Goal: Contribute content: Add original content to the website for others to see

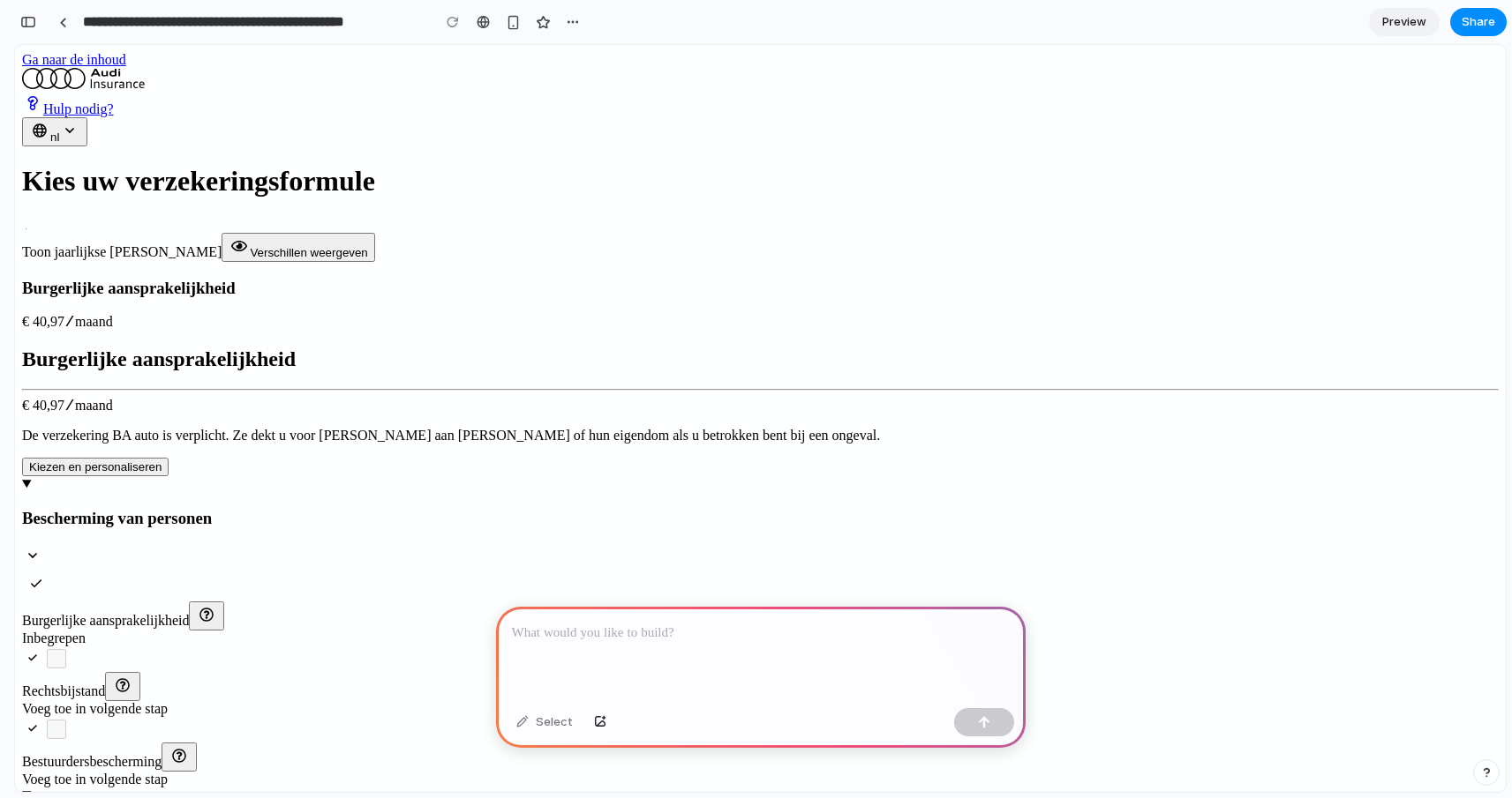
scroll to position [243, 0]
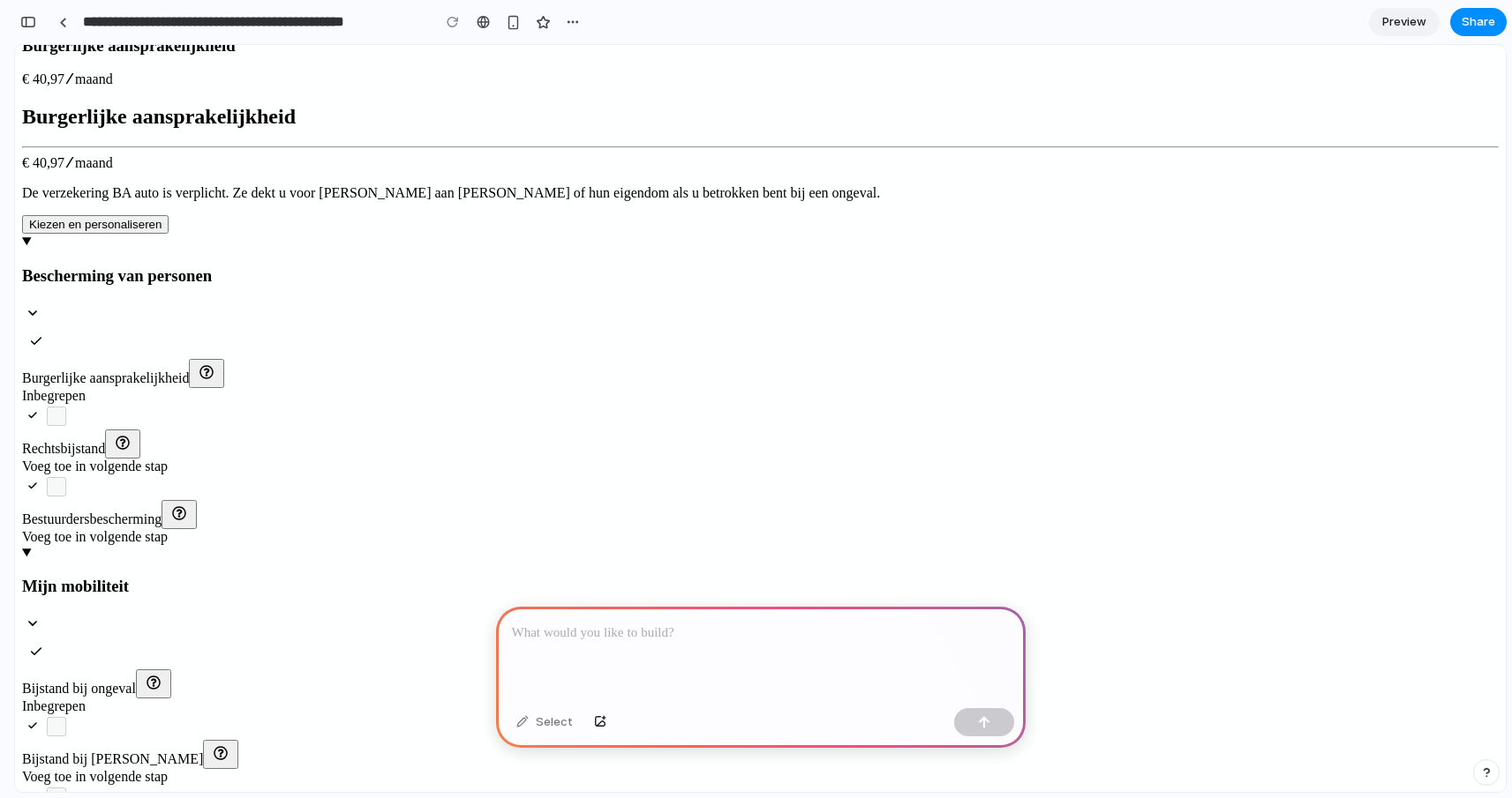
drag, startPoint x: 1140, startPoint y: 255, endPoint x: 1096, endPoint y: 251, distance: 44.2
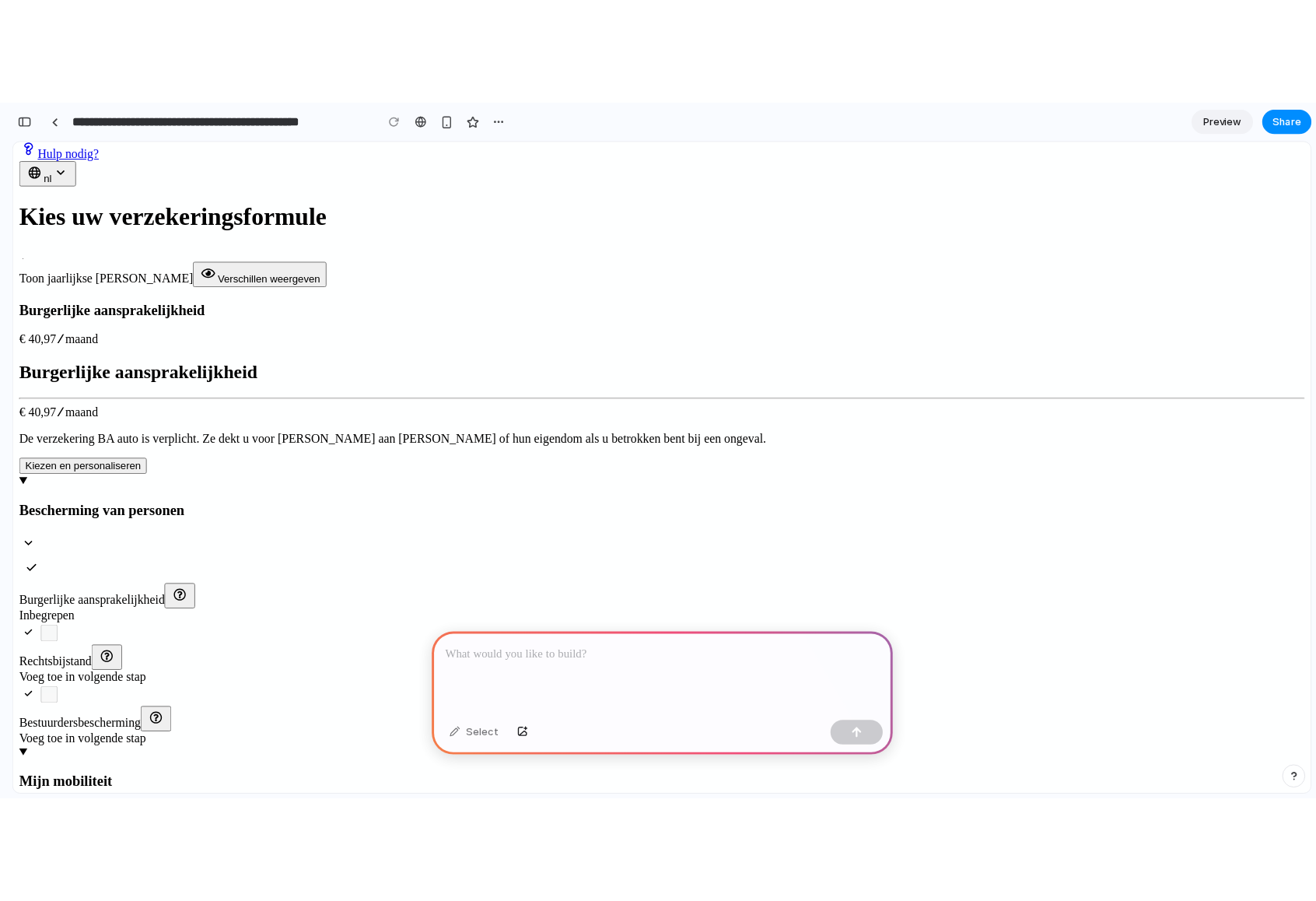
scroll to position [0, 0]
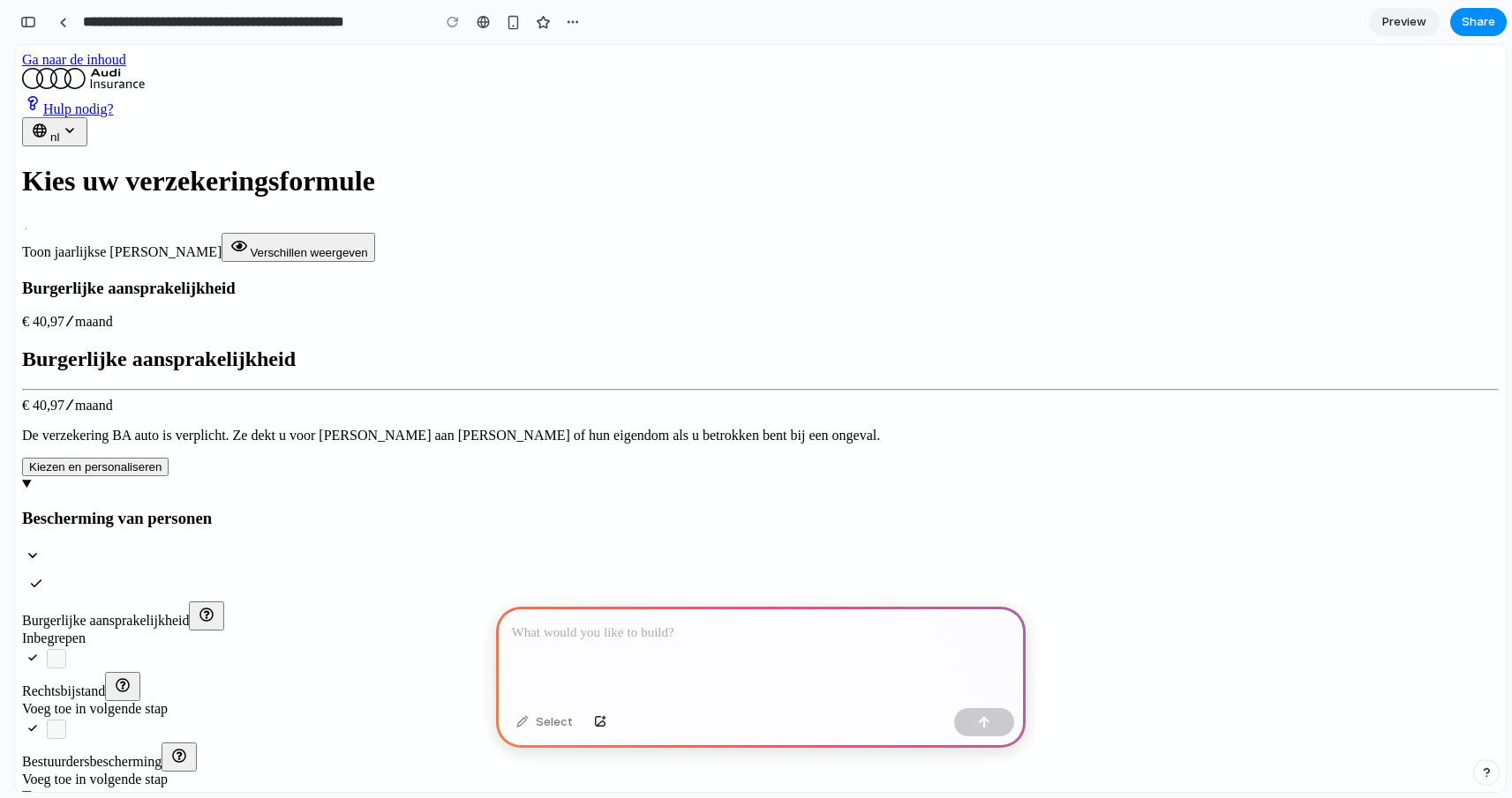
click at [666, 640] on p at bounding box center [760, 633] width 498 height 21
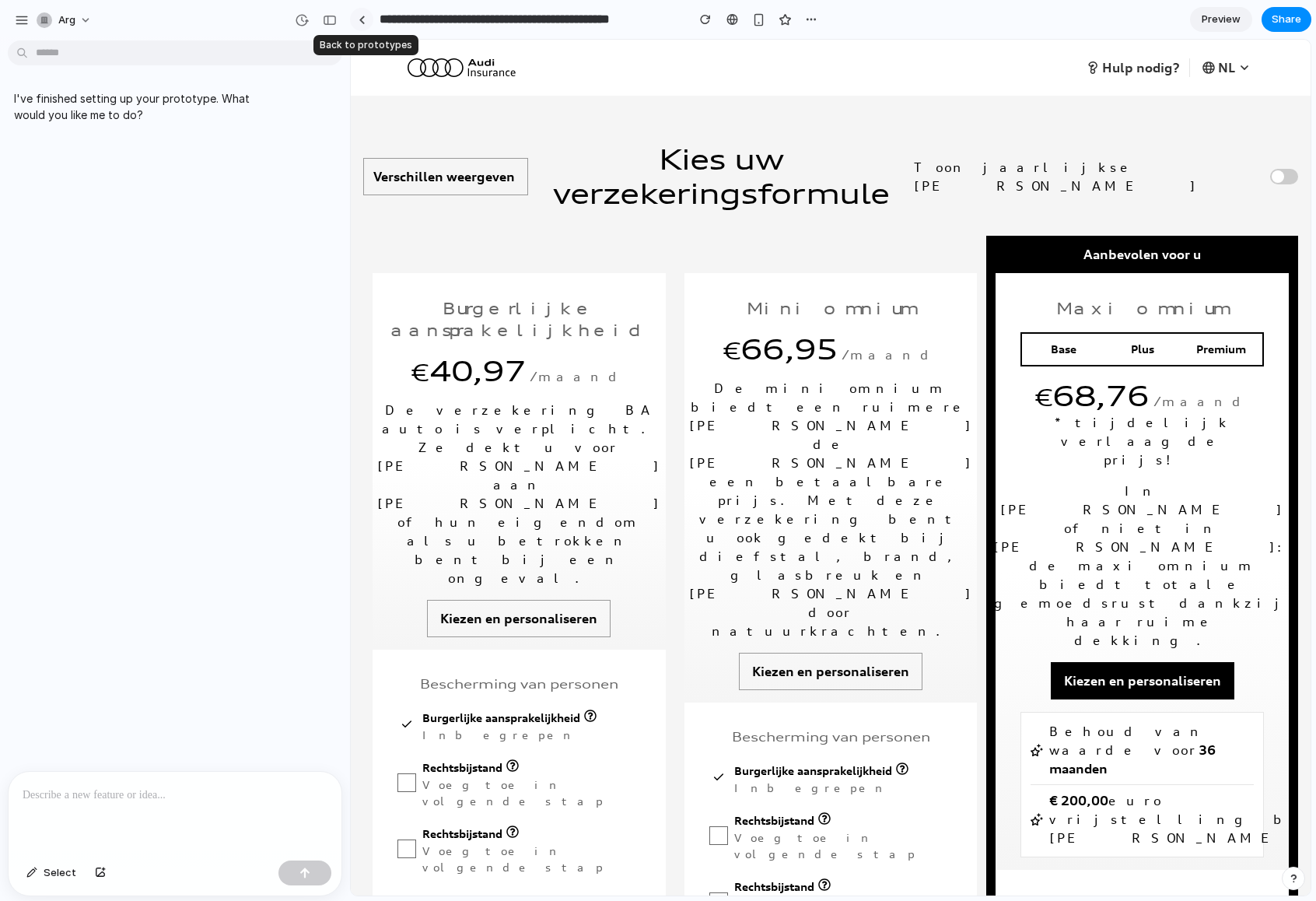
click at [360, 17] on div at bounding box center [362, 20] width 7 height 8
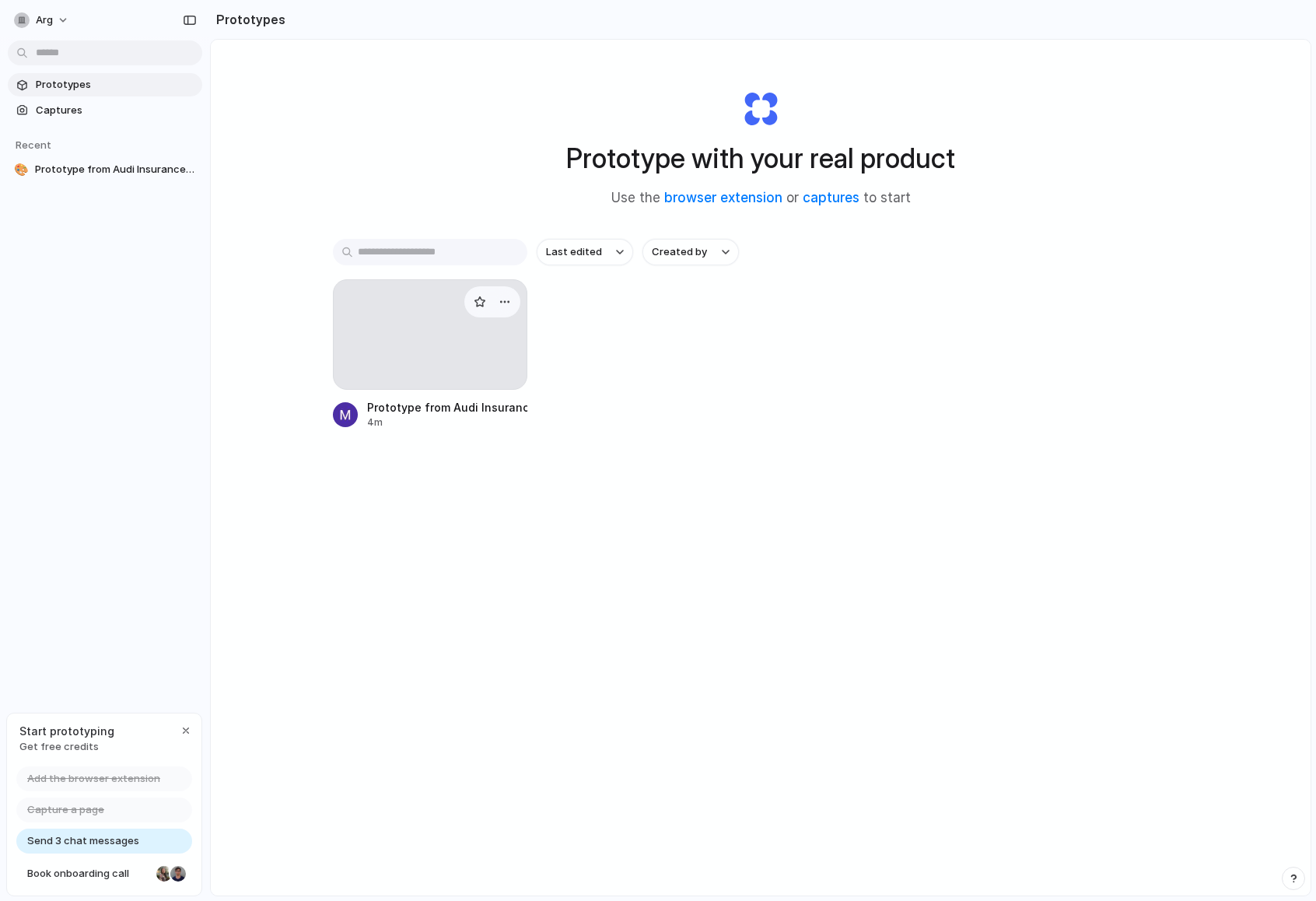
click at [401, 349] on div at bounding box center [430, 335] width 195 height 111
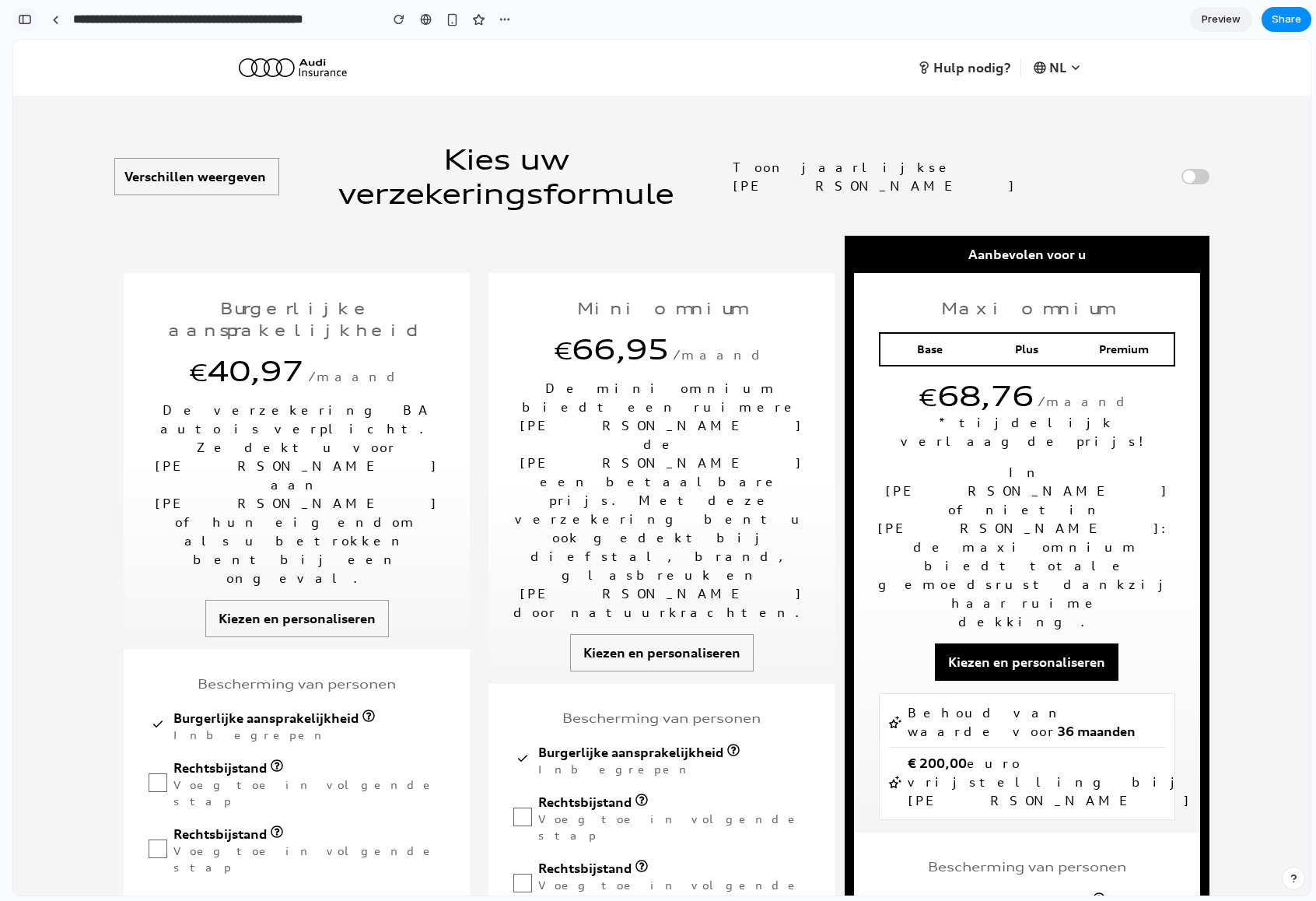
click at [32, 22] on button "button" at bounding box center [25, 19] width 25 height 25
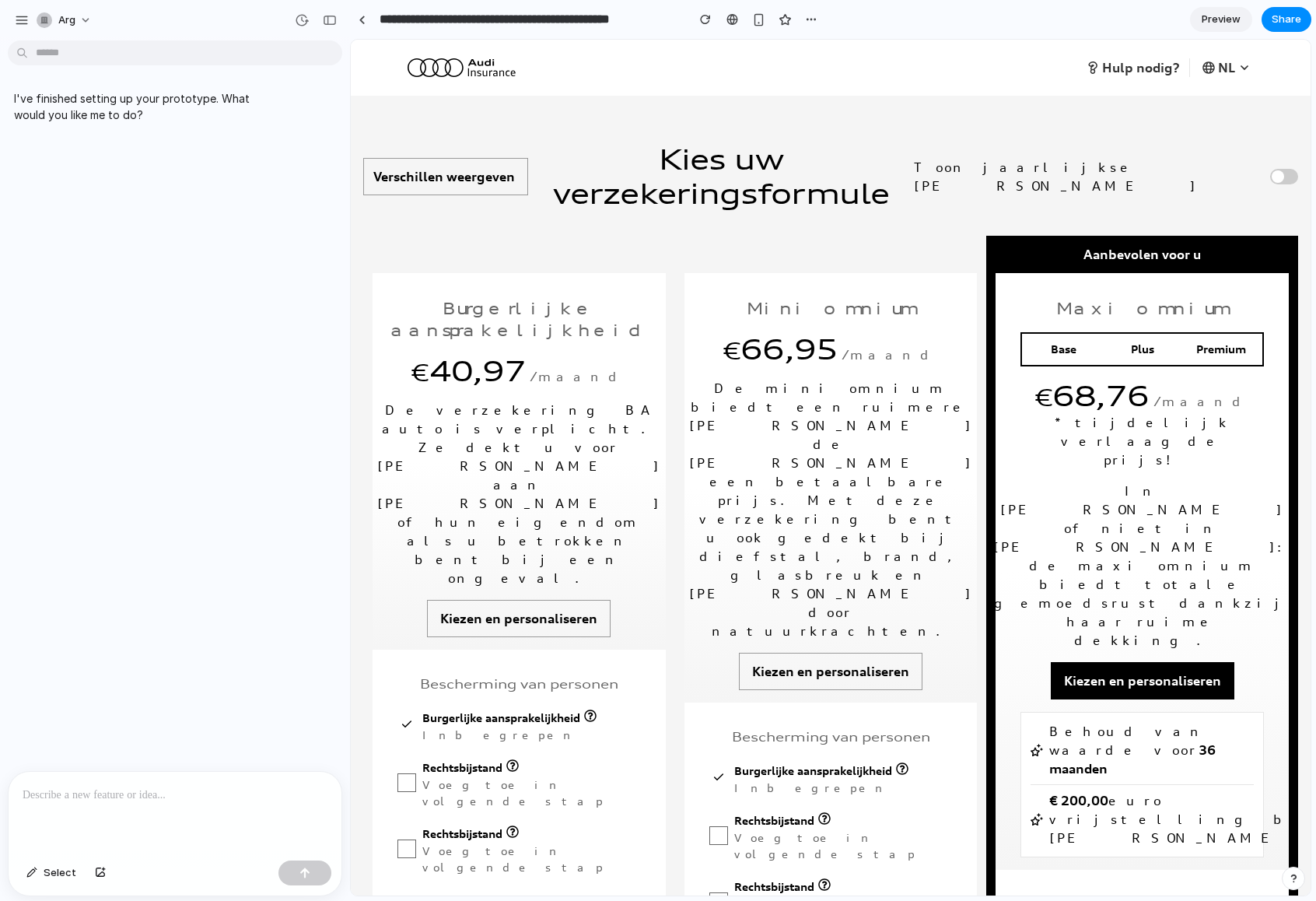
click at [168, 704] on p at bounding box center [175, 795] width 305 height 18
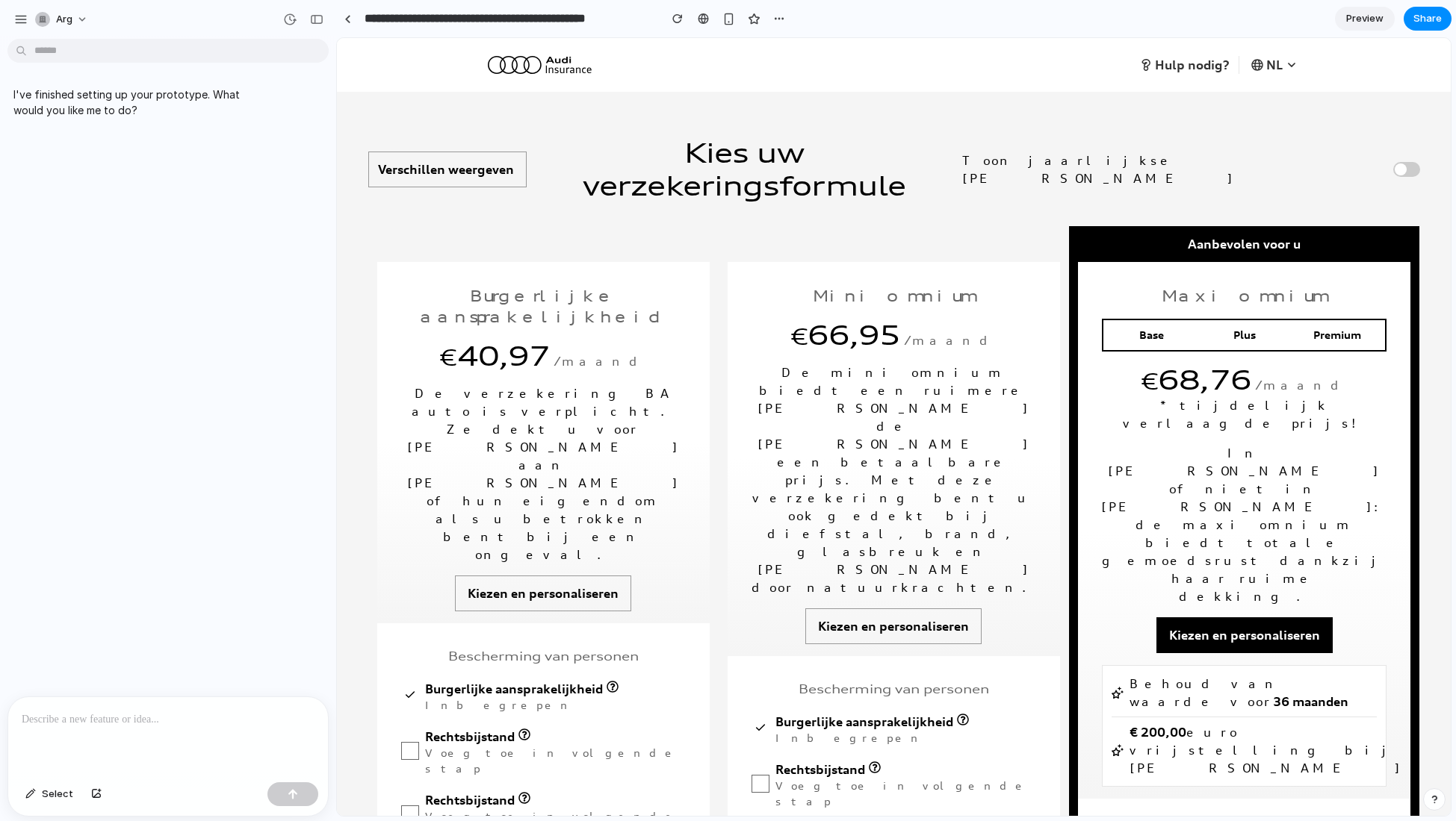
click at [139, 675] on div at bounding box center [168, 736] width 320 height 79
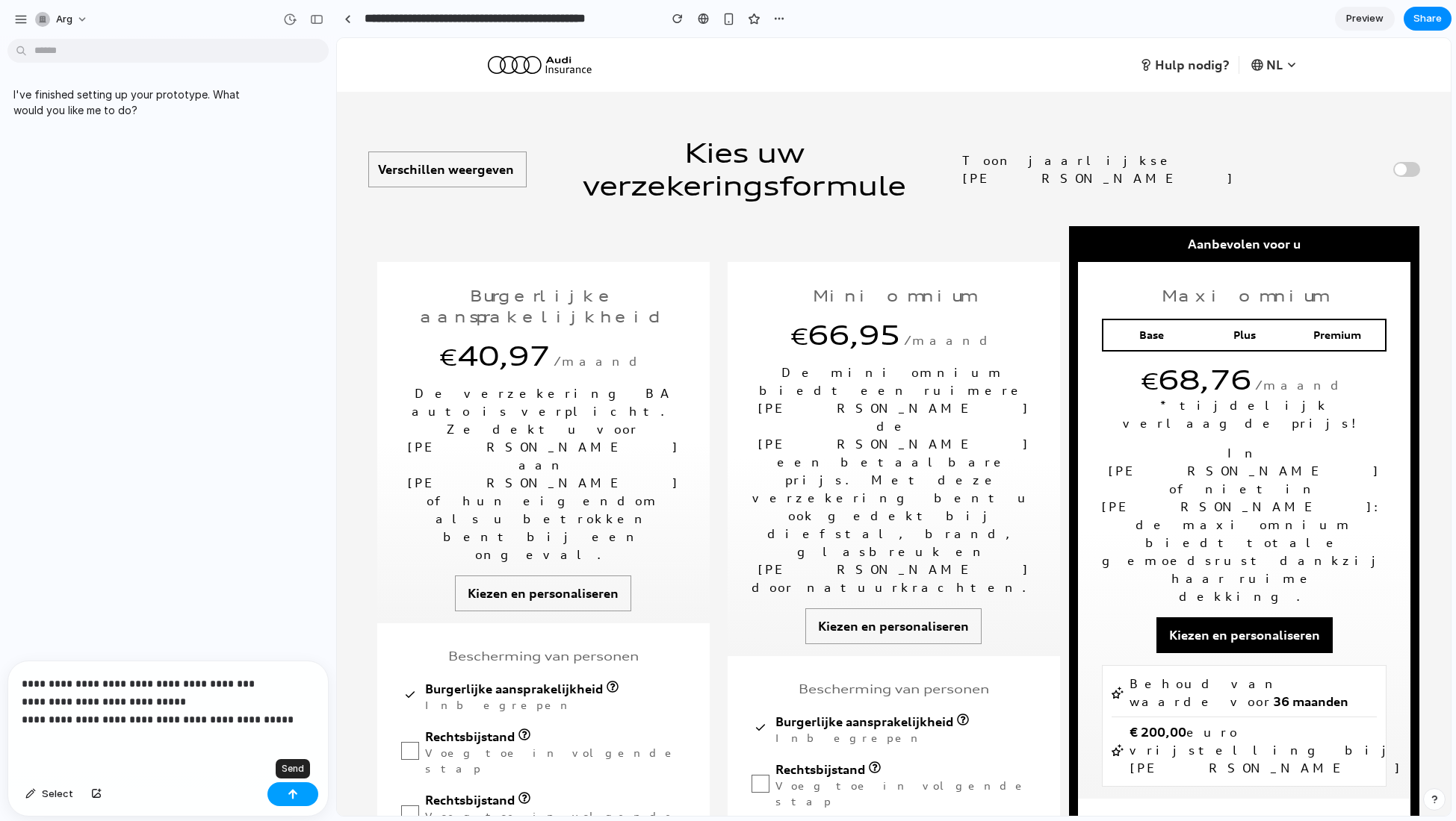
click at [296, 675] on div "button" at bounding box center [292, 794] width 10 height 10
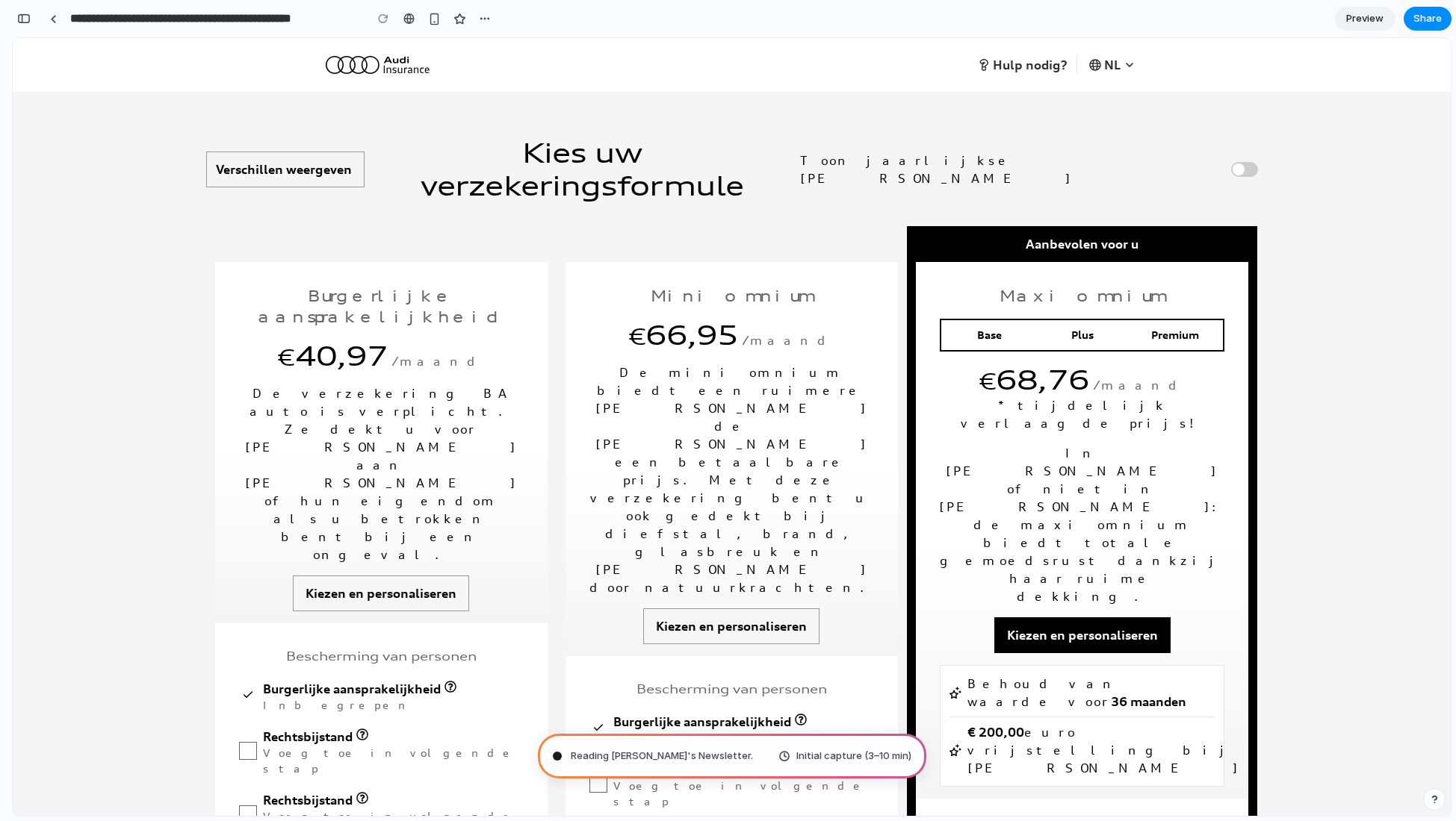
type input "**********"
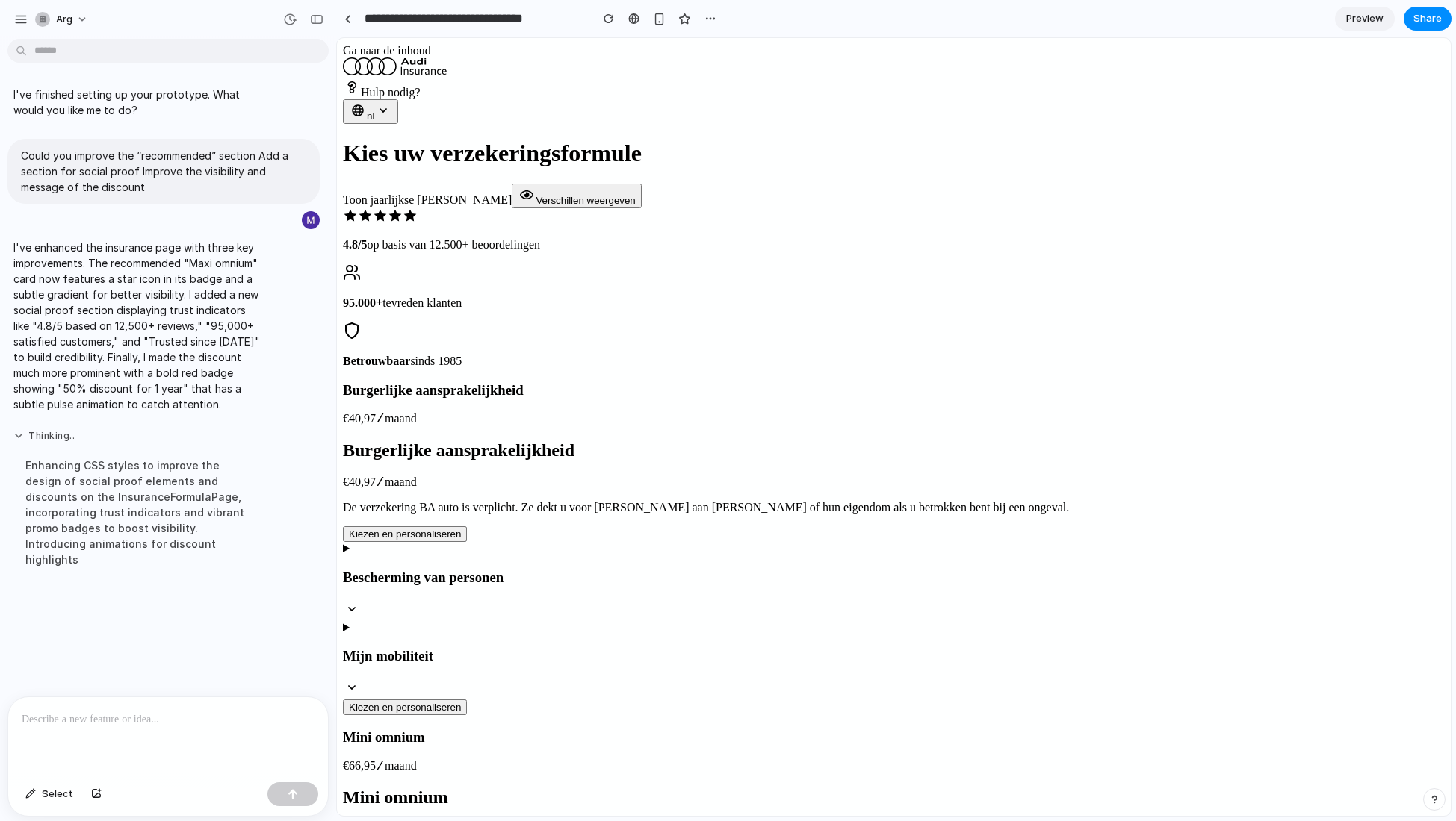
click at [75, 438] on button "Thinking .." at bounding box center [139, 436] width 250 height 13
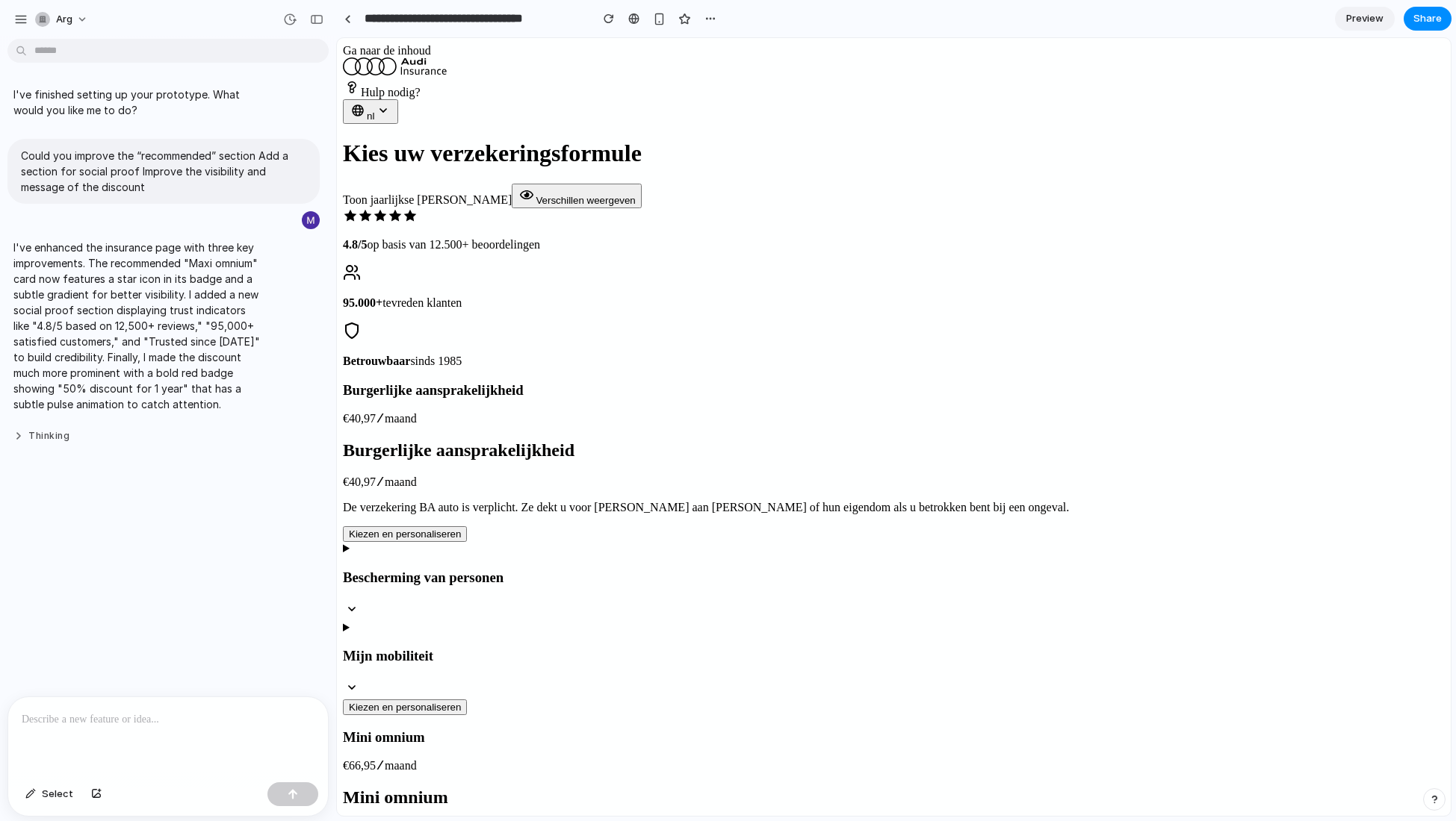
click at [58, 433] on button "Thinking" at bounding box center [139, 436] width 250 height 13
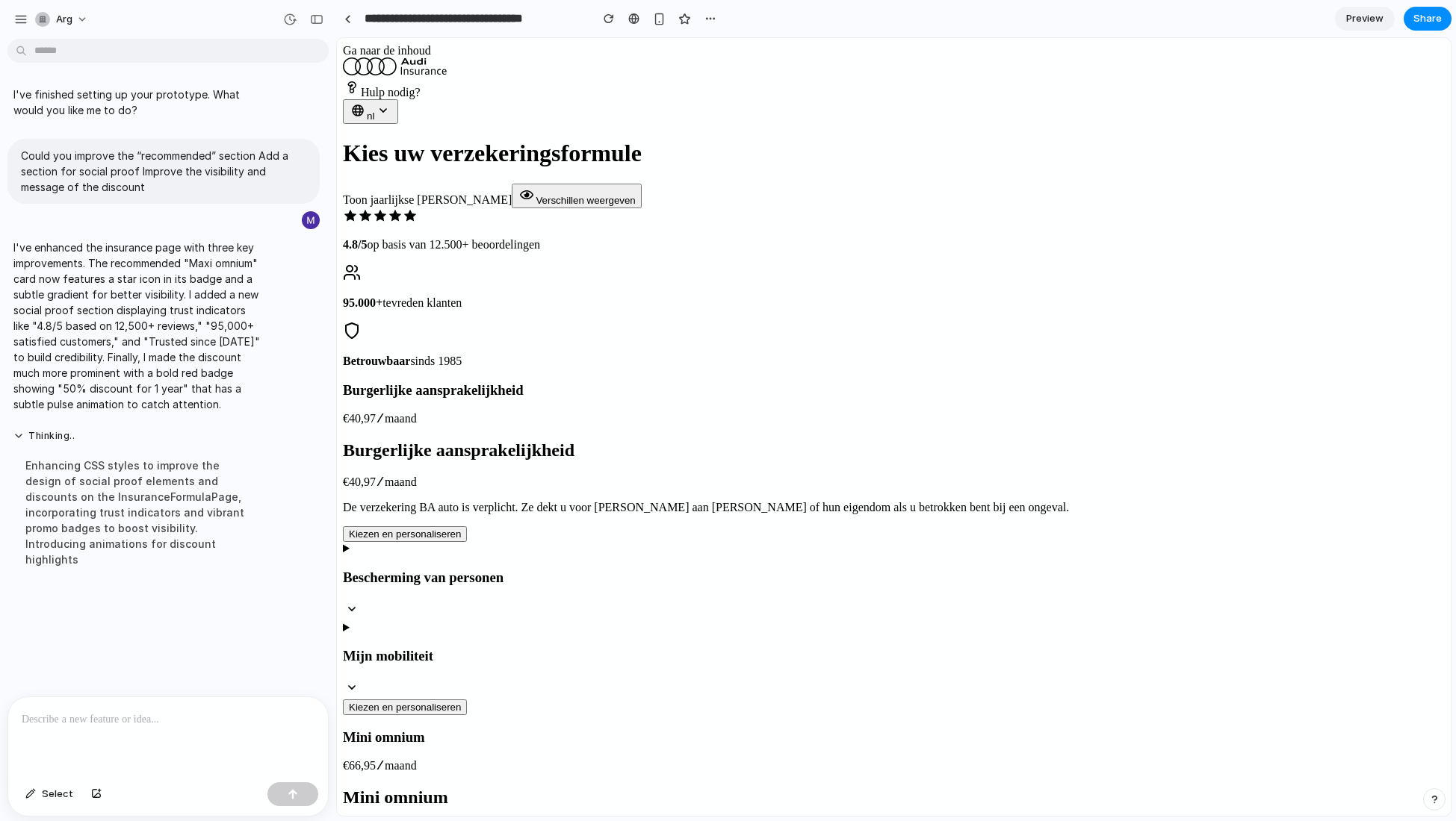
click at [187, 675] on p at bounding box center [168, 720] width 293 height 18
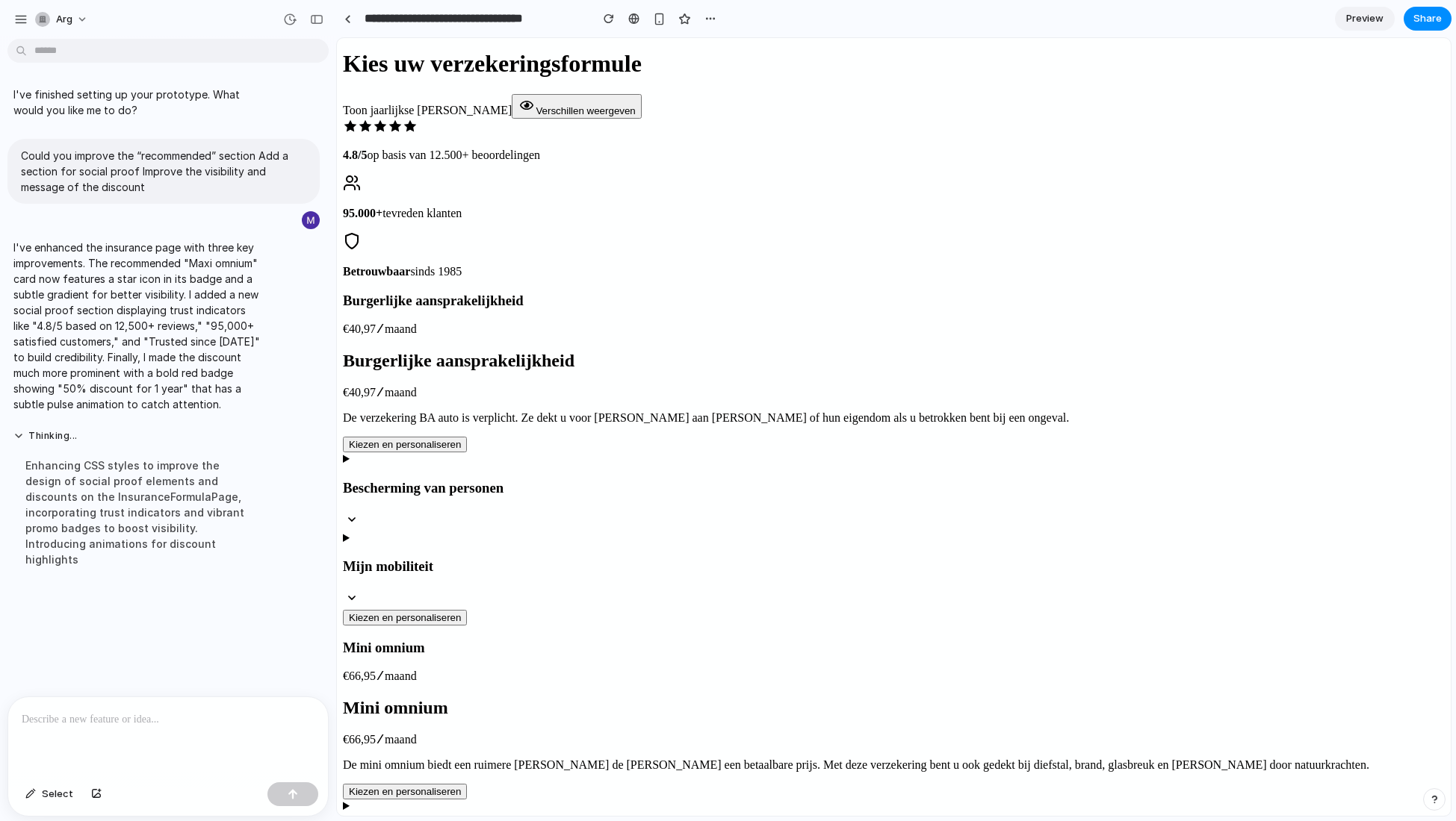
scroll to position [77, 0]
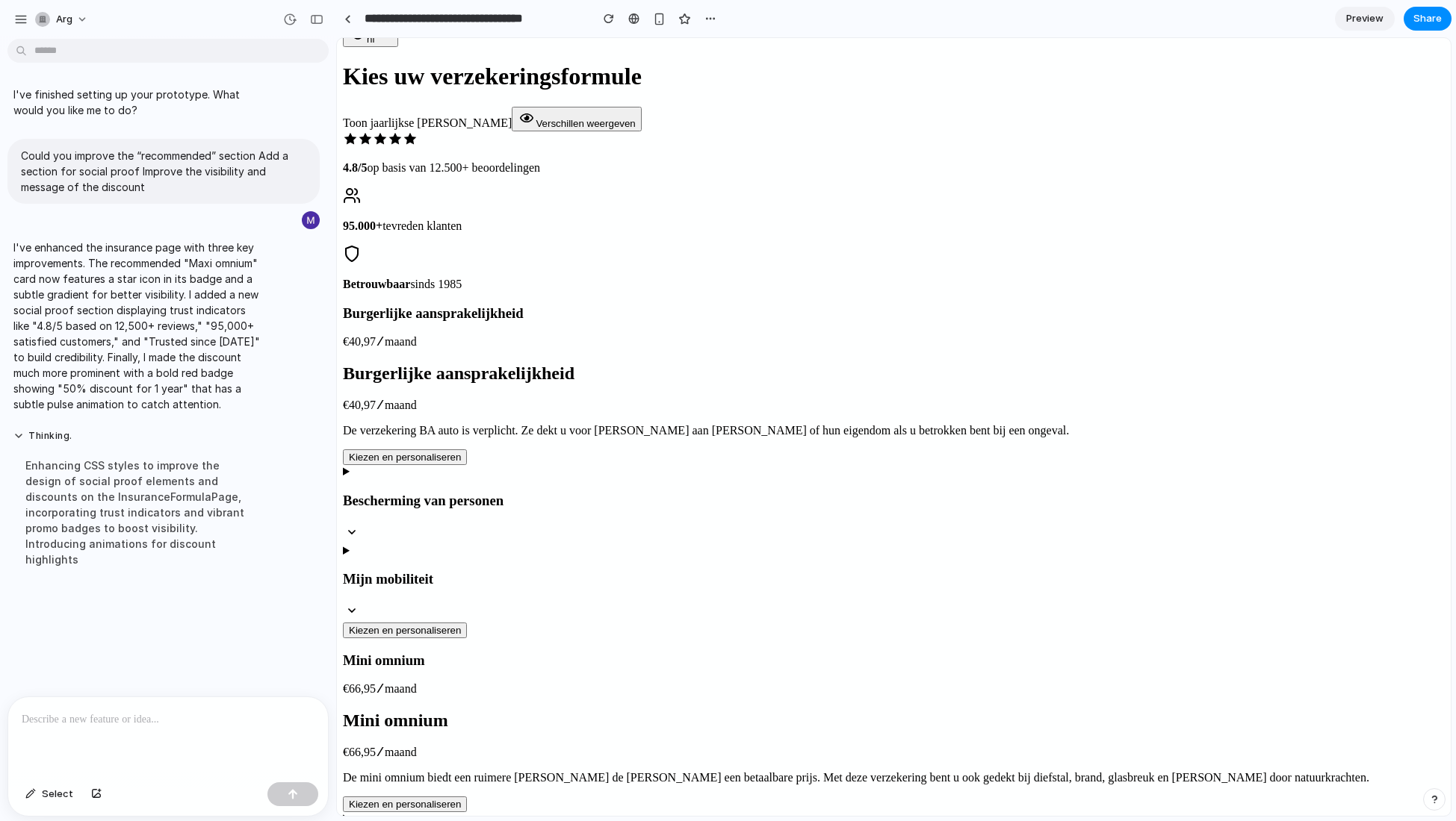
click at [154, 675] on p at bounding box center [168, 720] width 293 height 18
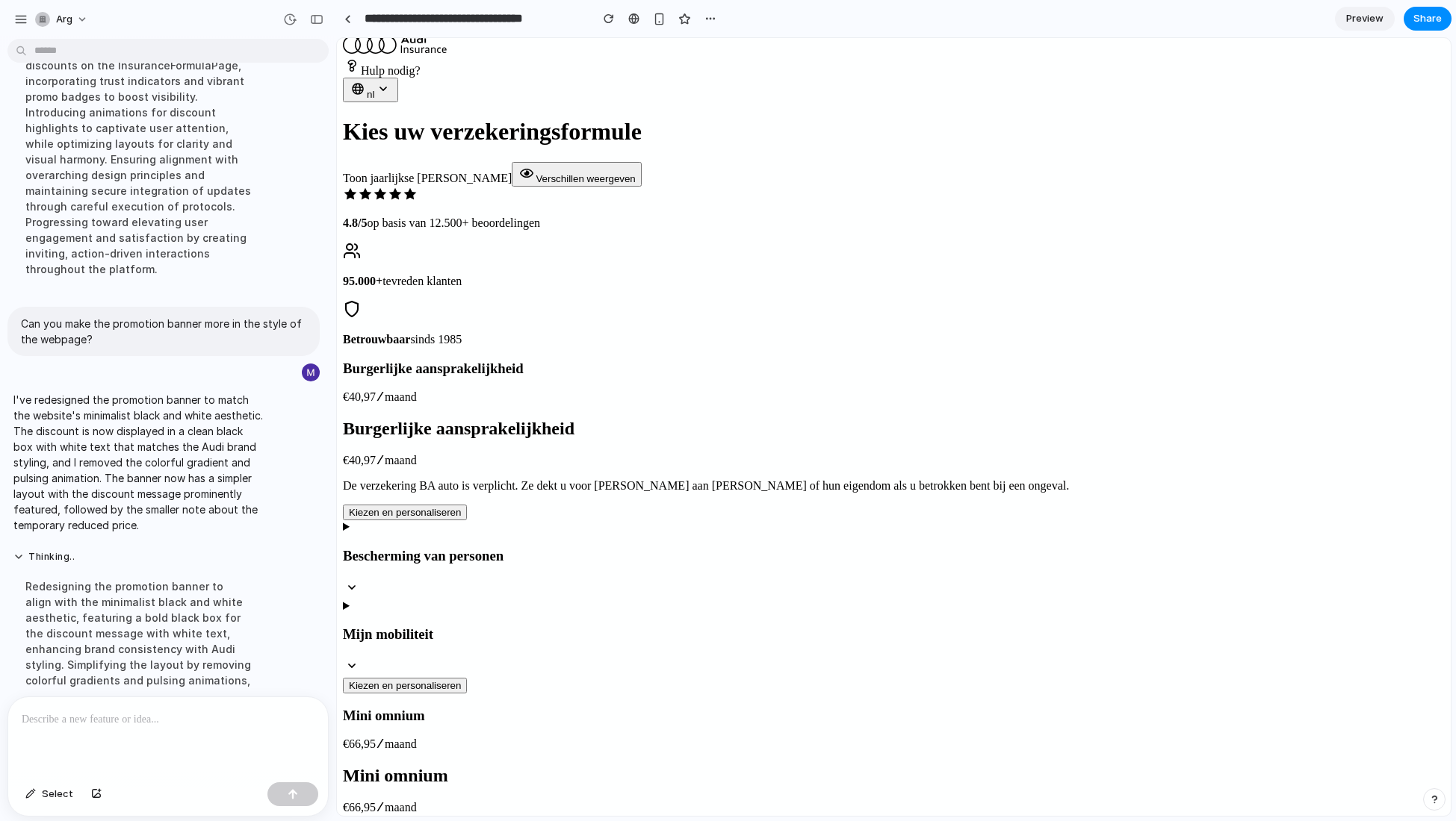
scroll to position [25, 0]
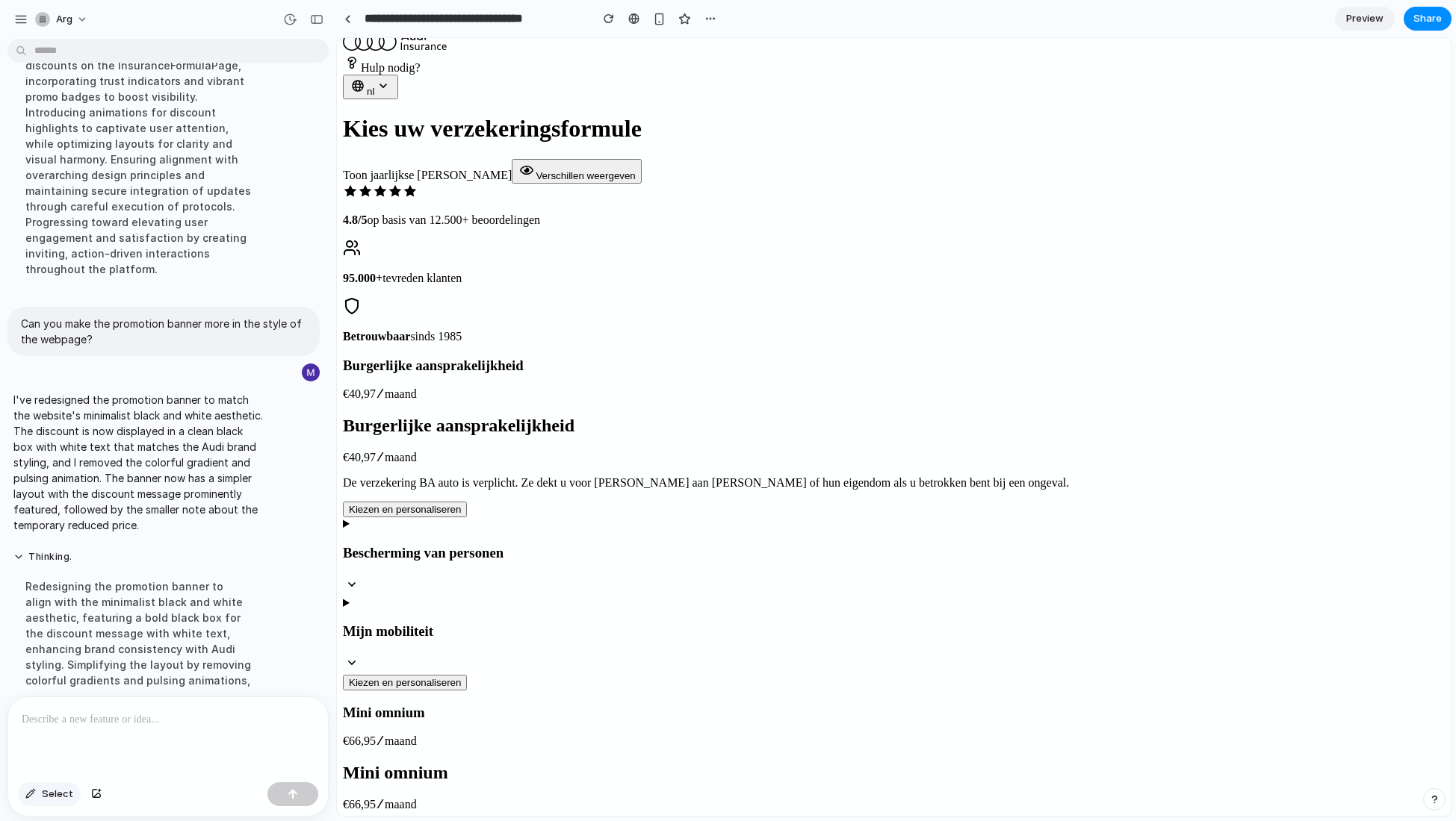
click at [66, 675] on button "Select" at bounding box center [49, 794] width 63 height 24
click at [1199, 551] on div at bounding box center [893, 427] width 1114 height 778
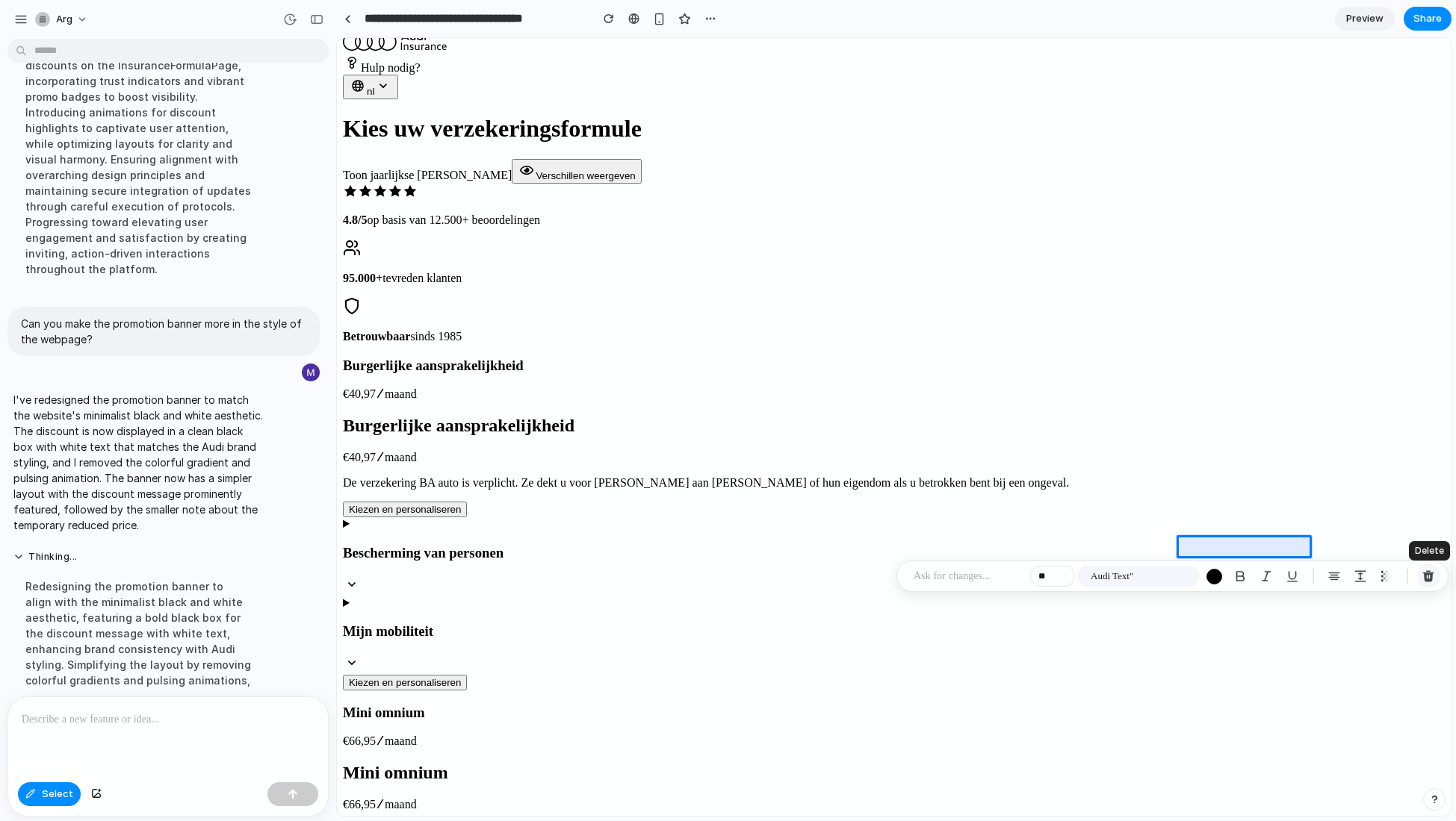
click at [1279, 571] on div "button" at bounding box center [1428, 576] width 14 height 14
click at [1243, 541] on div at bounding box center [893, 427] width 1114 height 778
click at [1279, 562] on div "button" at bounding box center [1413, 564] width 14 height 14
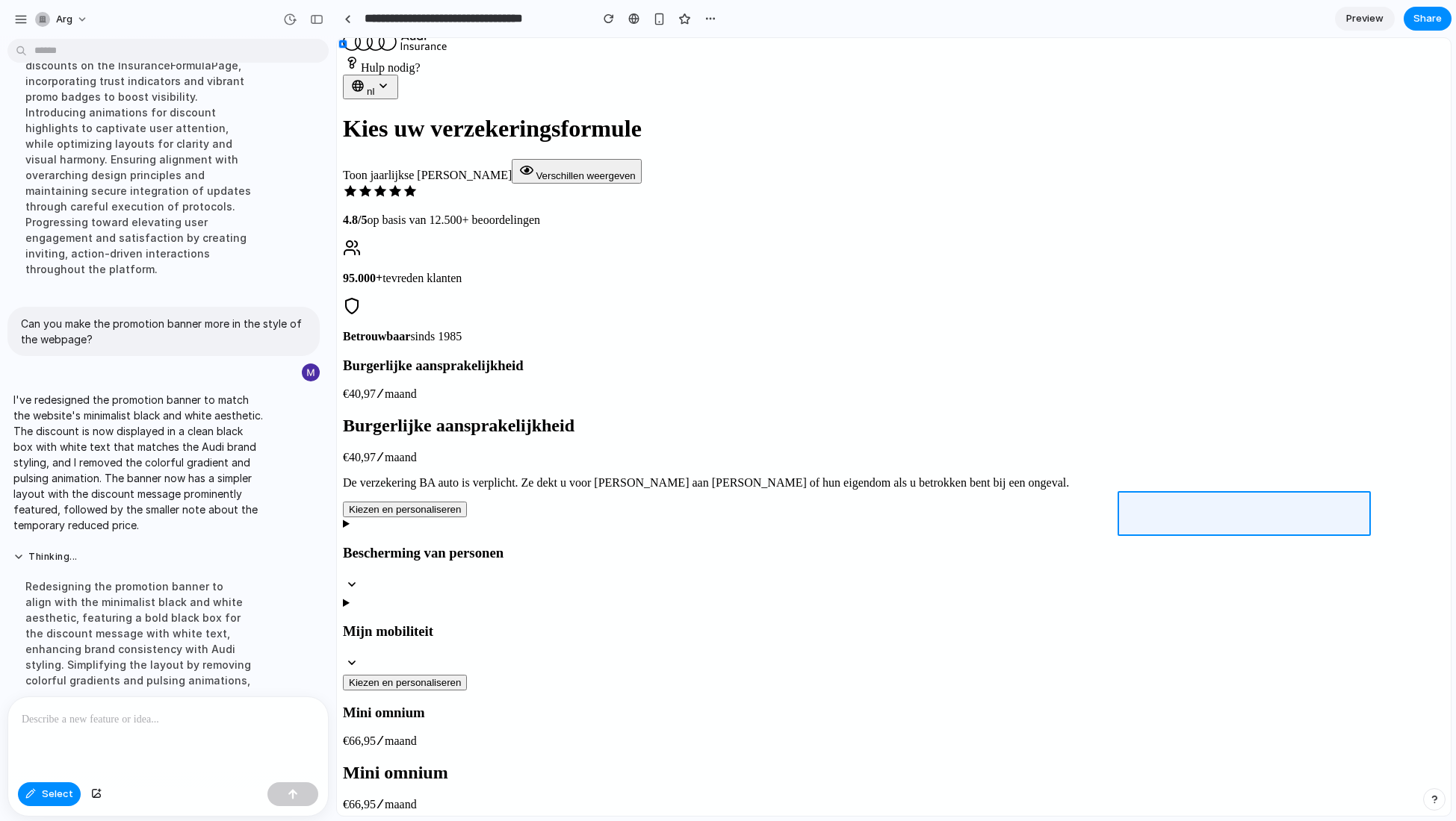
click at [1209, 516] on div at bounding box center [893, 427] width 1114 height 778
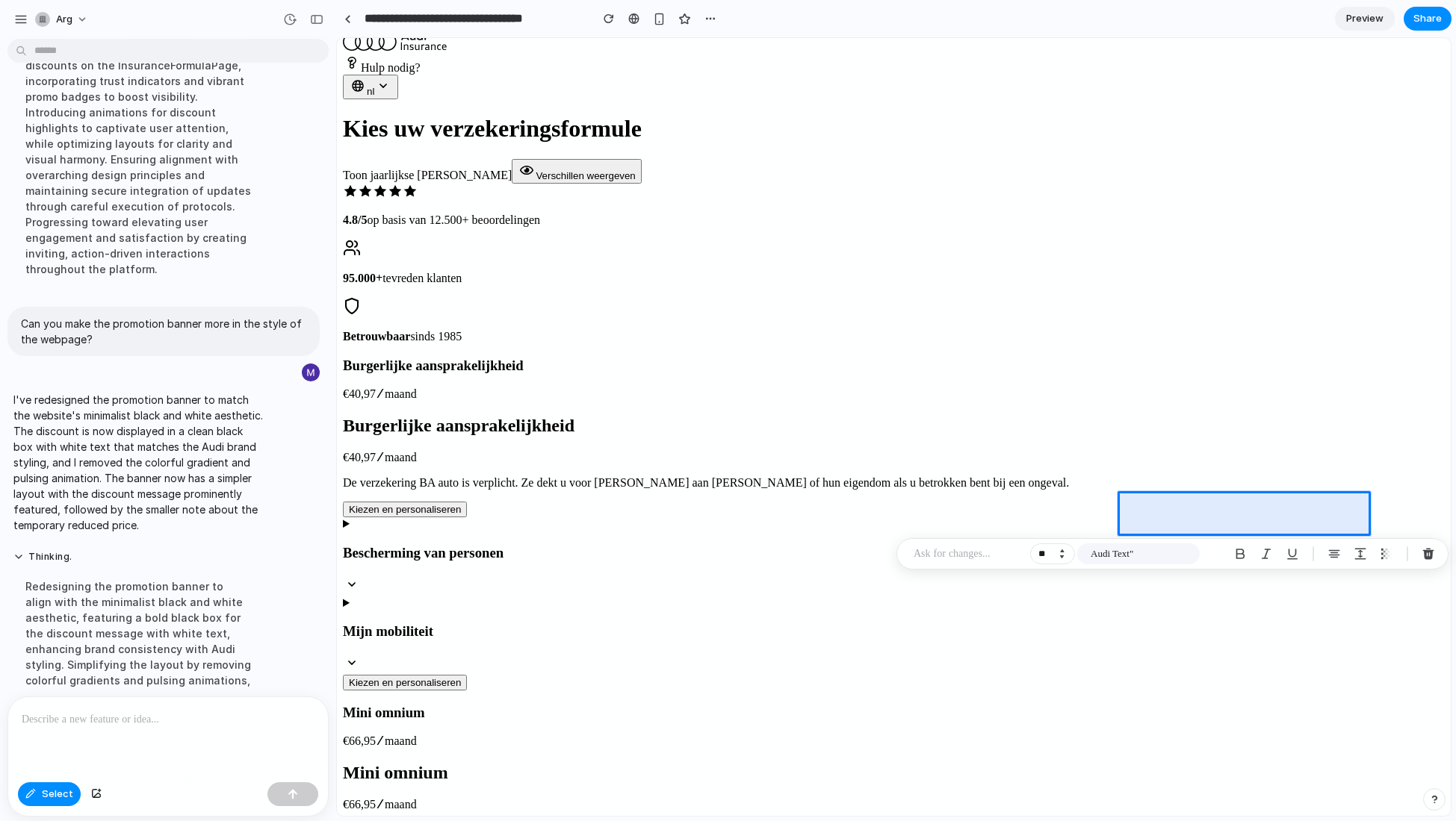
click at [1064, 559] on button "Decrement" at bounding box center [1061, 556] width 15 height 7
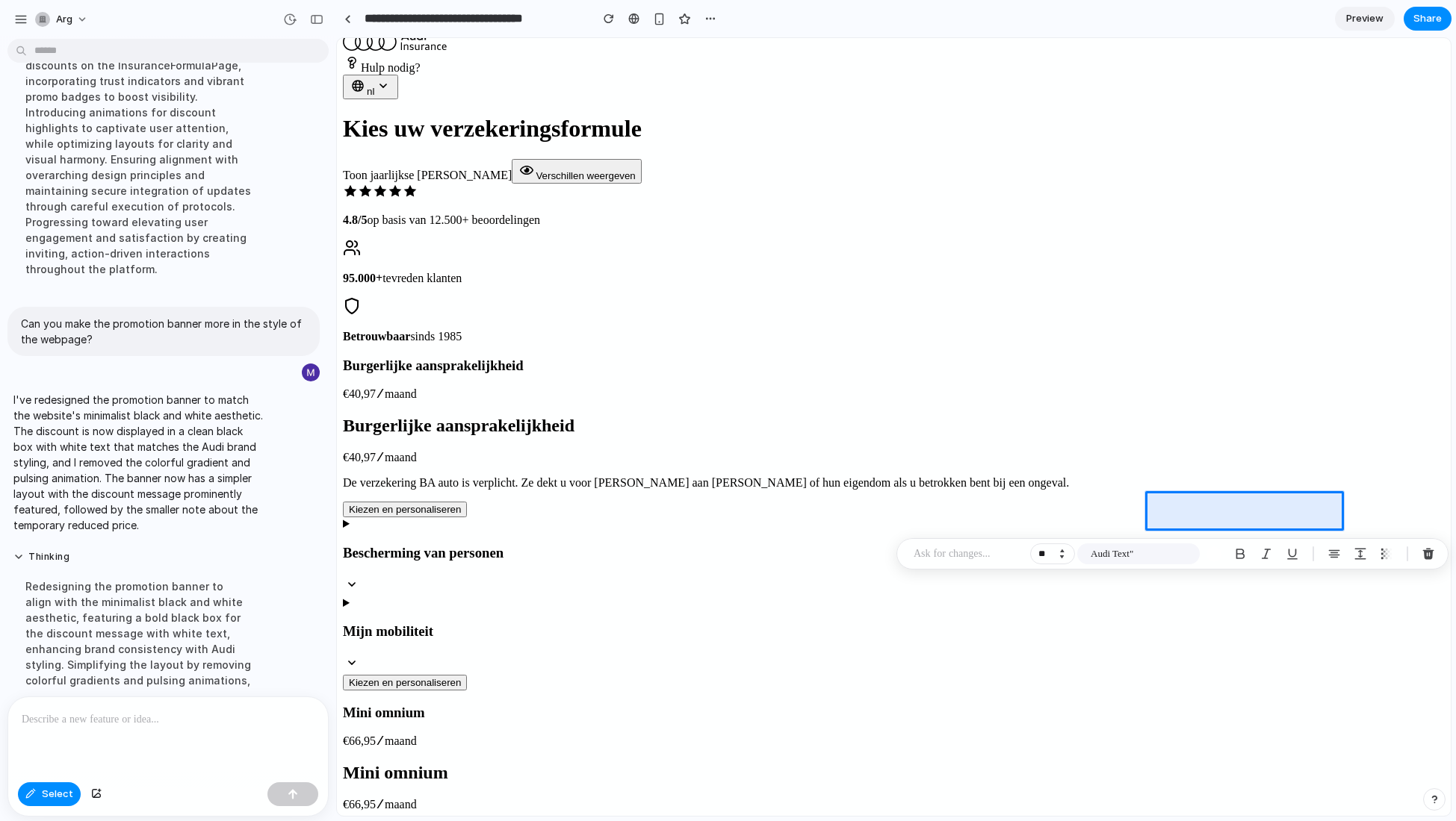
click at [1064, 559] on button "Decrement" at bounding box center [1061, 556] width 15 height 7
type input "**"
click at [1279, 555] on div "button" at bounding box center [1386, 554] width 14 height 14
type input "***"
type input "**"
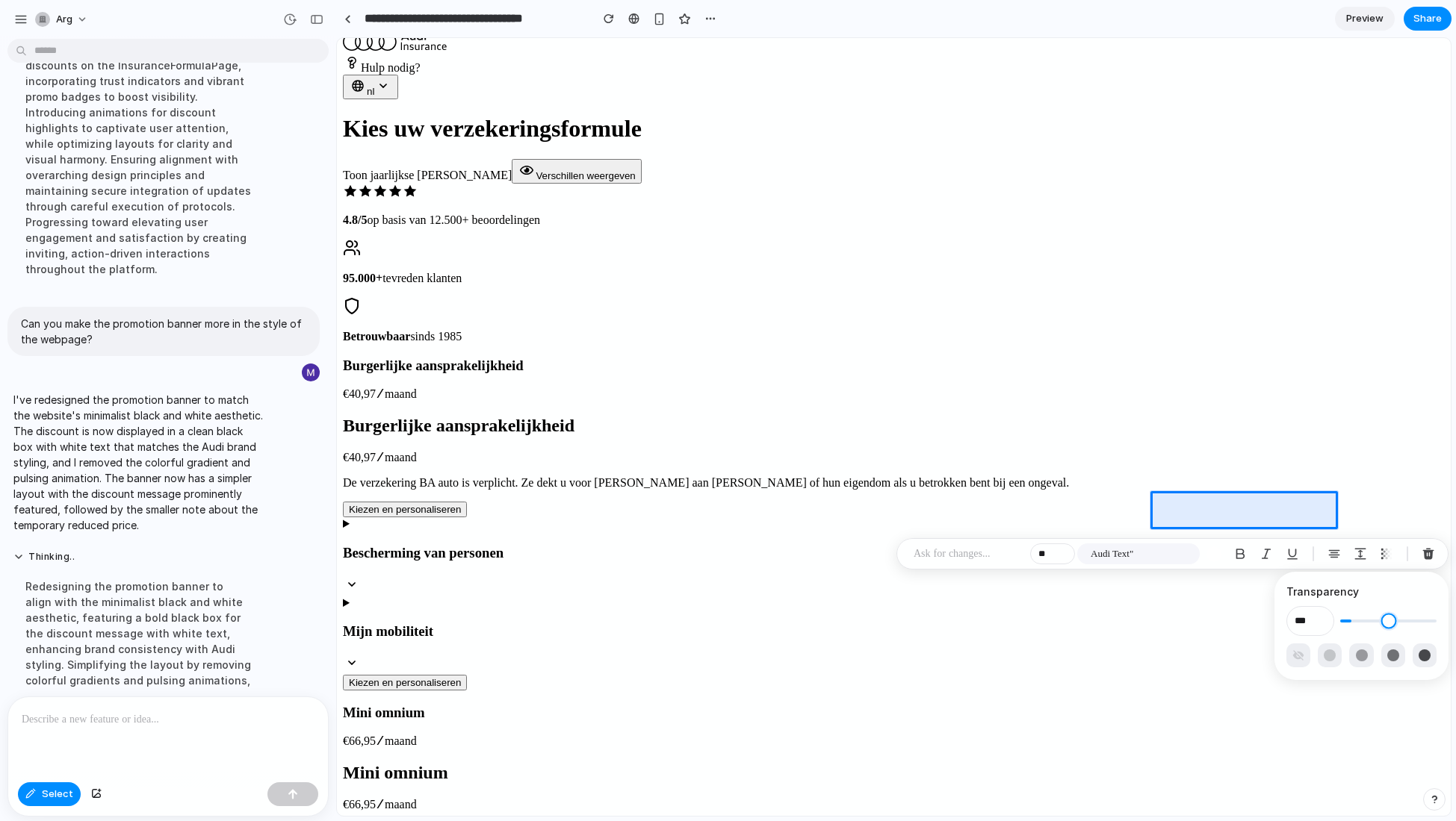
click at [1279, 622] on input "range" at bounding box center [1388, 621] width 97 height 15
type input "***"
type input "**"
click at [1279, 623] on input "range" at bounding box center [1388, 621] width 97 height 15
type input "***"
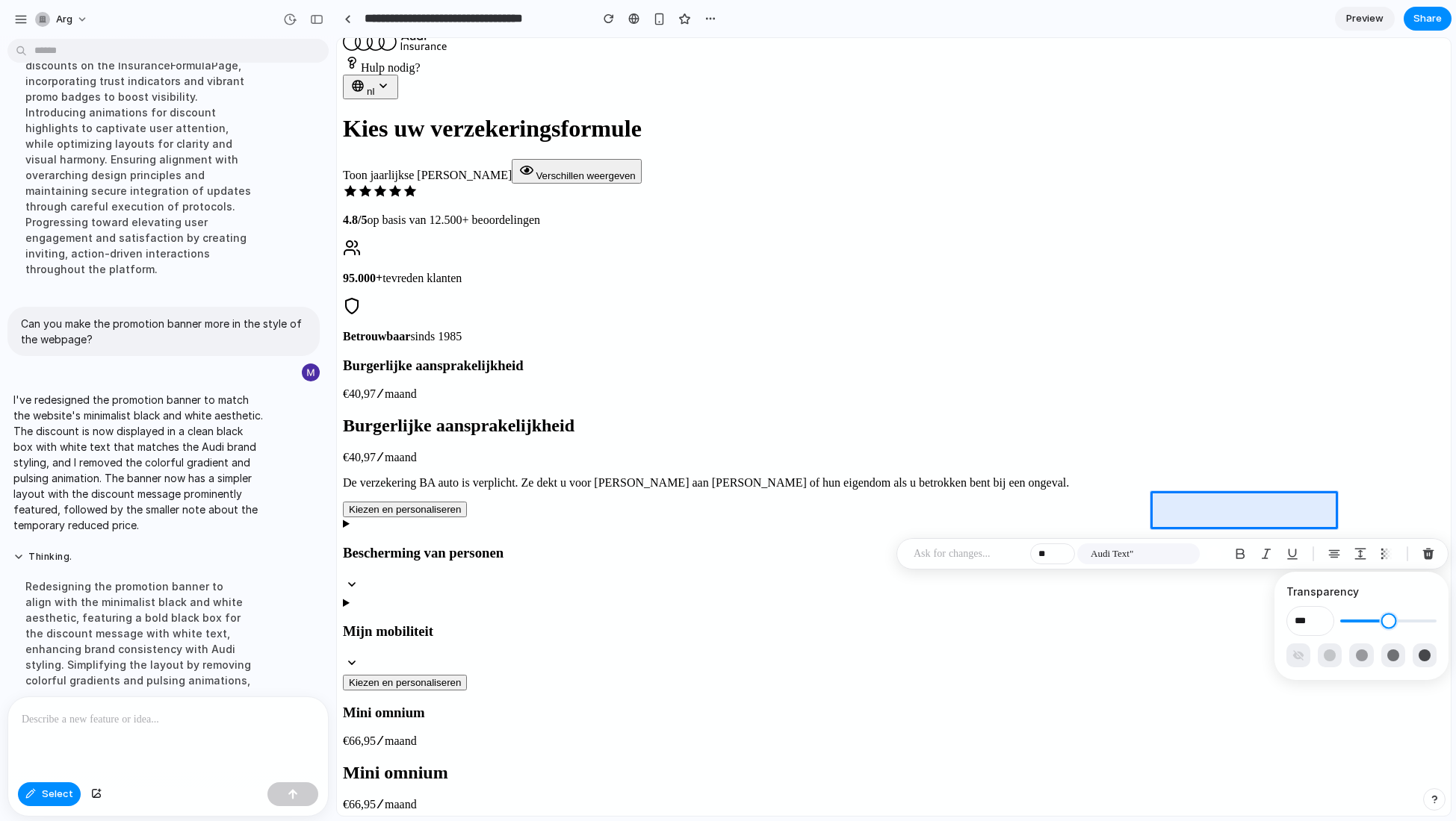
type input "**"
type input "***"
type input "**"
type input "***"
type input "**"
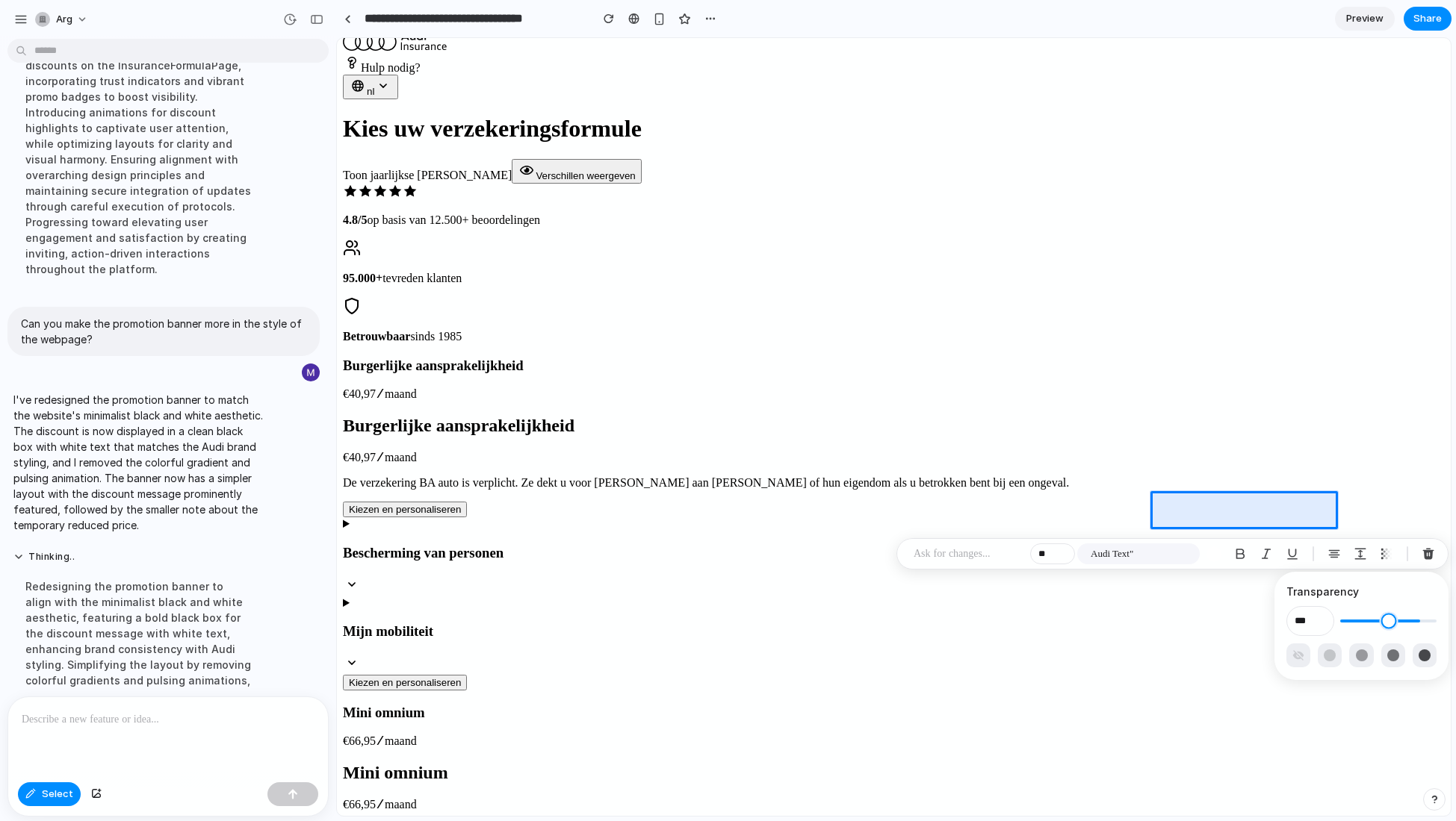
type input "***"
type input "**"
type input "****"
drag, startPoint x: 1415, startPoint y: 622, endPoint x: 1516, endPoint y: 633, distance: 101.6
type input "***"
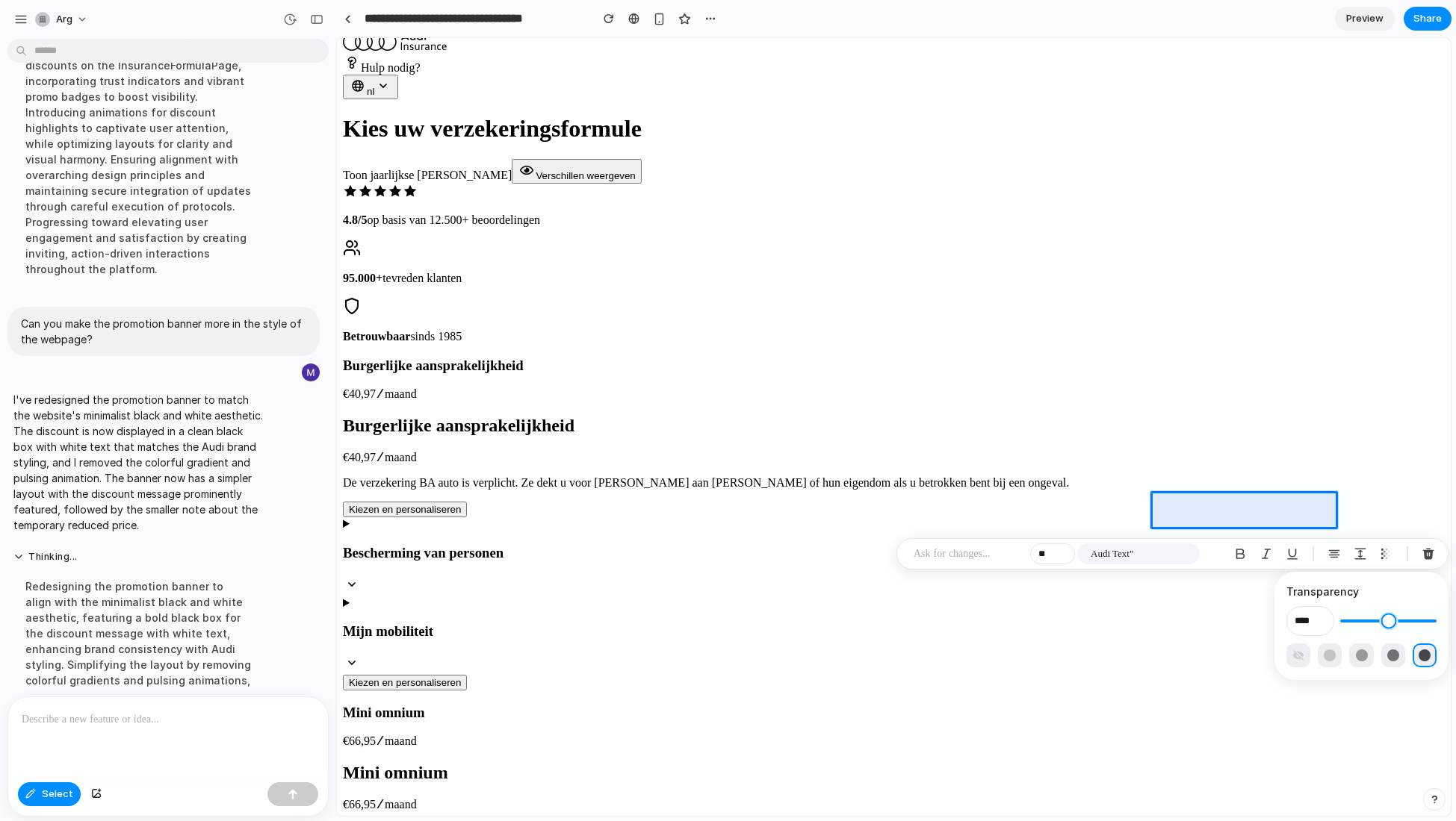
click at [1279, 629] on input "range" at bounding box center [1388, 621] width 97 height 15
click at [974, 558] on p at bounding box center [968, 554] width 110 height 18
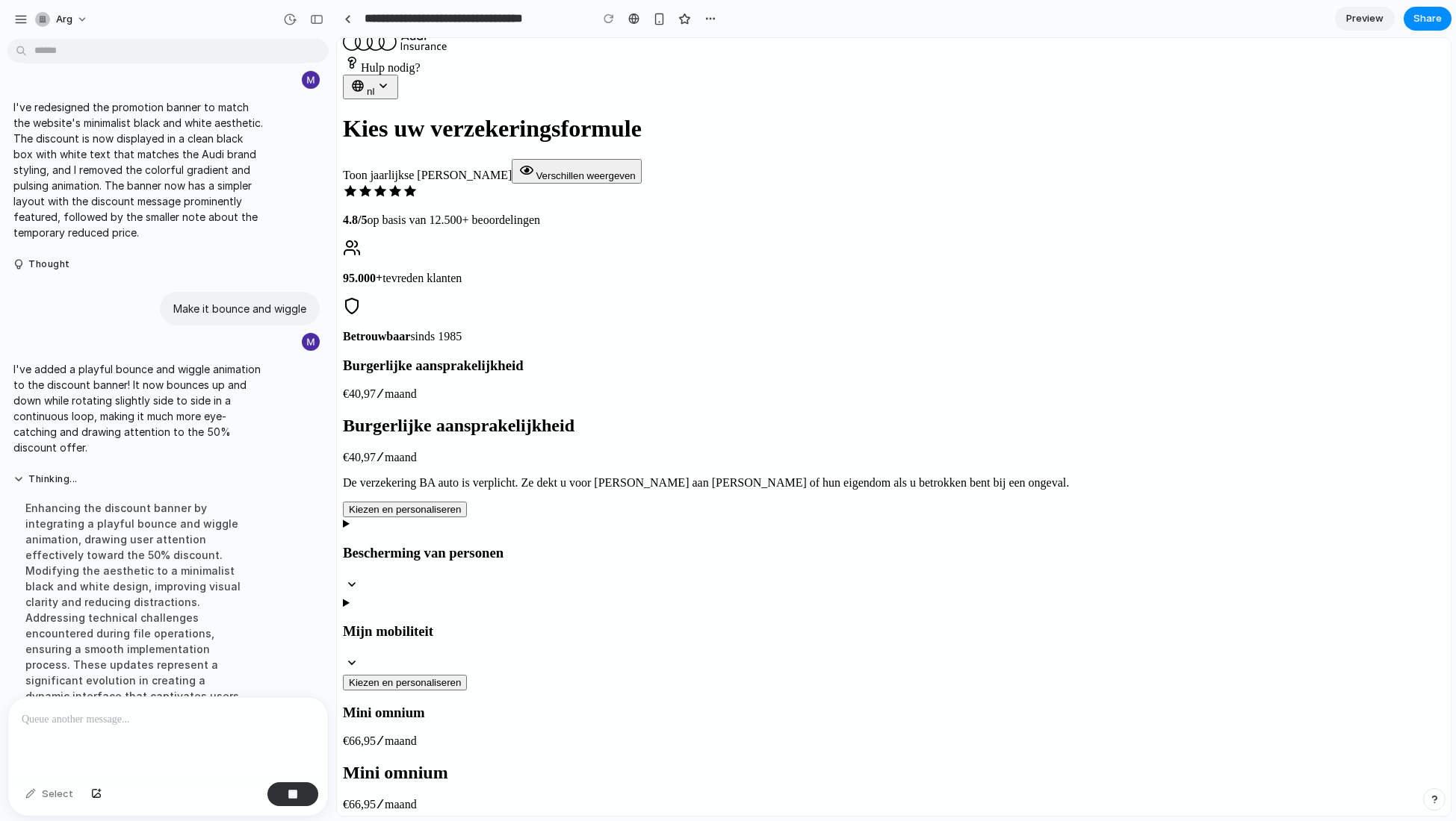
scroll to position [789, 0]
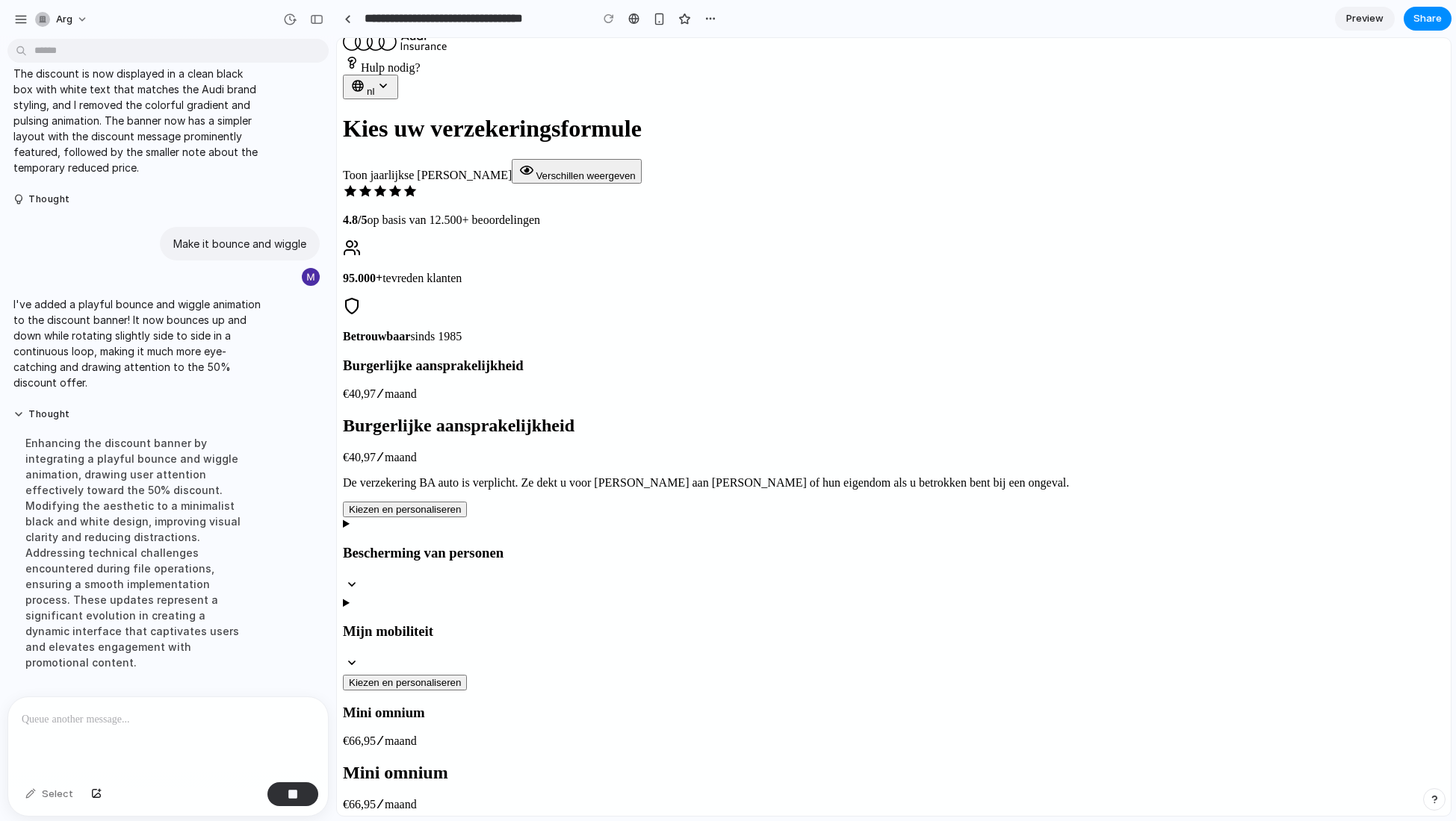
click at [128, 622] on div "Enhancing the discount banner by integrating a playful bounce and wiggle animat…" at bounding box center [139, 553] width 250 height 253
click at [304, 675] on button "button" at bounding box center [292, 794] width 51 height 24
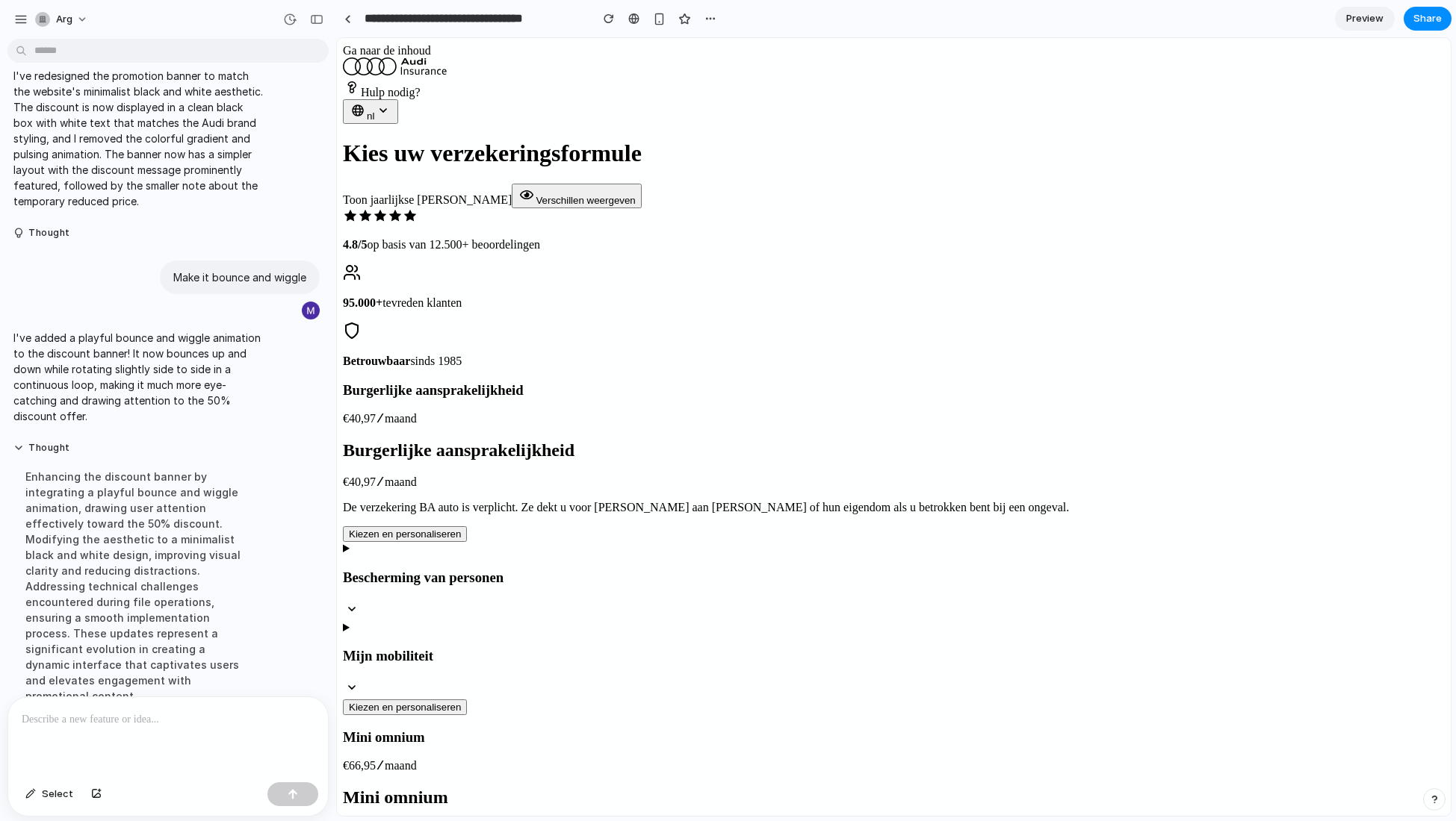
scroll to position [0, 0]
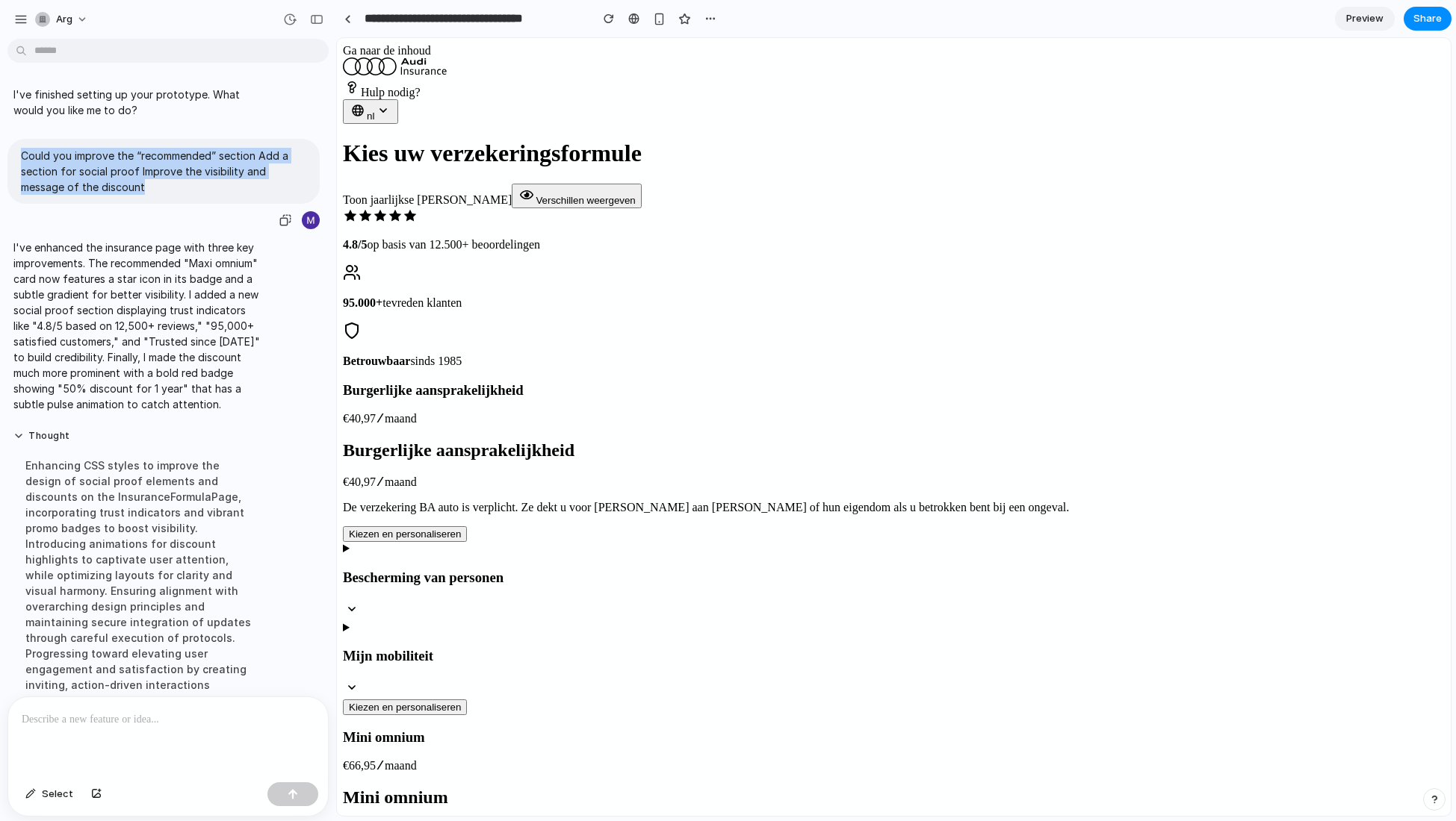
drag, startPoint x: 159, startPoint y: 182, endPoint x: 19, endPoint y: 153, distance: 143.0
click at [19, 153] on div "Could you improve the “recommended” section Add a section for social proof Impr…" at bounding box center [163, 171] width 312 height 65
copy p "Could you improve the “recommended” section Add a section for social proof Impr…"
click at [346, 25] on link at bounding box center [347, 19] width 23 height 23
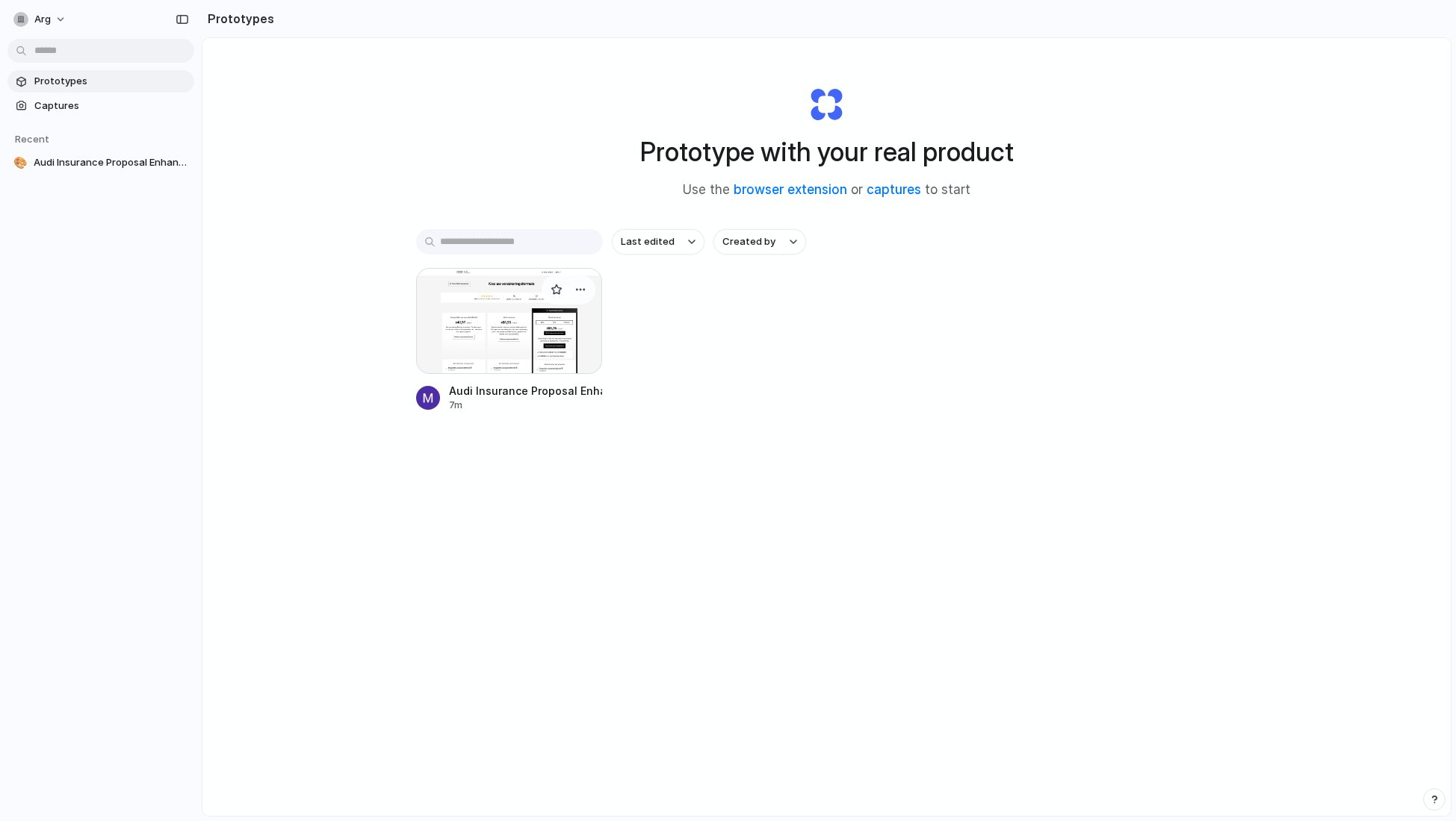
click at [484, 346] on div at bounding box center [510, 321] width 187 height 106
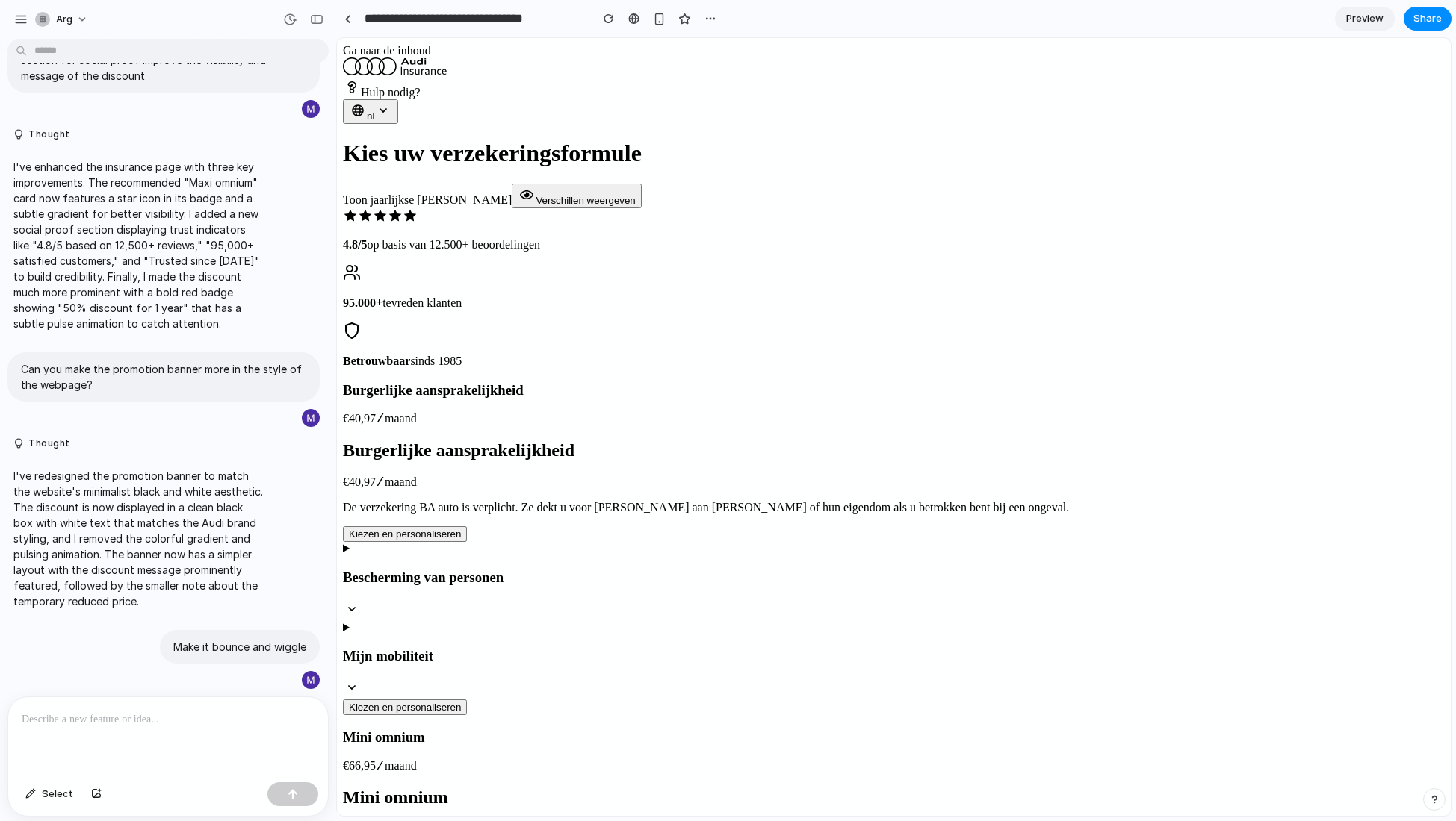
scroll to position [253, 0]
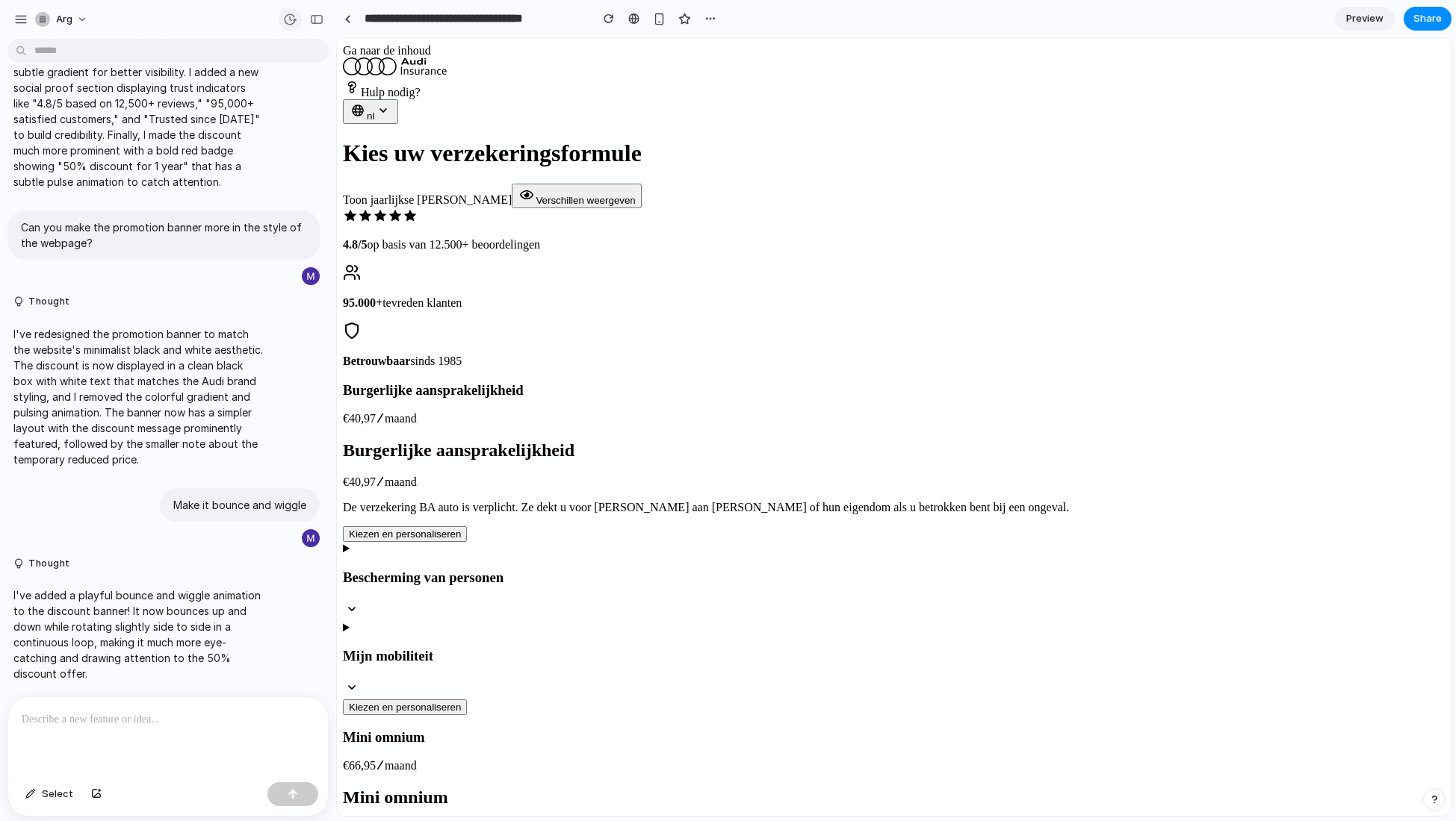
click at [293, 16] on div "button" at bounding box center [290, 19] width 14 height 14
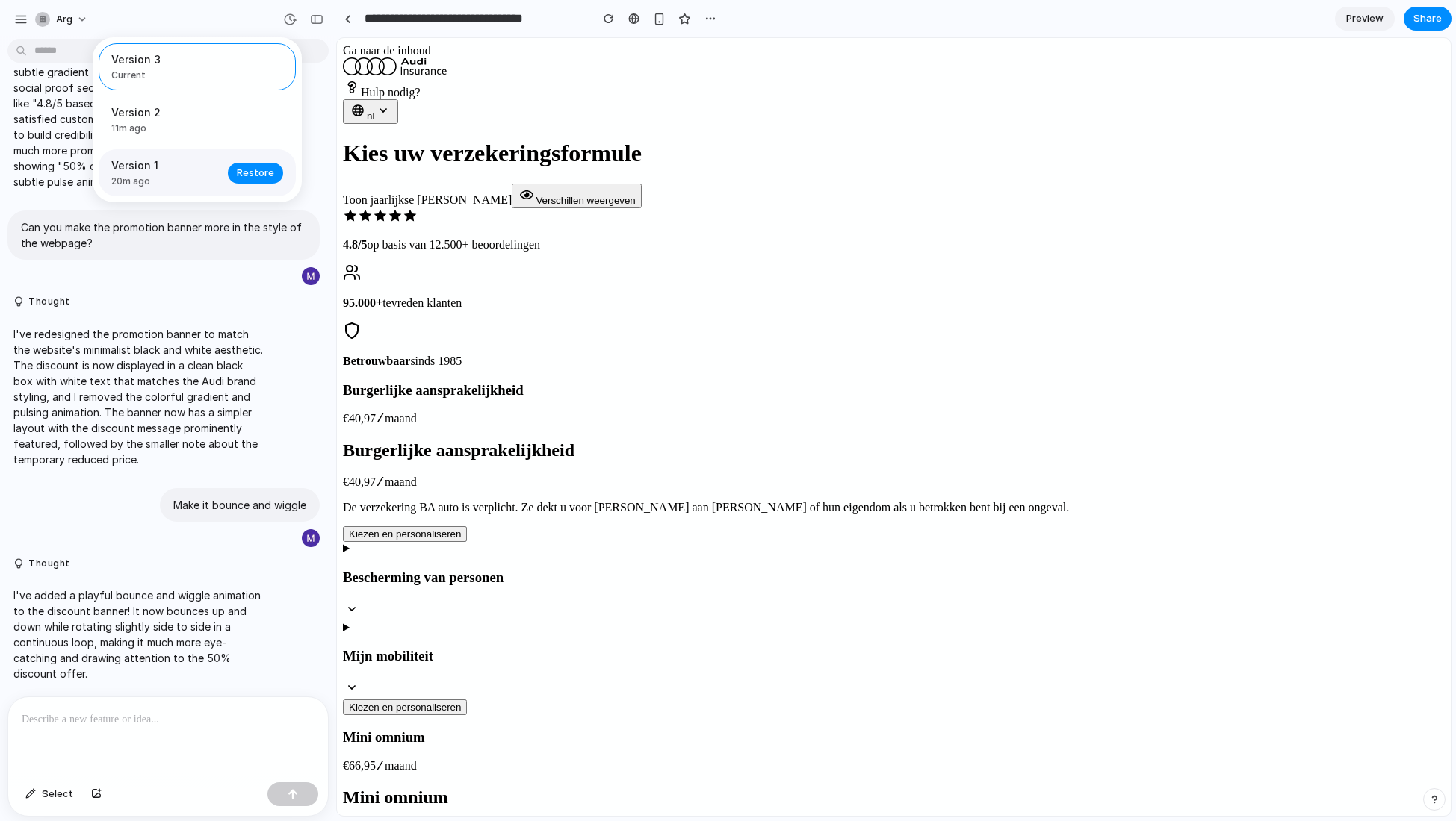
click at [207, 184] on span "20m ago" at bounding box center [165, 181] width 108 height 14
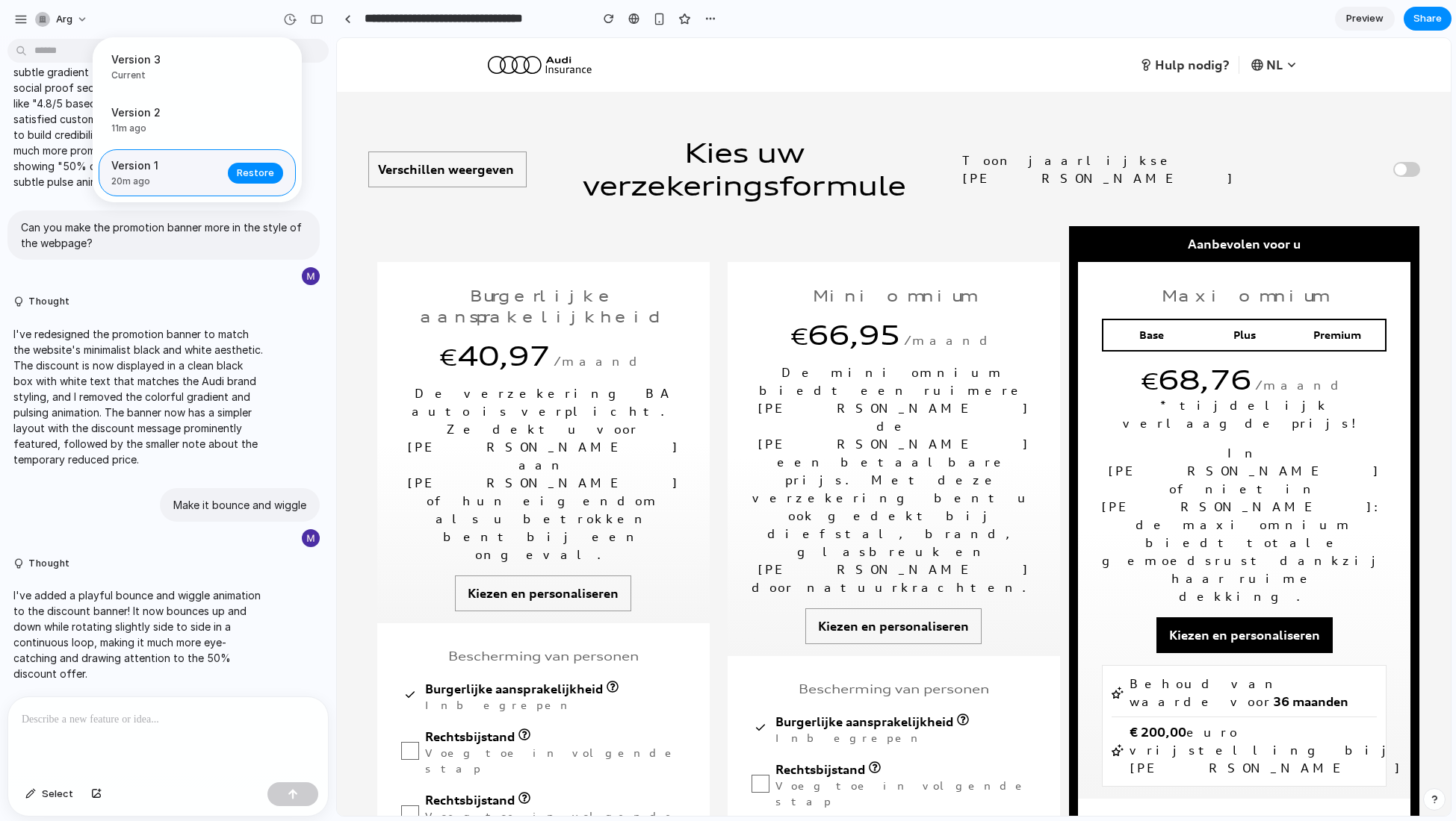
scroll to position [0, 0]
click at [24, 20] on div "Version 3 Current Version 2 11m ago Restore Version 1 20m ago Restore" at bounding box center [728, 410] width 1456 height 821
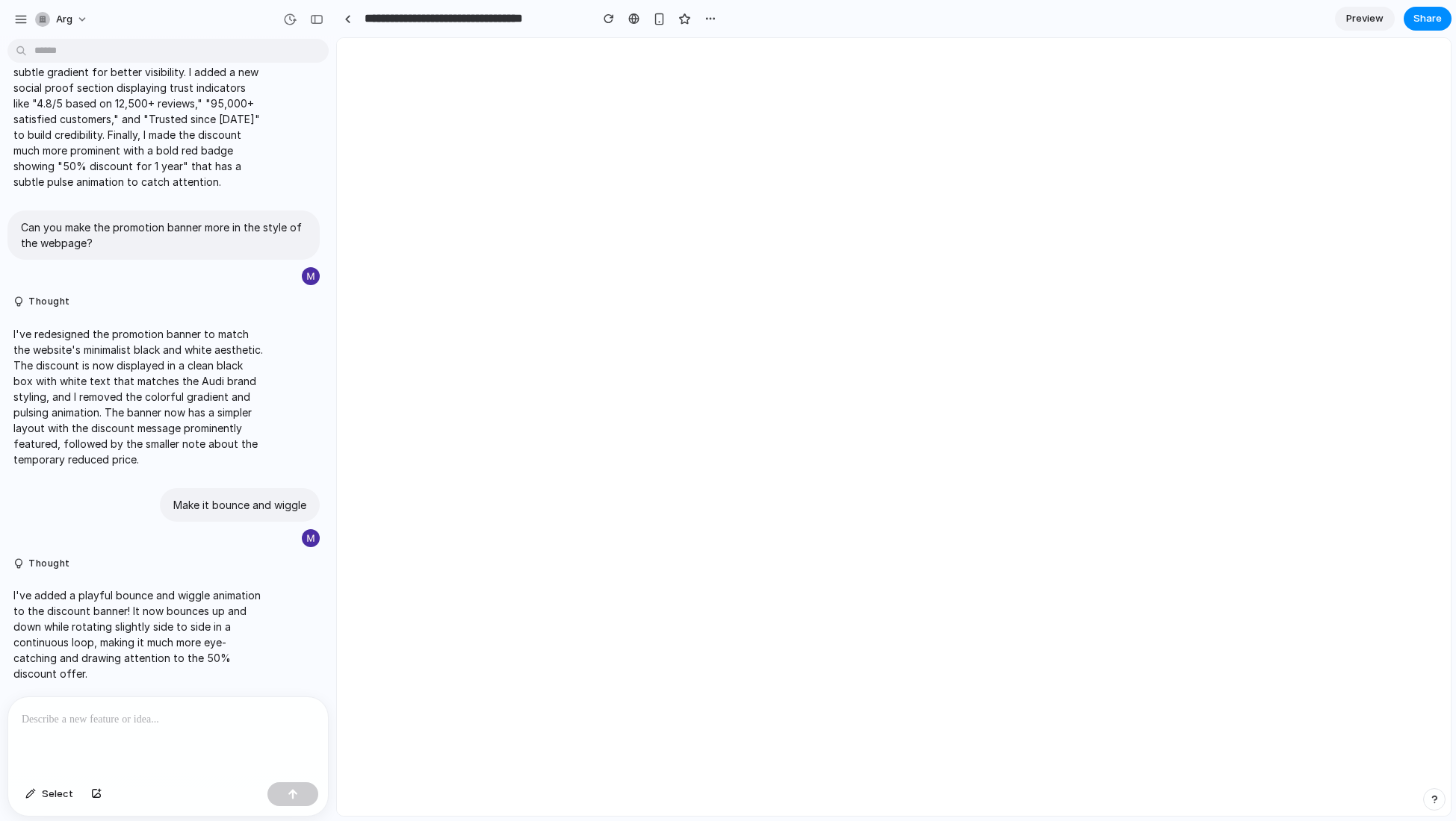
click at [24, 20] on div "button" at bounding box center [21, 19] width 14 height 14
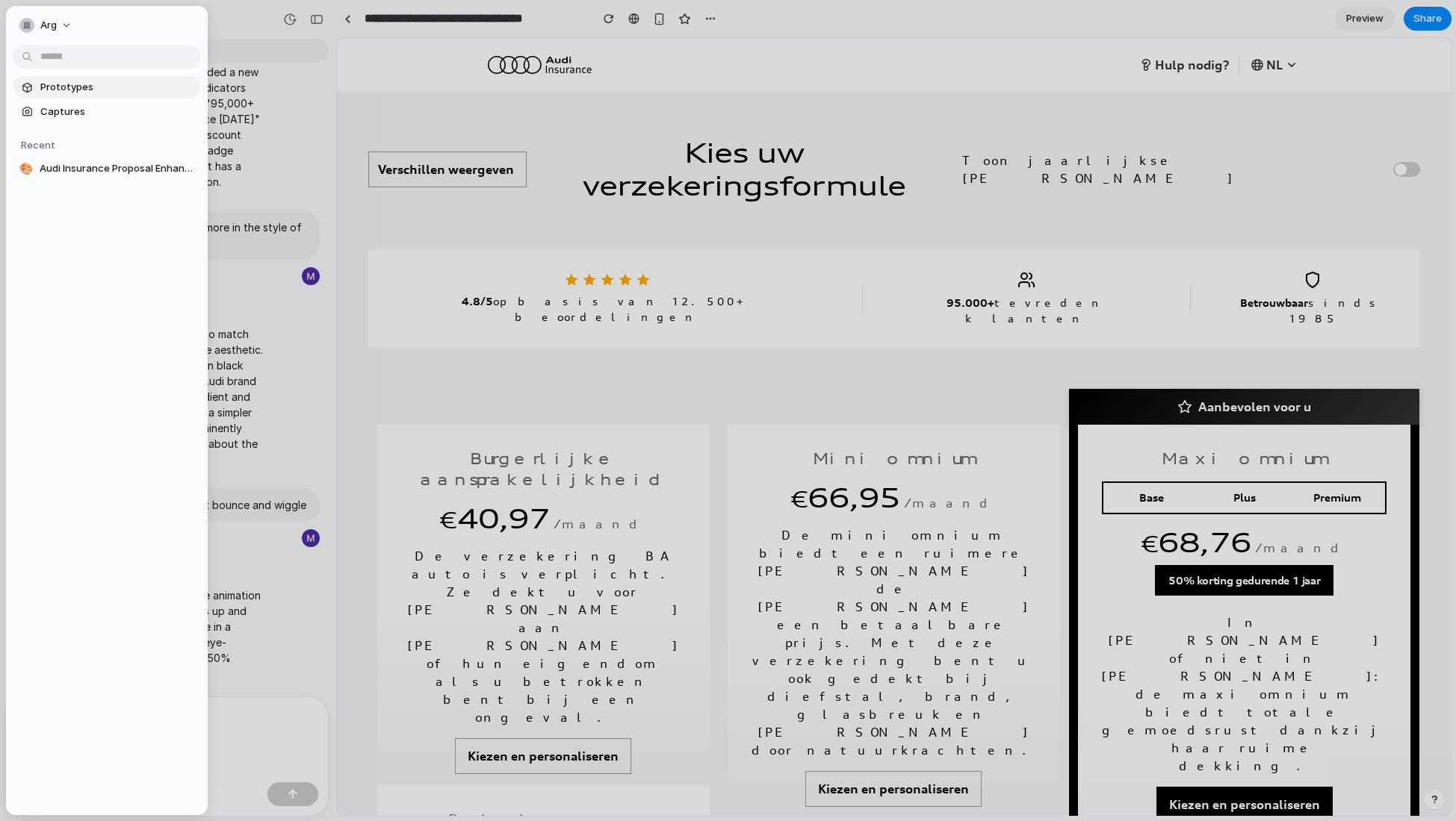
click at [77, 86] on span "Prototypes" at bounding box center [117, 87] width 154 height 15
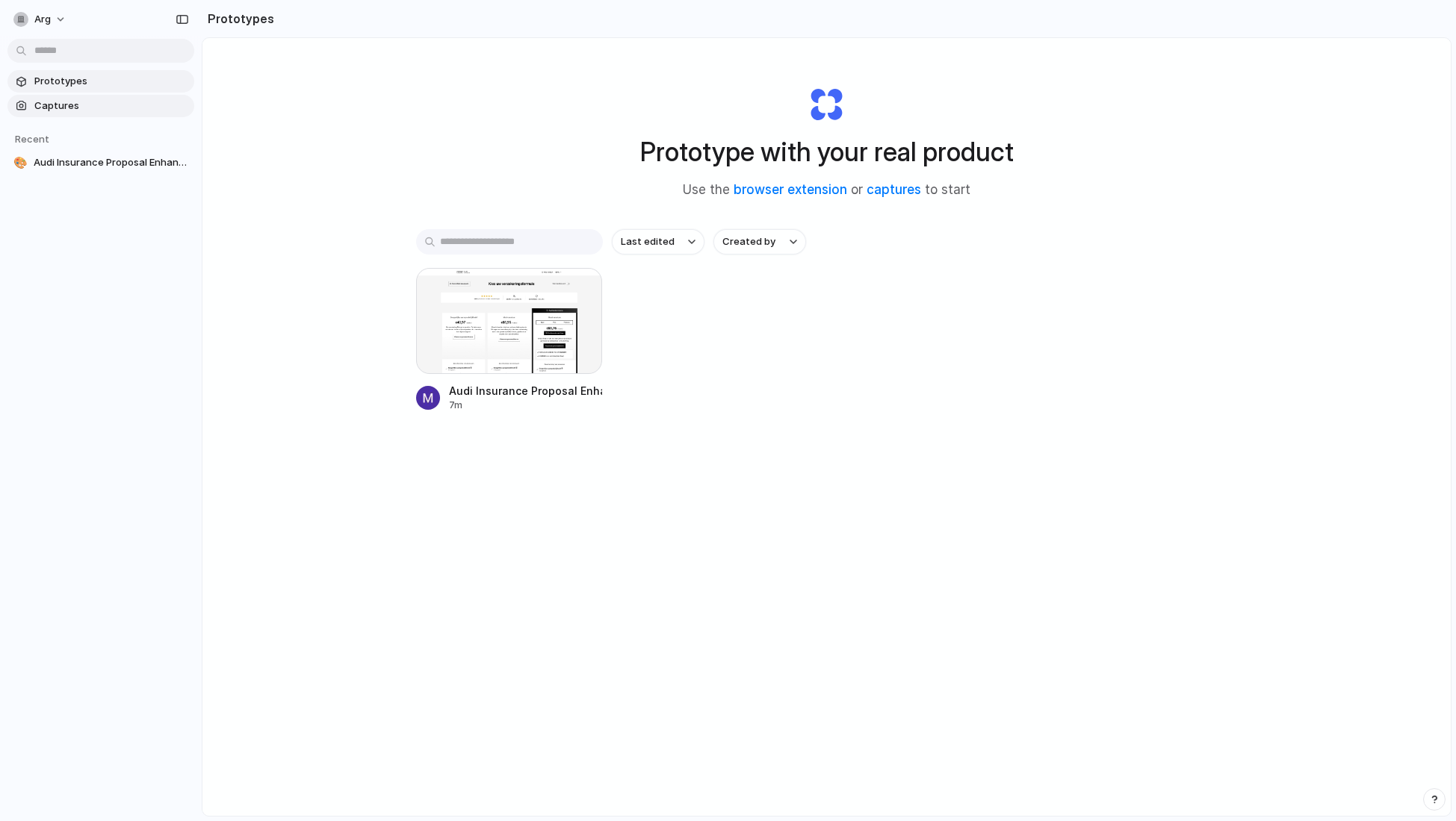
click at [59, 111] on span "Captures" at bounding box center [111, 105] width 154 height 15
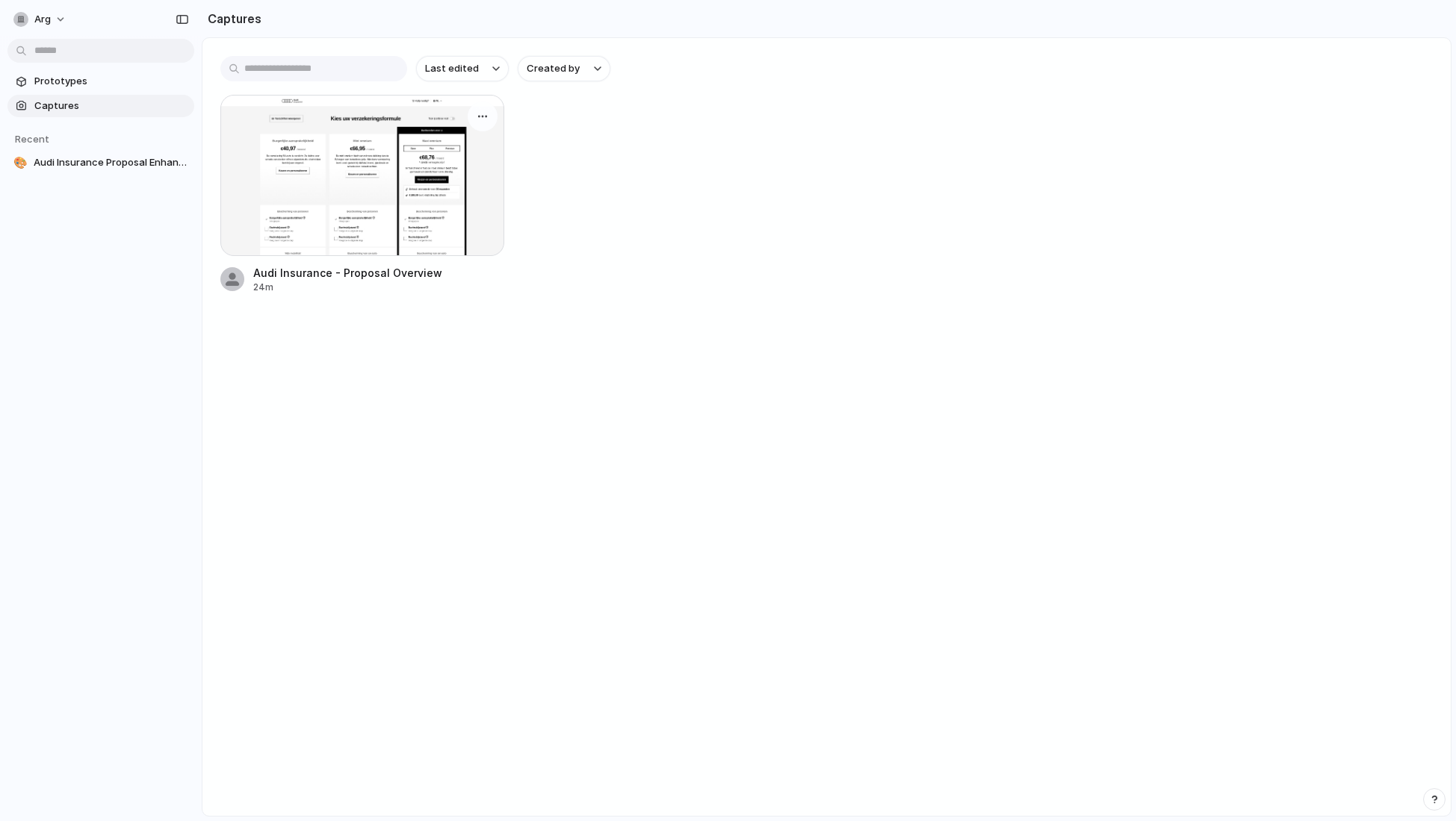
click at [341, 221] on div at bounding box center [362, 175] width 283 height 161
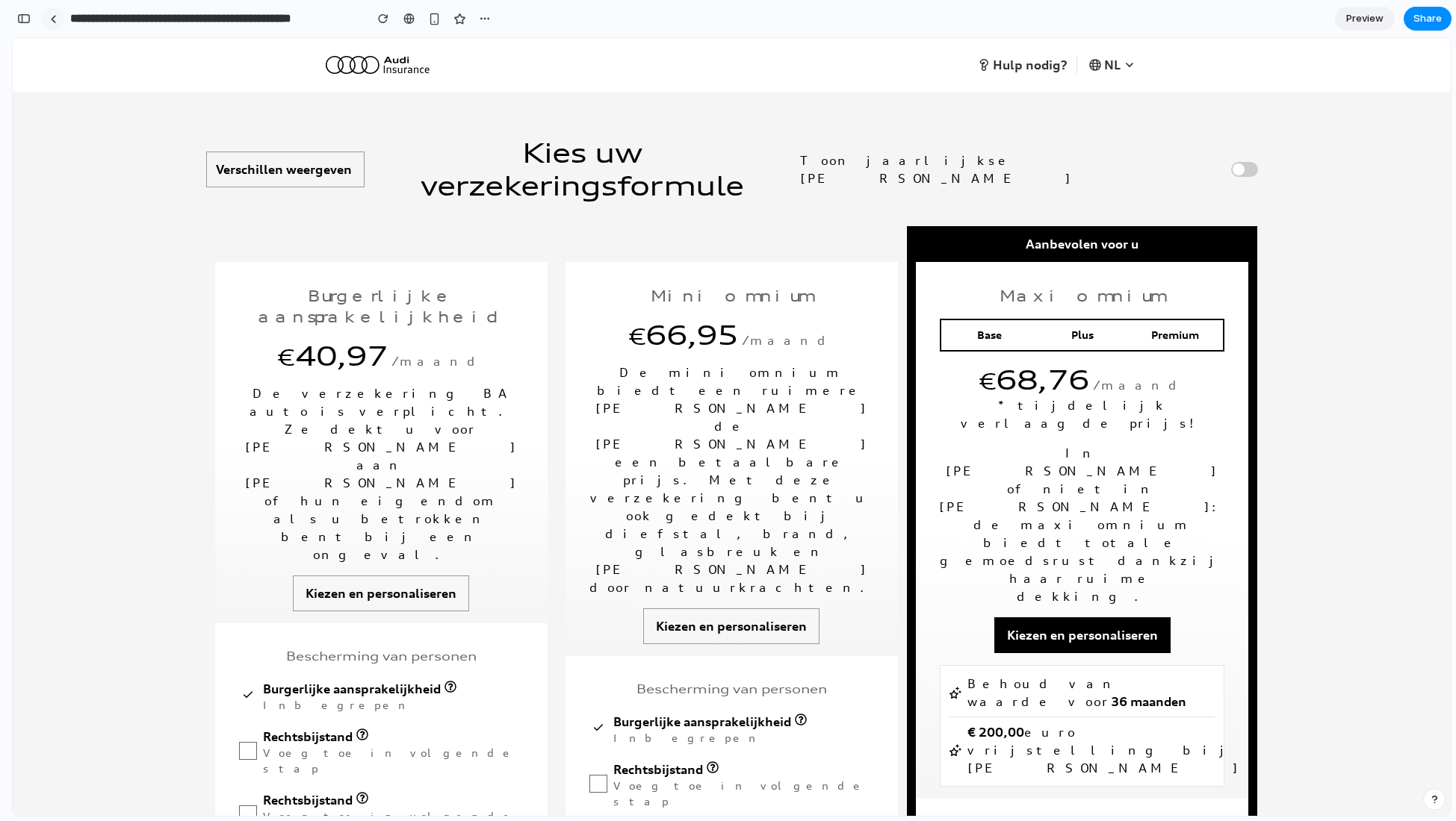
click at [55, 16] on div at bounding box center [53, 19] width 6 height 8
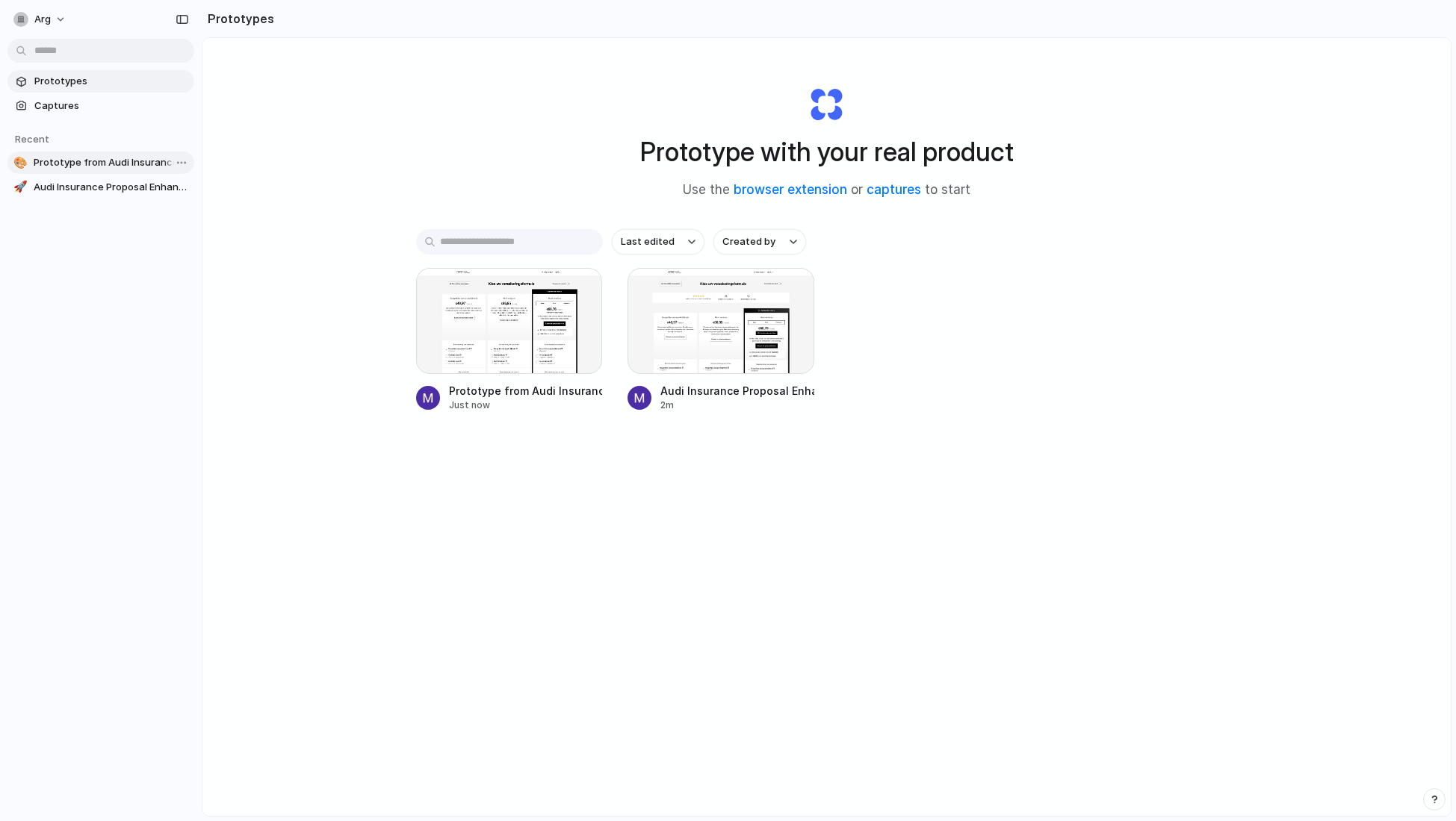
click at [96, 164] on span "Prototype from Audi Insurance - Proposal Overview" at bounding box center [111, 163] width 155 height 15
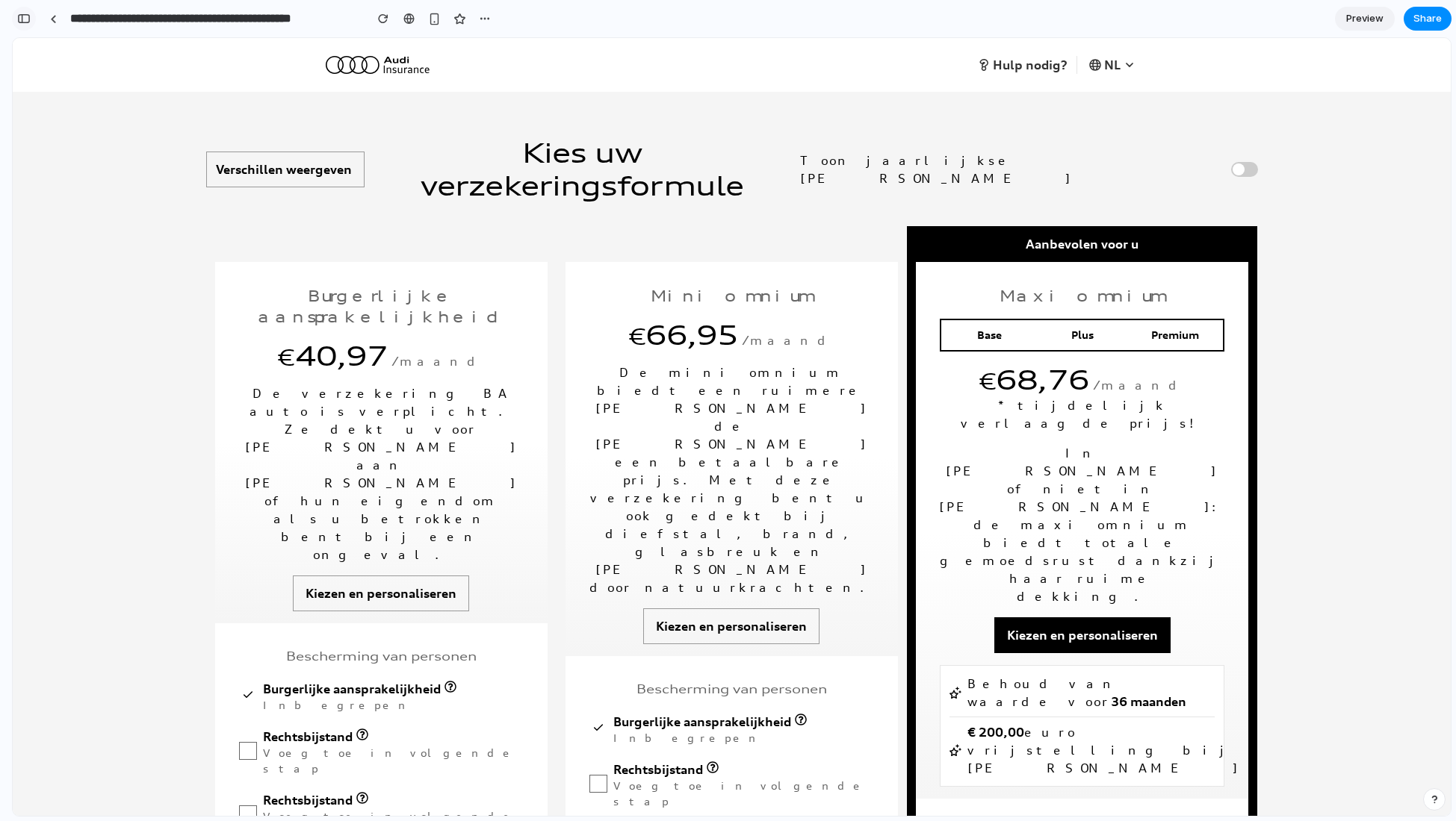
click at [25, 22] on div "button" at bounding box center [23, 19] width 14 height 10
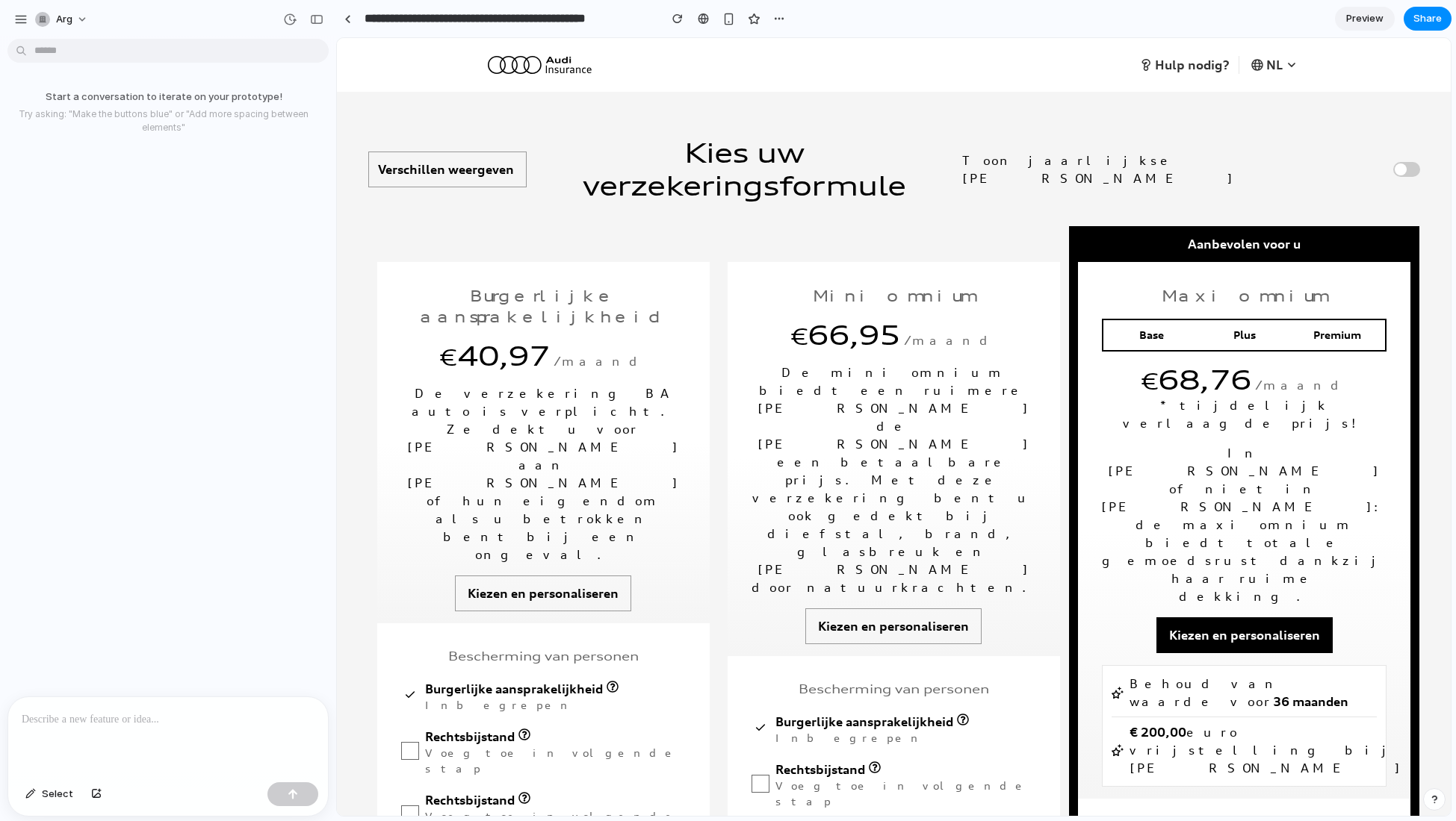
click at [59, 675] on p at bounding box center [168, 720] width 293 height 18
click at [75, 675] on p at bounding box center [168, 720] width 293 height 18
paste div
click at [186, 675] on p "**********" at bounding box center [168, 702] width 293 height 54
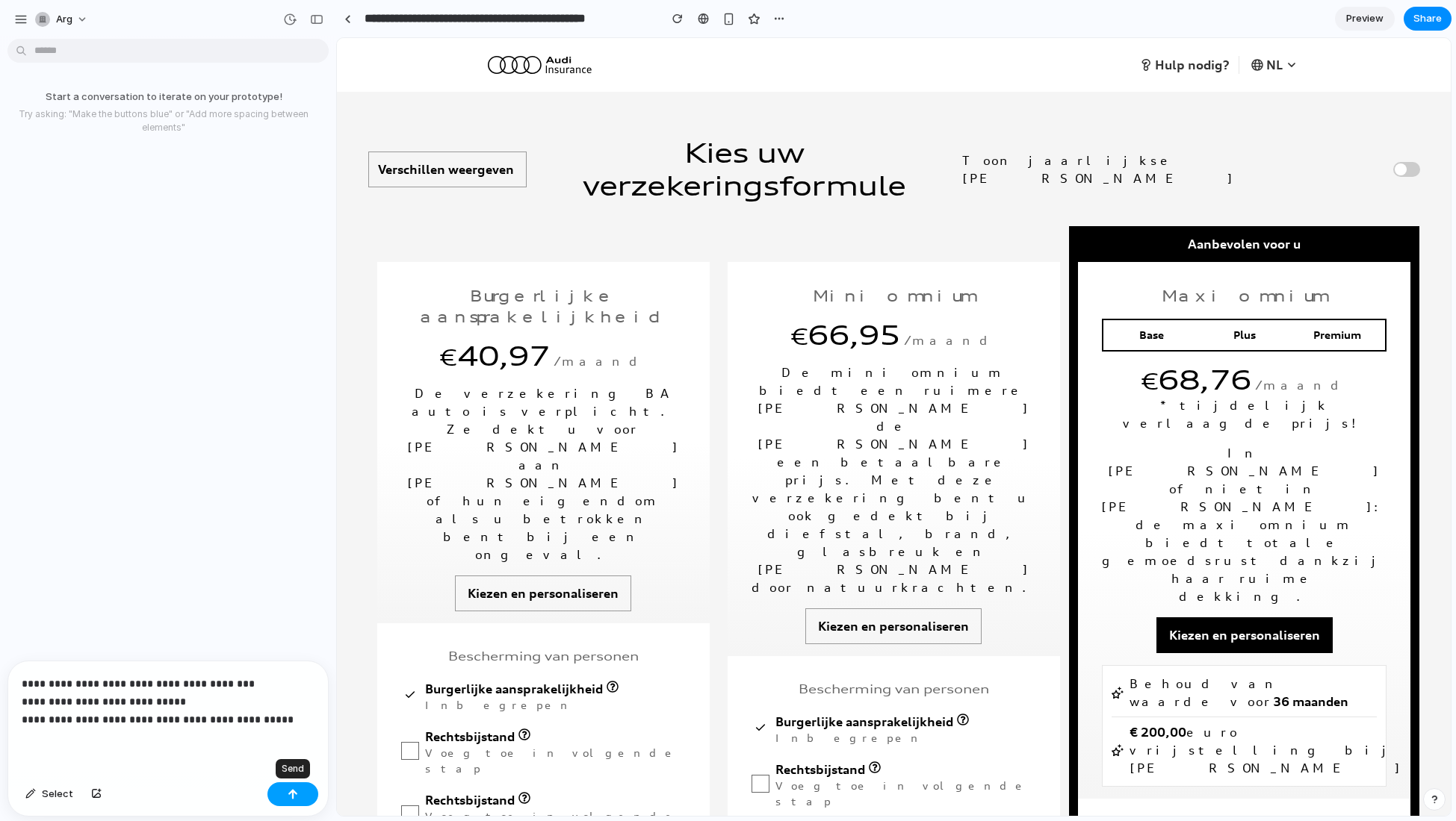
click at [292, 675] on div "button" at bounding box center [292, 794] width 10 height 10
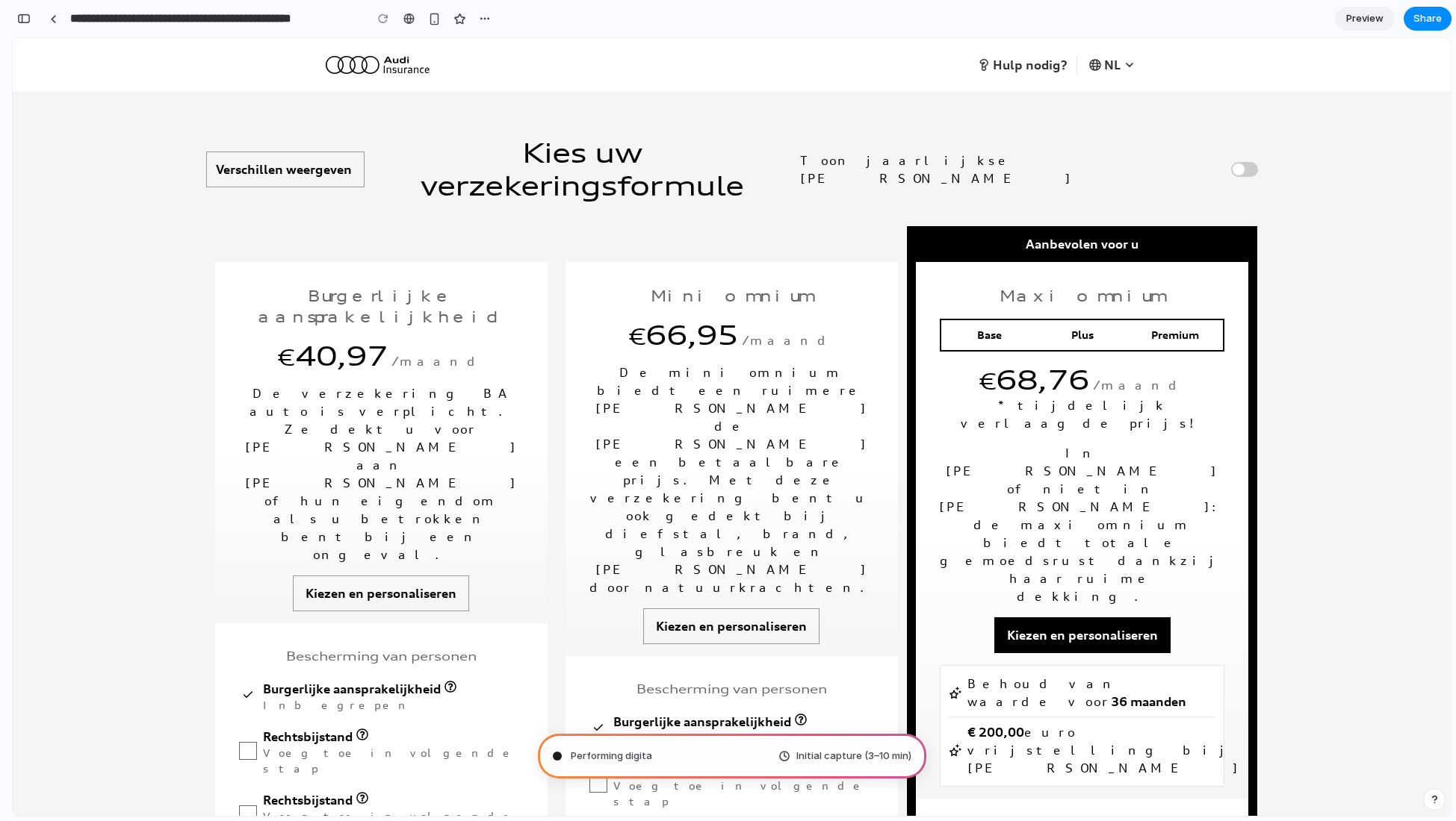
type input "**********"
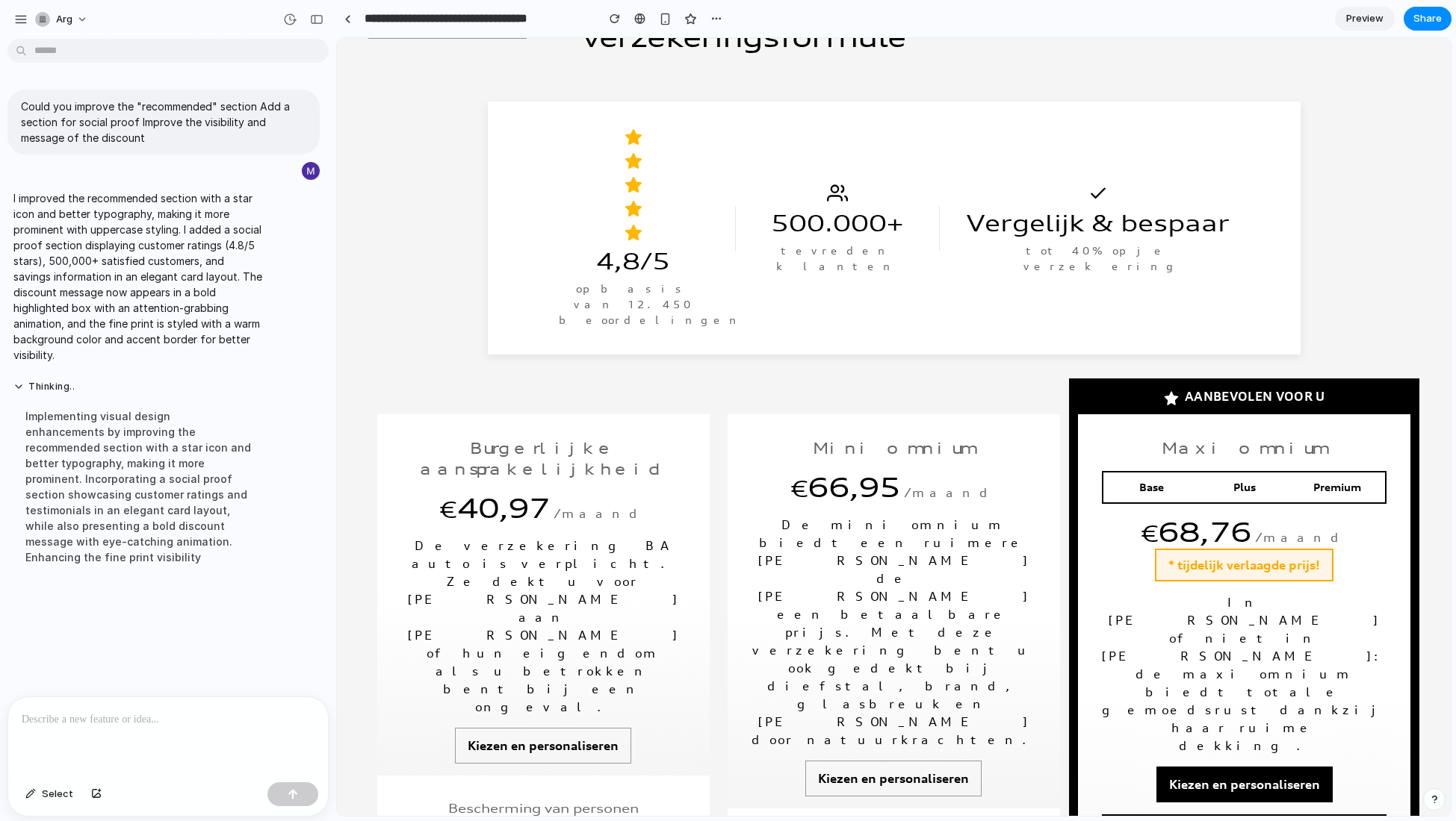
scroll to position [171, 0]
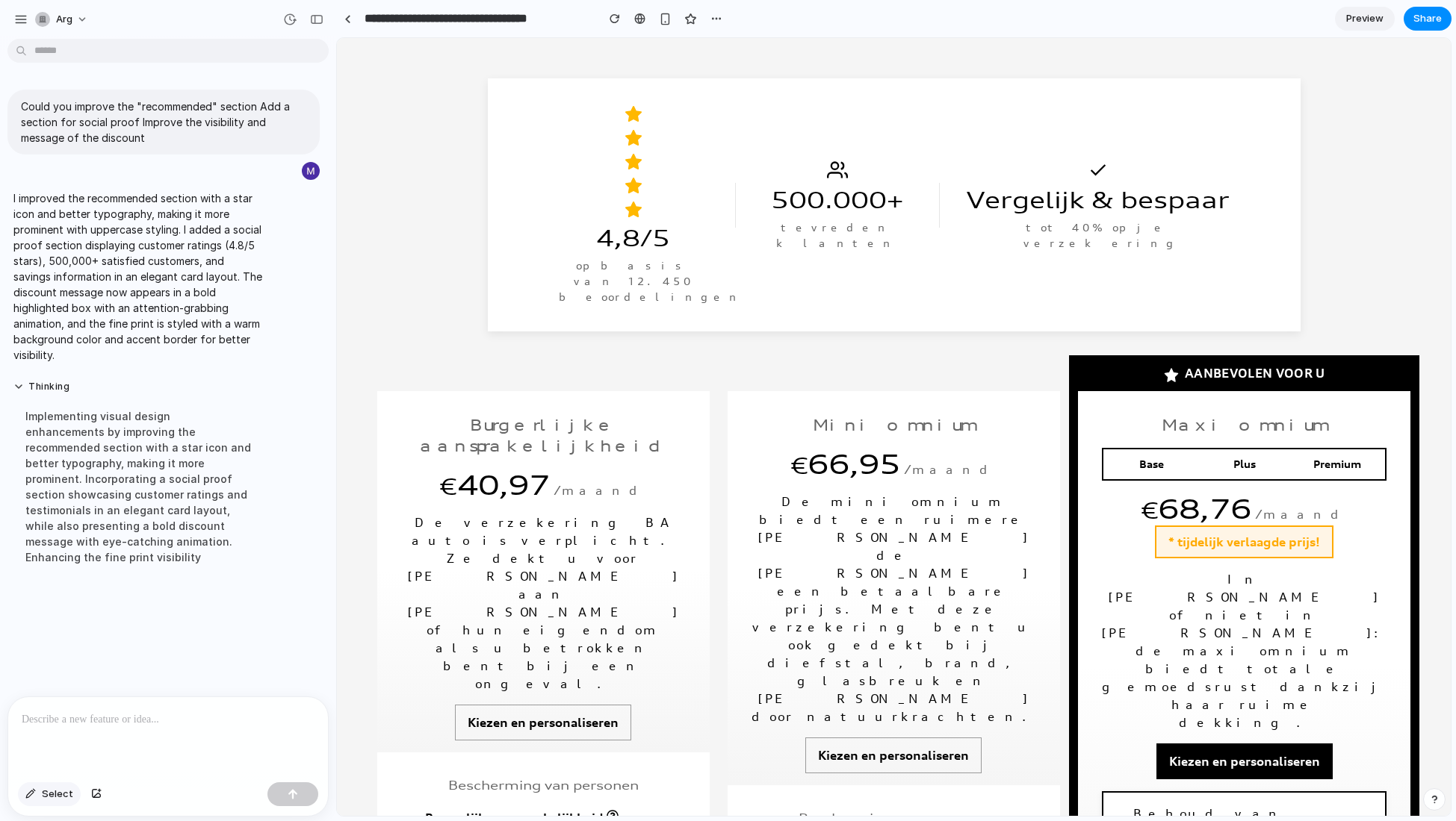
click at [29, 675] on div "button" at bounding box center [31, 794] width 10 height 9
click at [644, 150] on div at bounding box center [893, 427] width 1114 height 778
click at [813, 188] on div "button" at bounding box center [812, 187] width 14 height 14
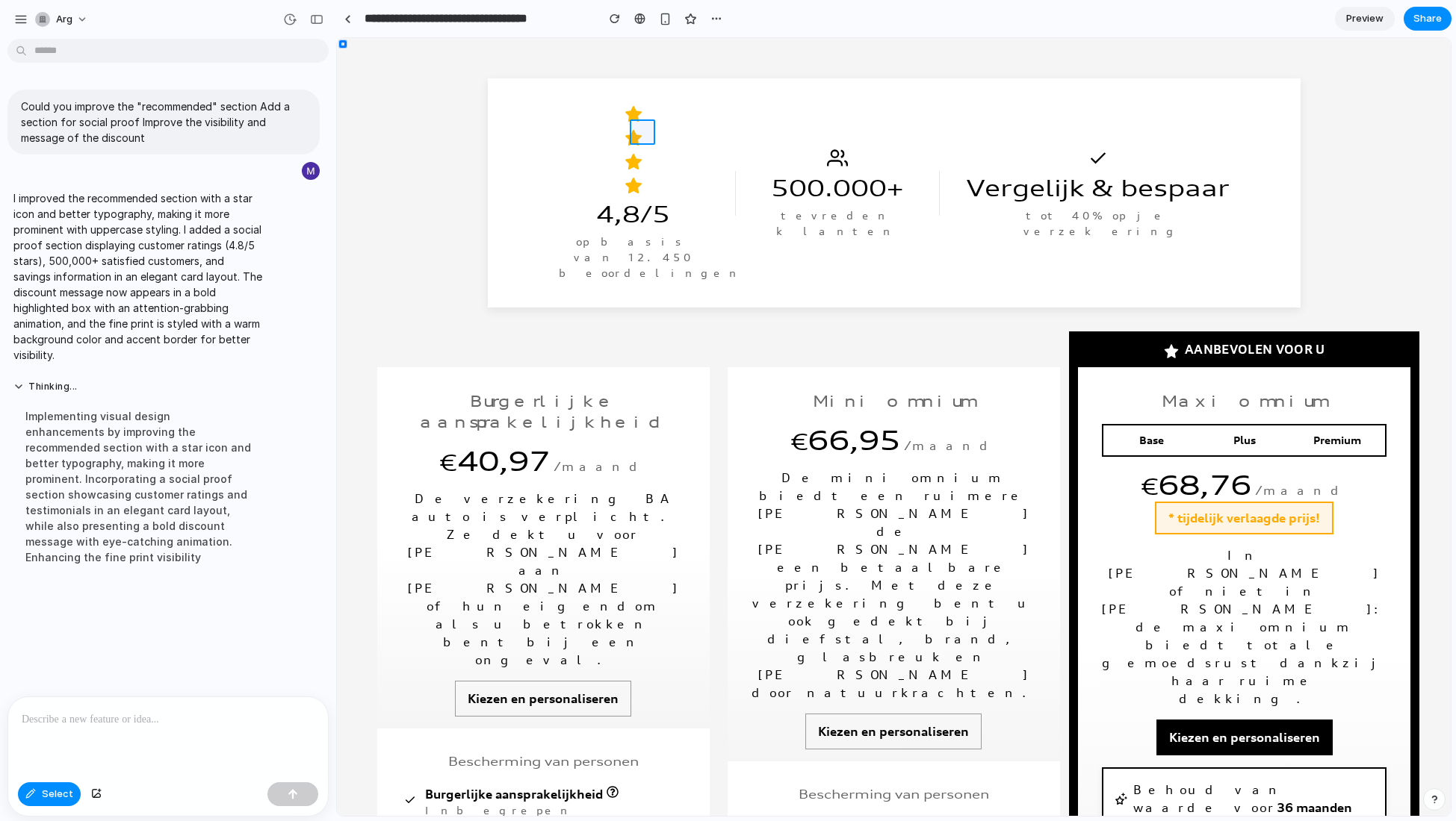
click at [643, 130] on div at bounding box center [893, 427] width 1114 height 778
click at [816, 167] on div "button" at bounding box center [812, 163] width 14 height 14
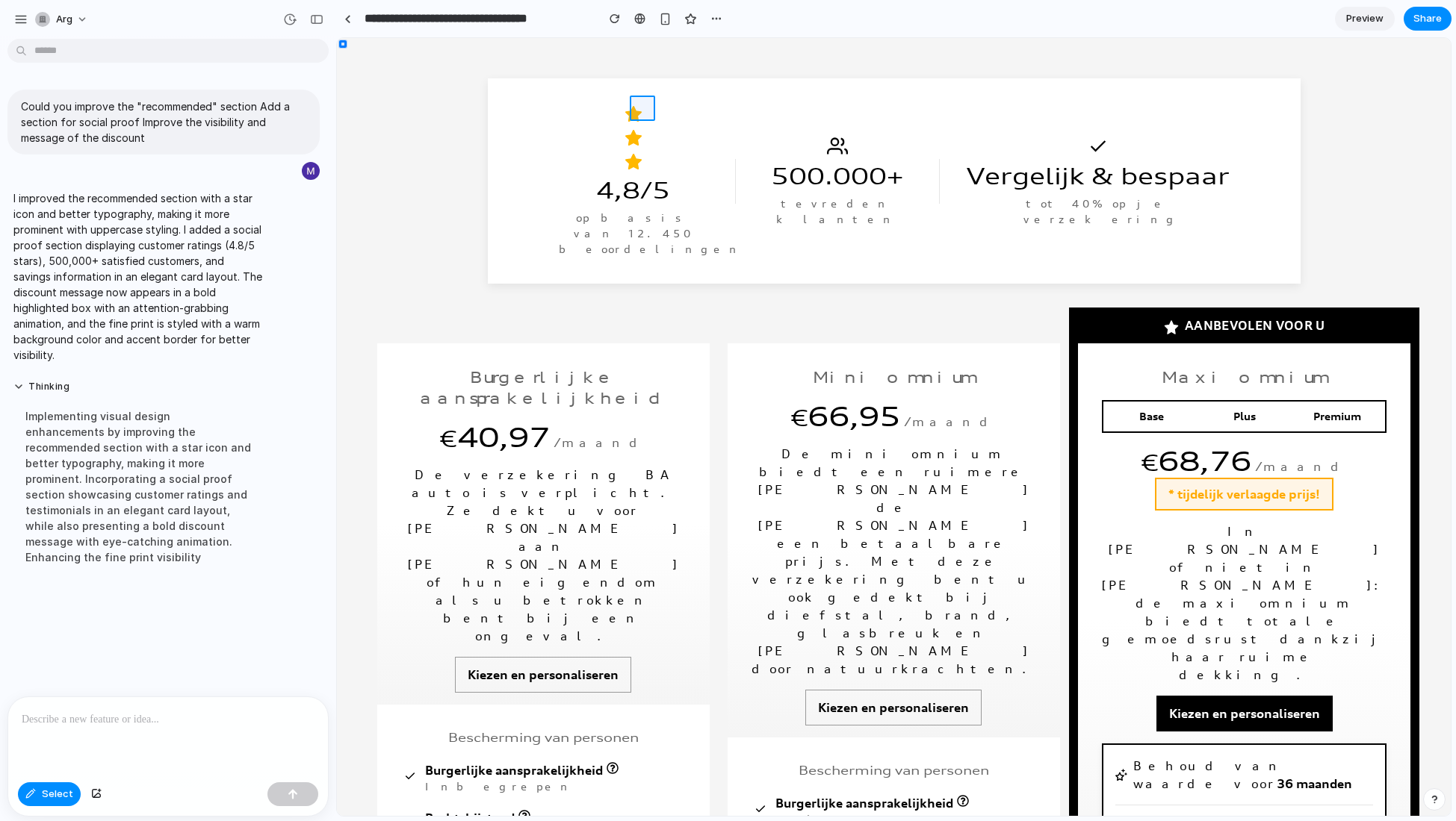
click at [643, 108] on div at bounding box center [893, 427] width 1114 height 778
click at [814, 138] on div "button" at bounding box center [812, 138] width 14 height 14
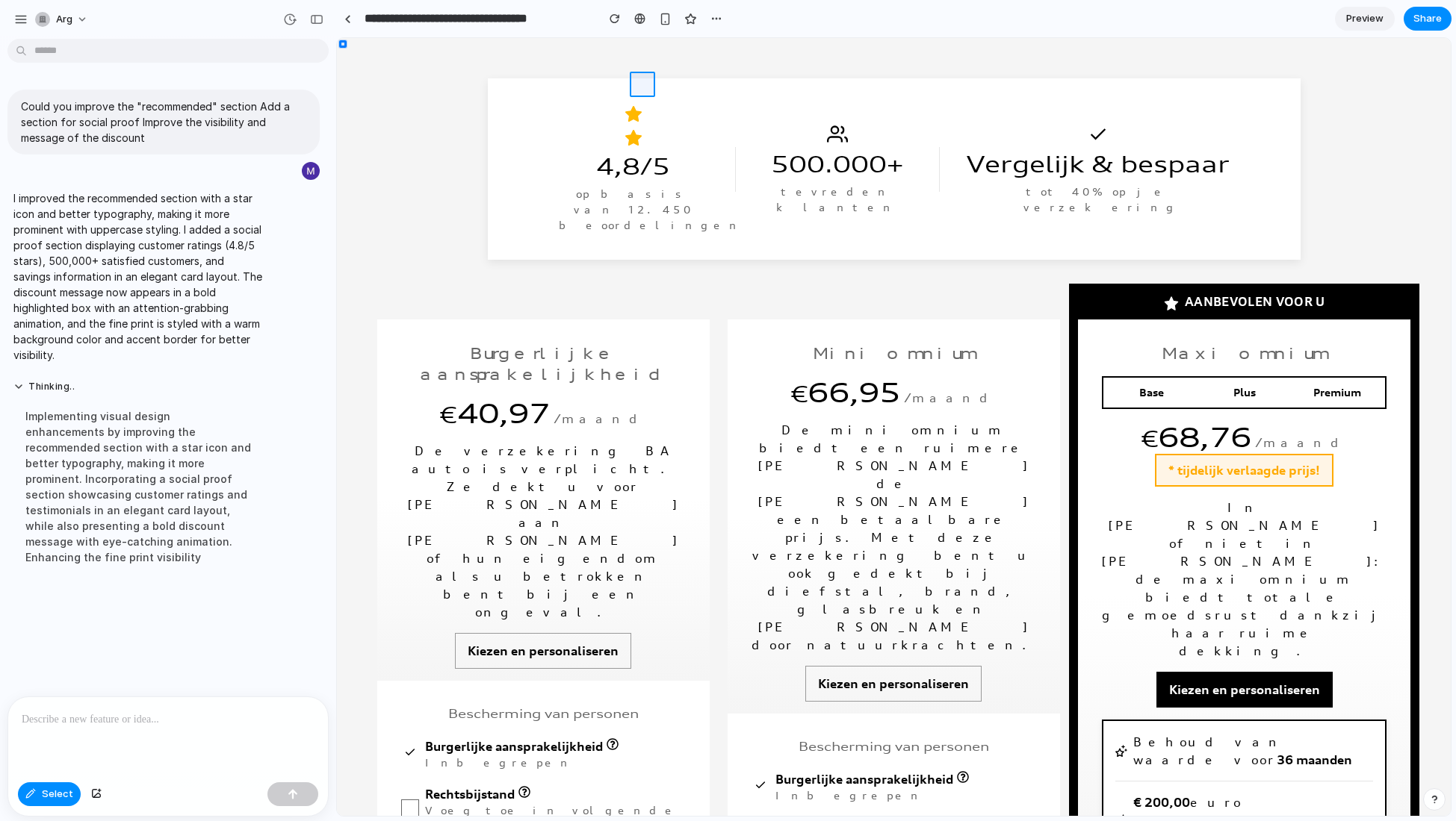
click at [646, 83] on div at bounding box center [893, 427] width 1114 height 778
click at [813, 109] on div "button" at bounding box center [812, 114] width 14 height 14
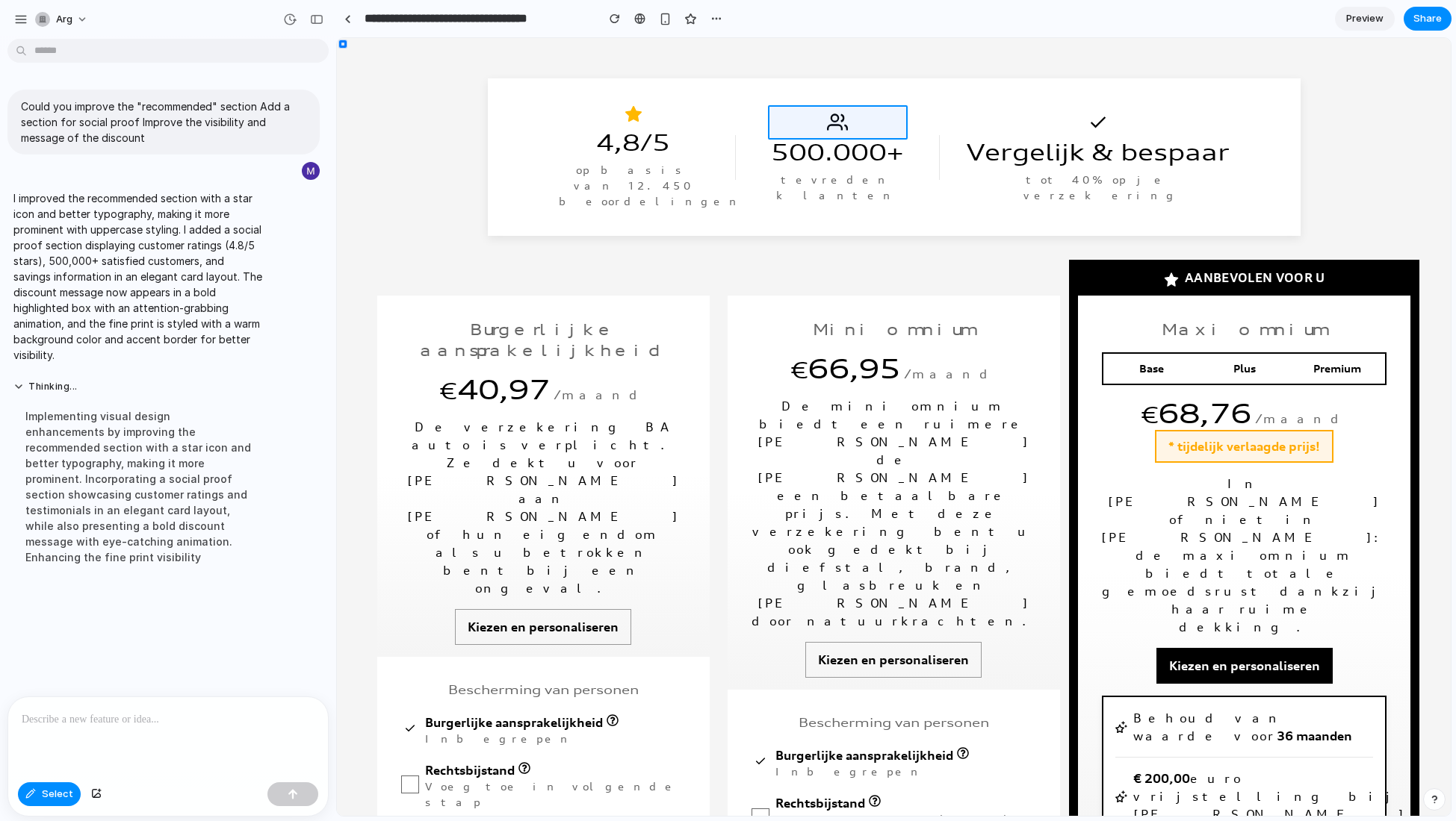
click at [817, 126] on div at bounding box center [893, 427] width 1114 height 778
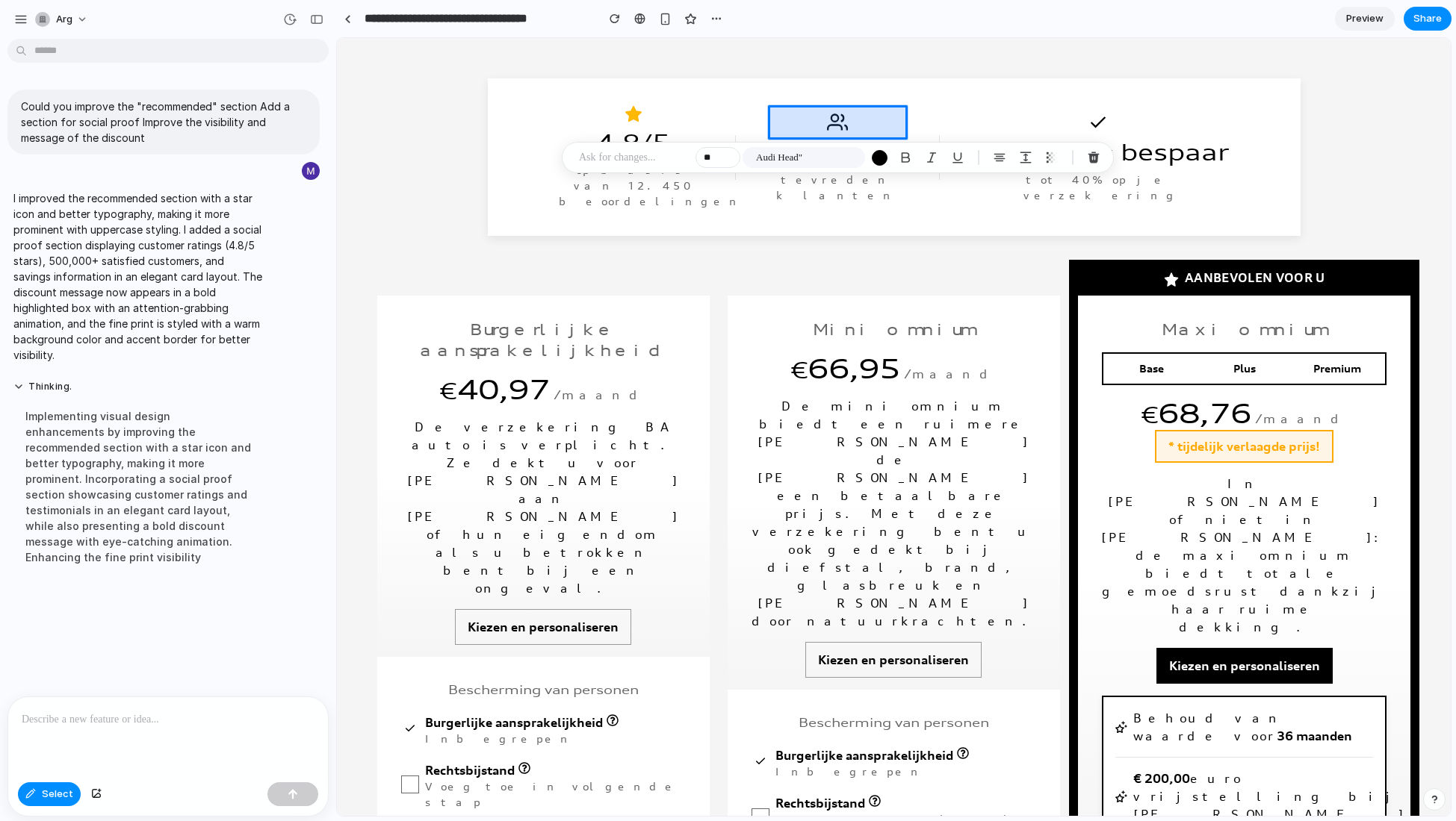
click at [813, 122] on div at bounding box center [893, 427] width 1114 height 778
click at [814, 122] on div at bounding box center [893, 427] width 1114 height 778
click at [816, 117] on div at bounding box center [893, 427] width 1114 height 778
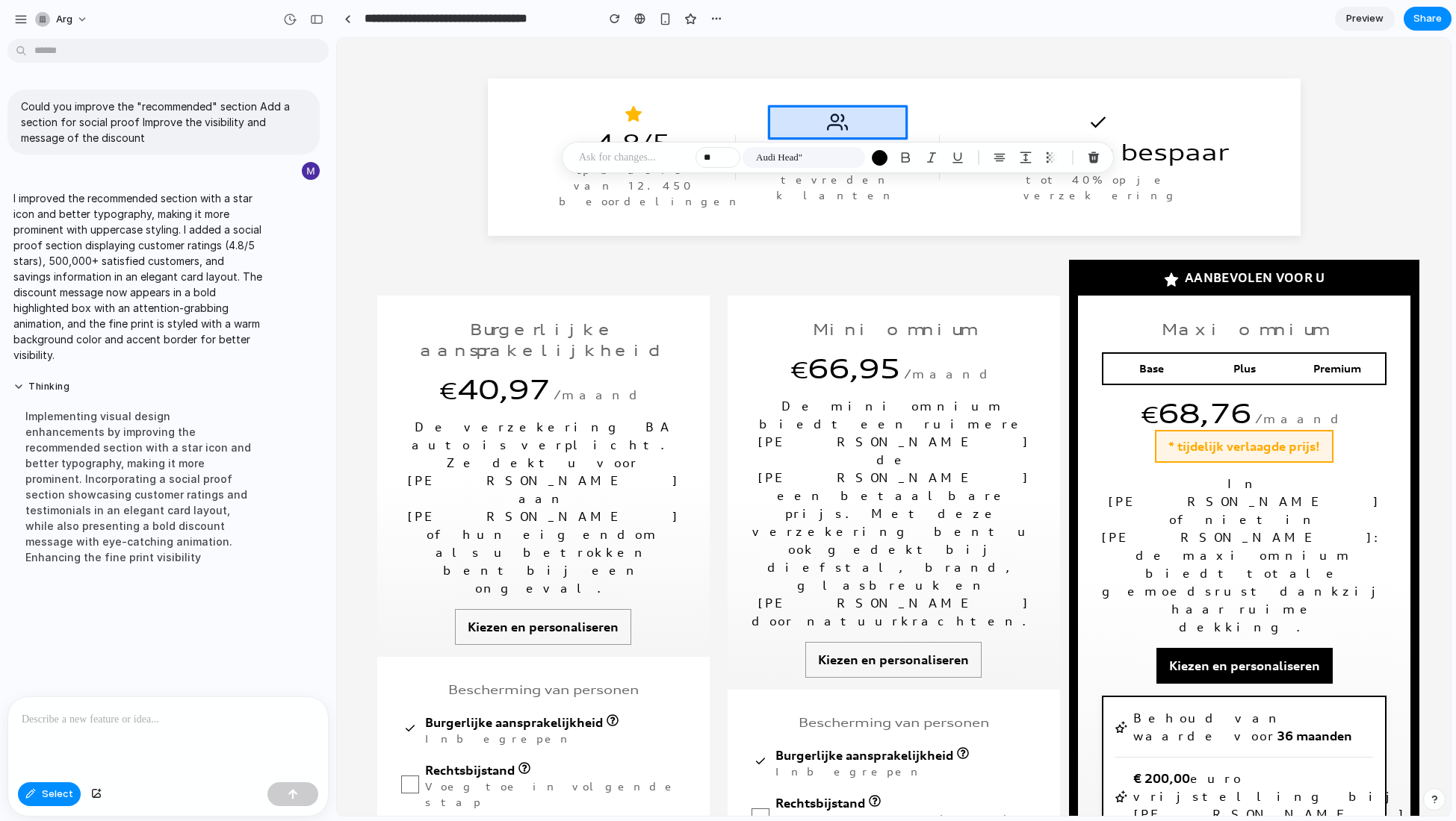
click at [816, 117] on div at bounding box center [893, 427] width 1114 height 778
click at [861, 112] on div at bounding box center [893, 427] width 1114 height 778
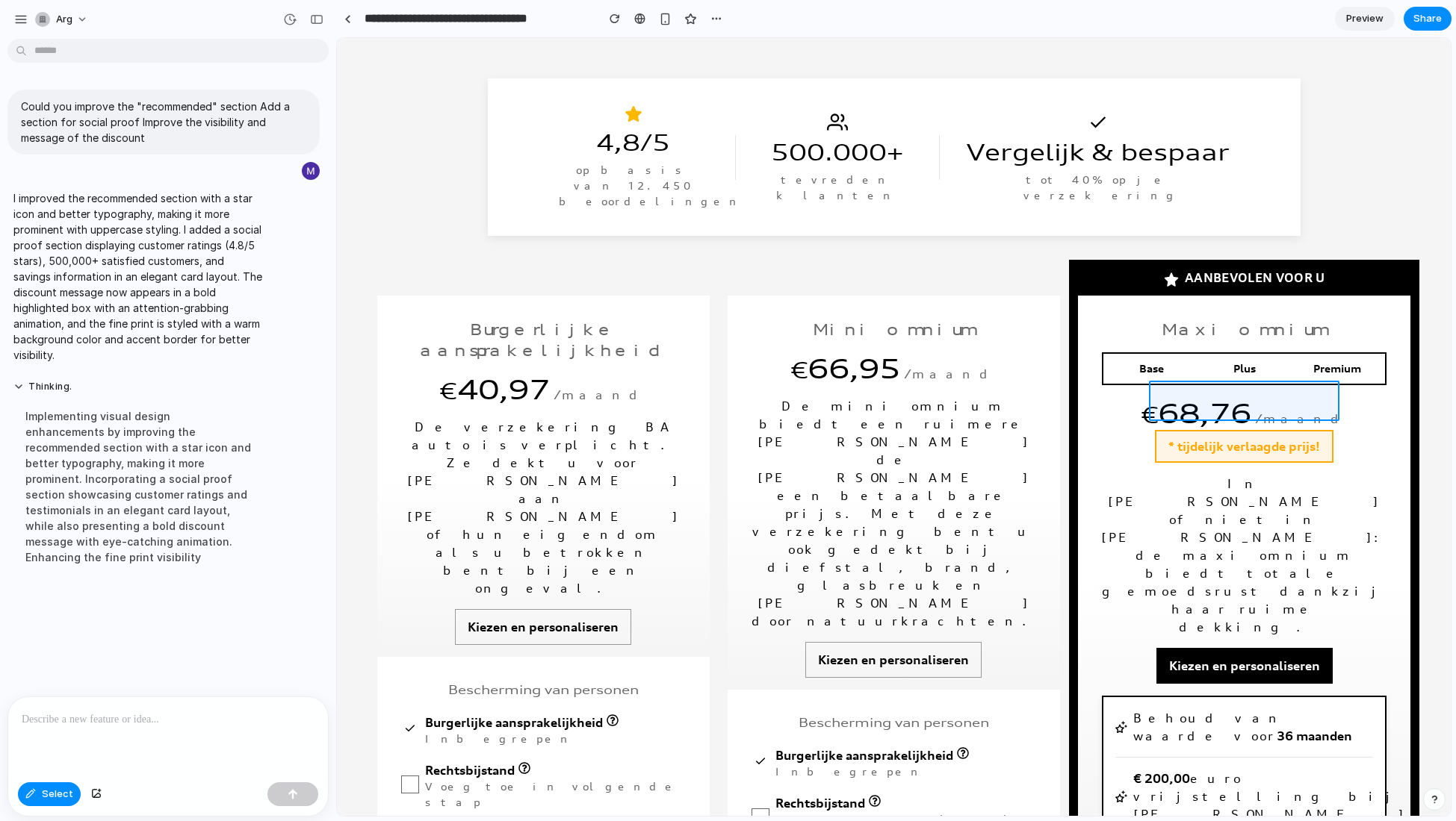
click at [1199, 403] on div at bounding box center [893, 427] width 1114 height 778
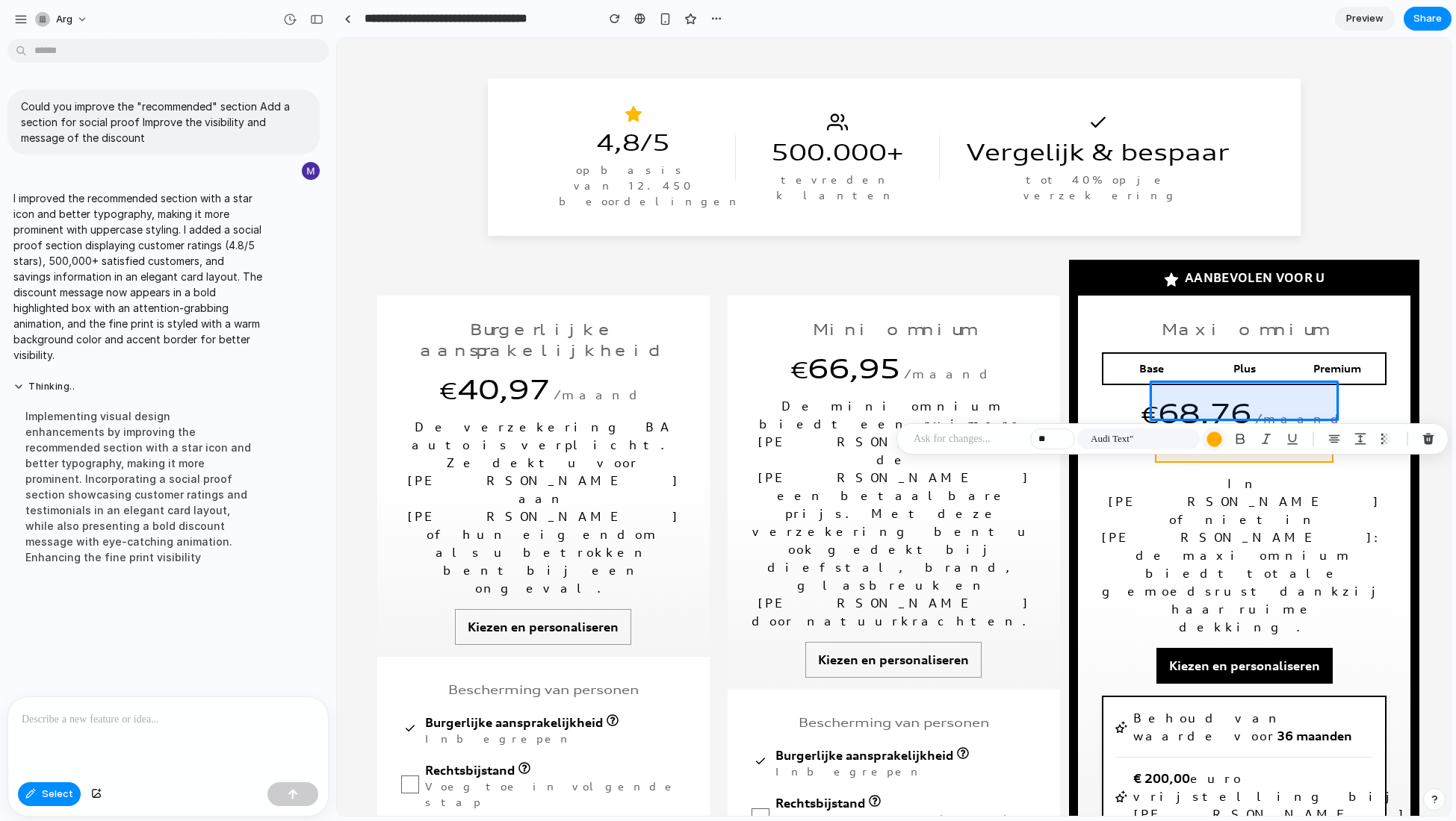
click at [1220, 437] on div "button" at bounding box center [1214, 439] width 15 height 15
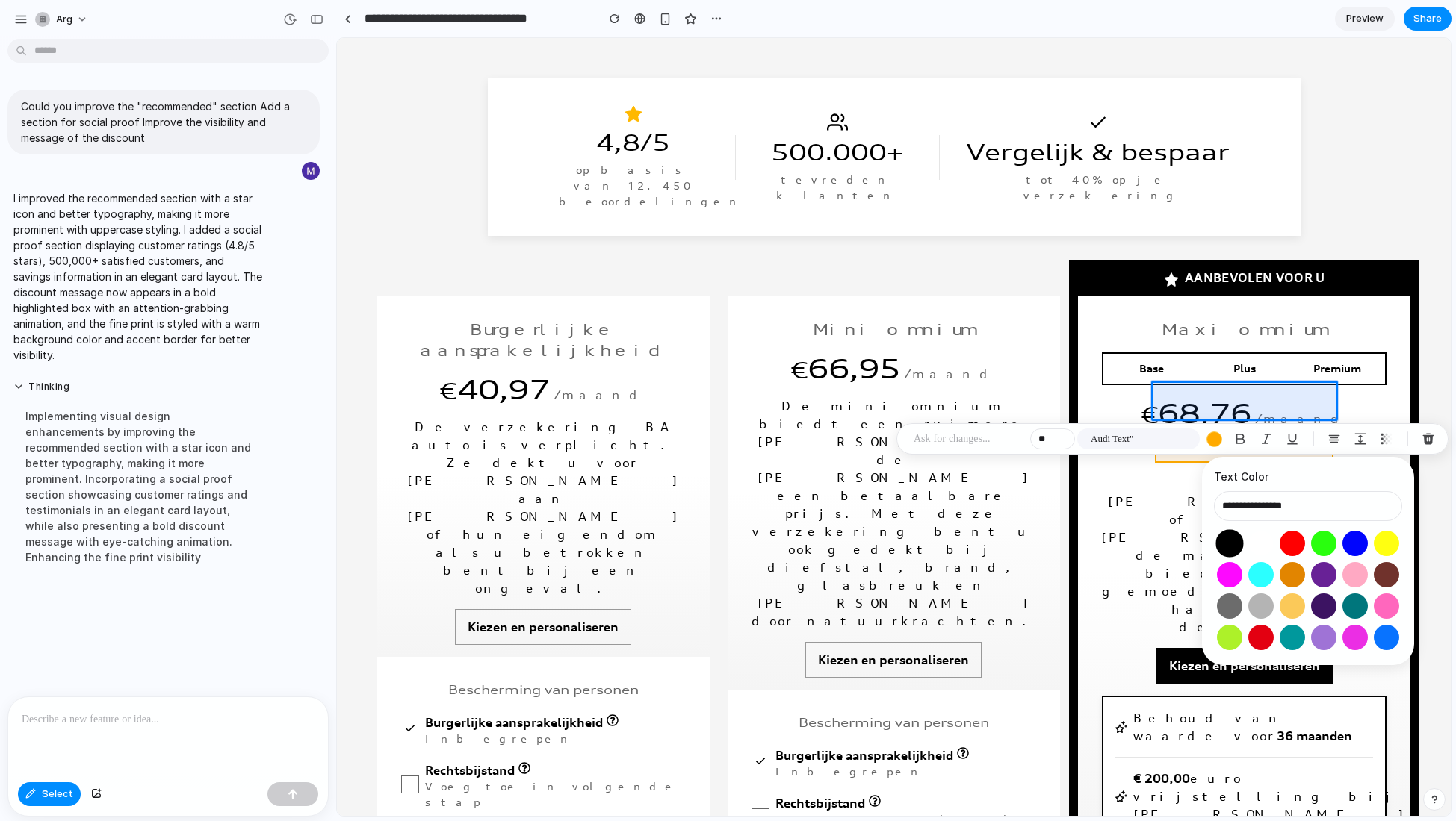
click at [1230, 551] on button "Select color oklch(0 0 0)" at bounding box center [1229, 543] width 27 height 27
type input "**********"
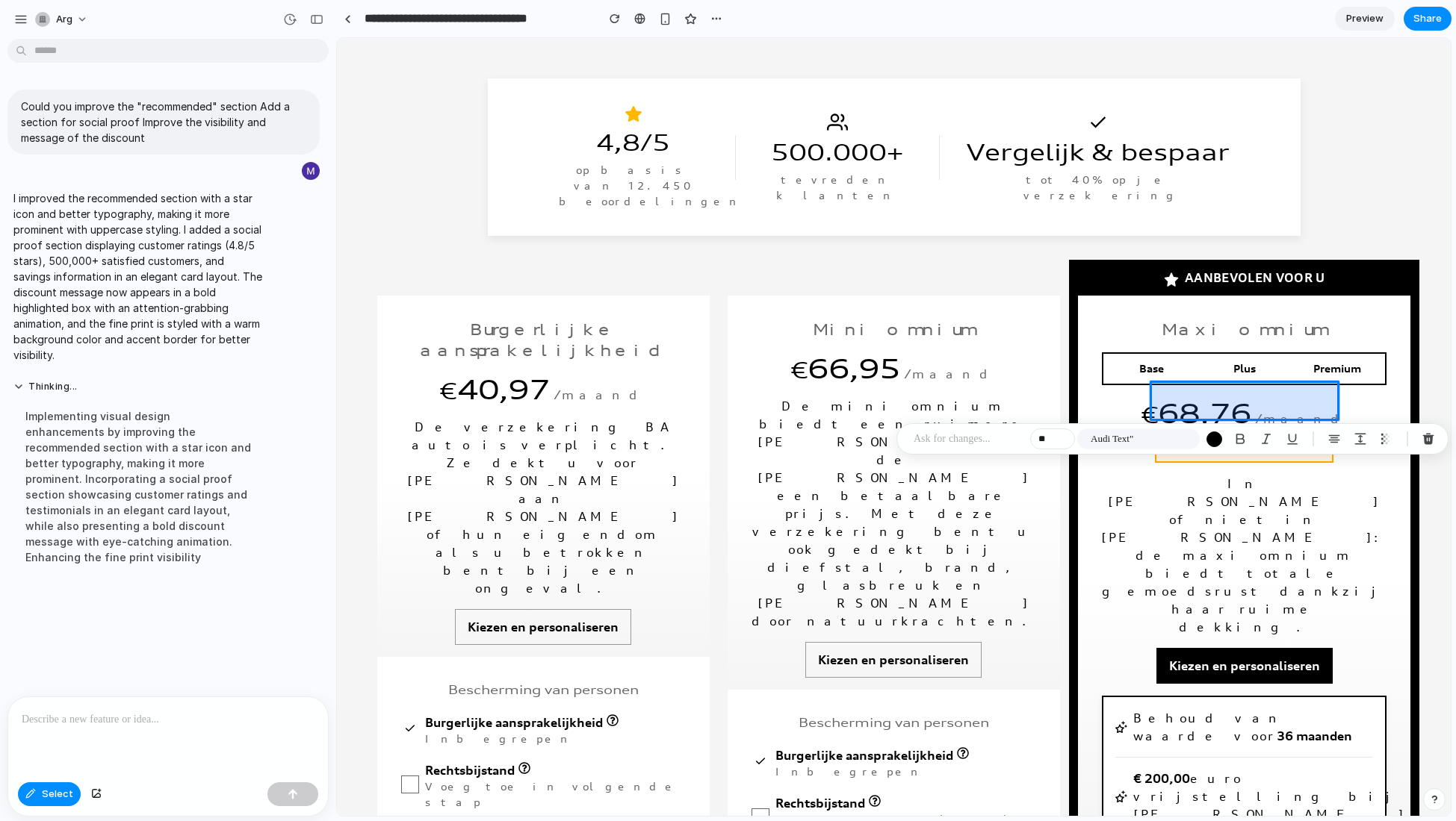
click at [1279, 412] on div at bounding box center [893, 427] width 1114 height 778
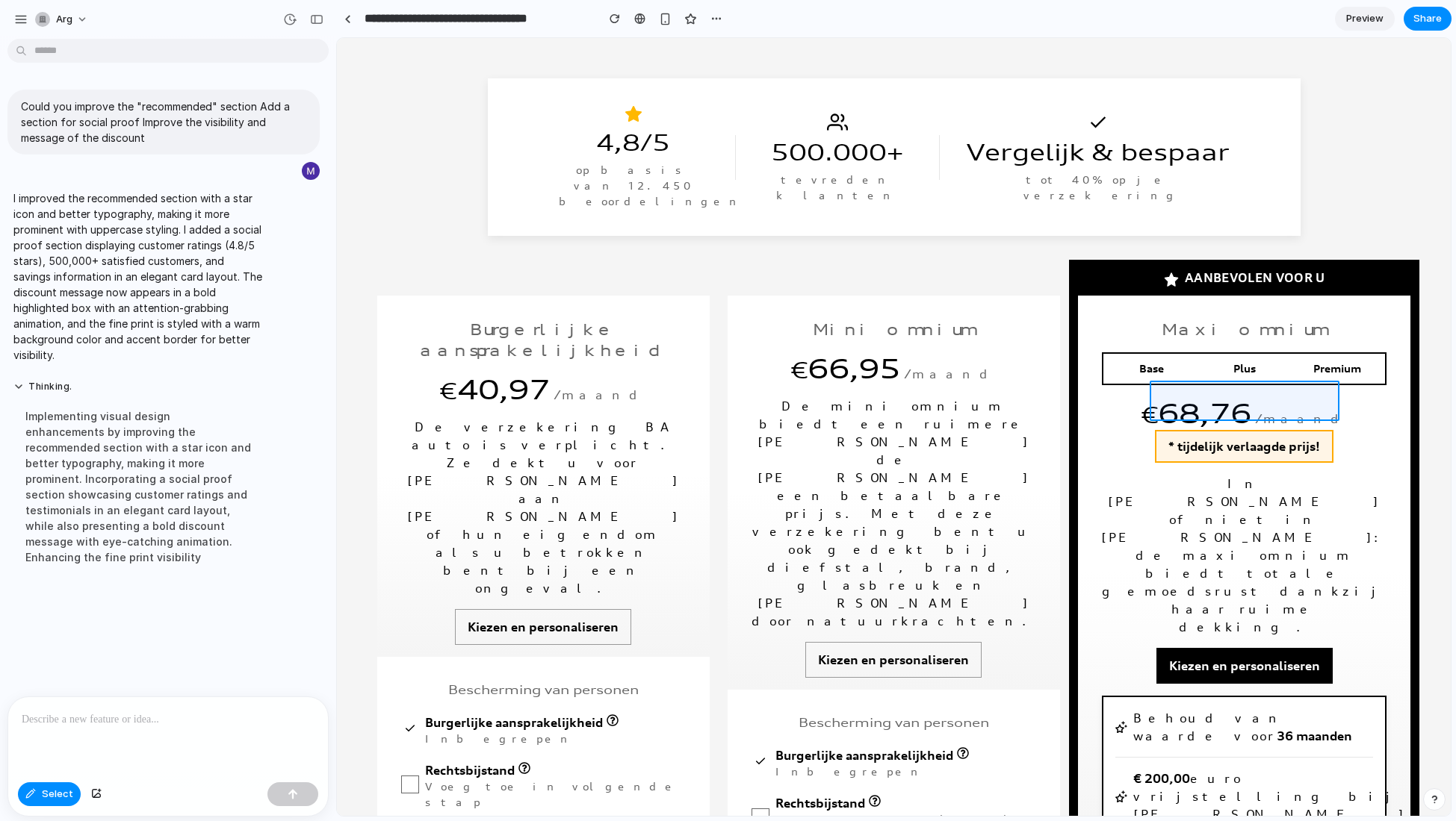
click at [1279, 412] on div at bounding box center [893, 427] width 1114 height 778
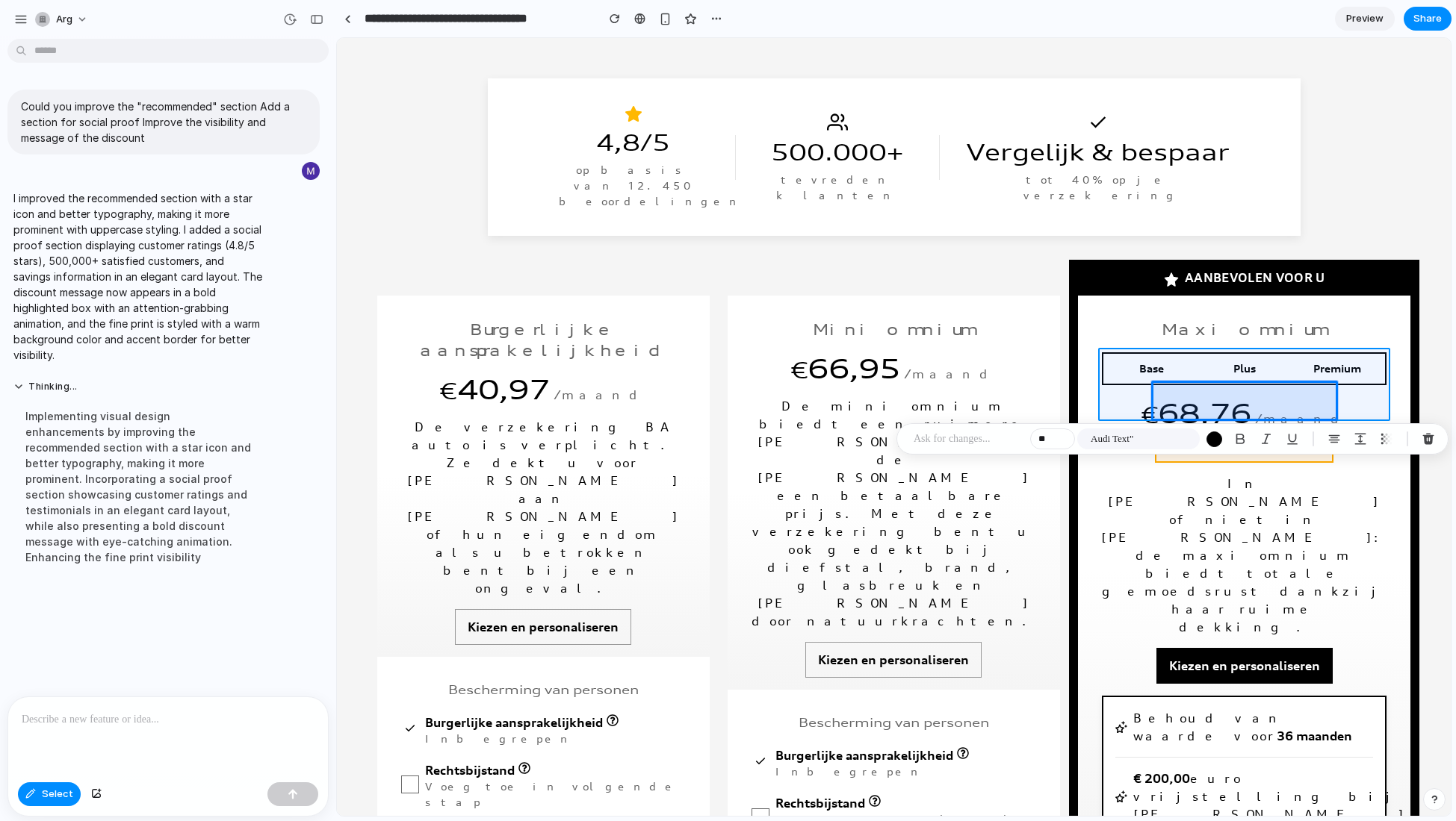
click at [1279, 413] on div at bounding box center [893, 427] width 1114 height 778
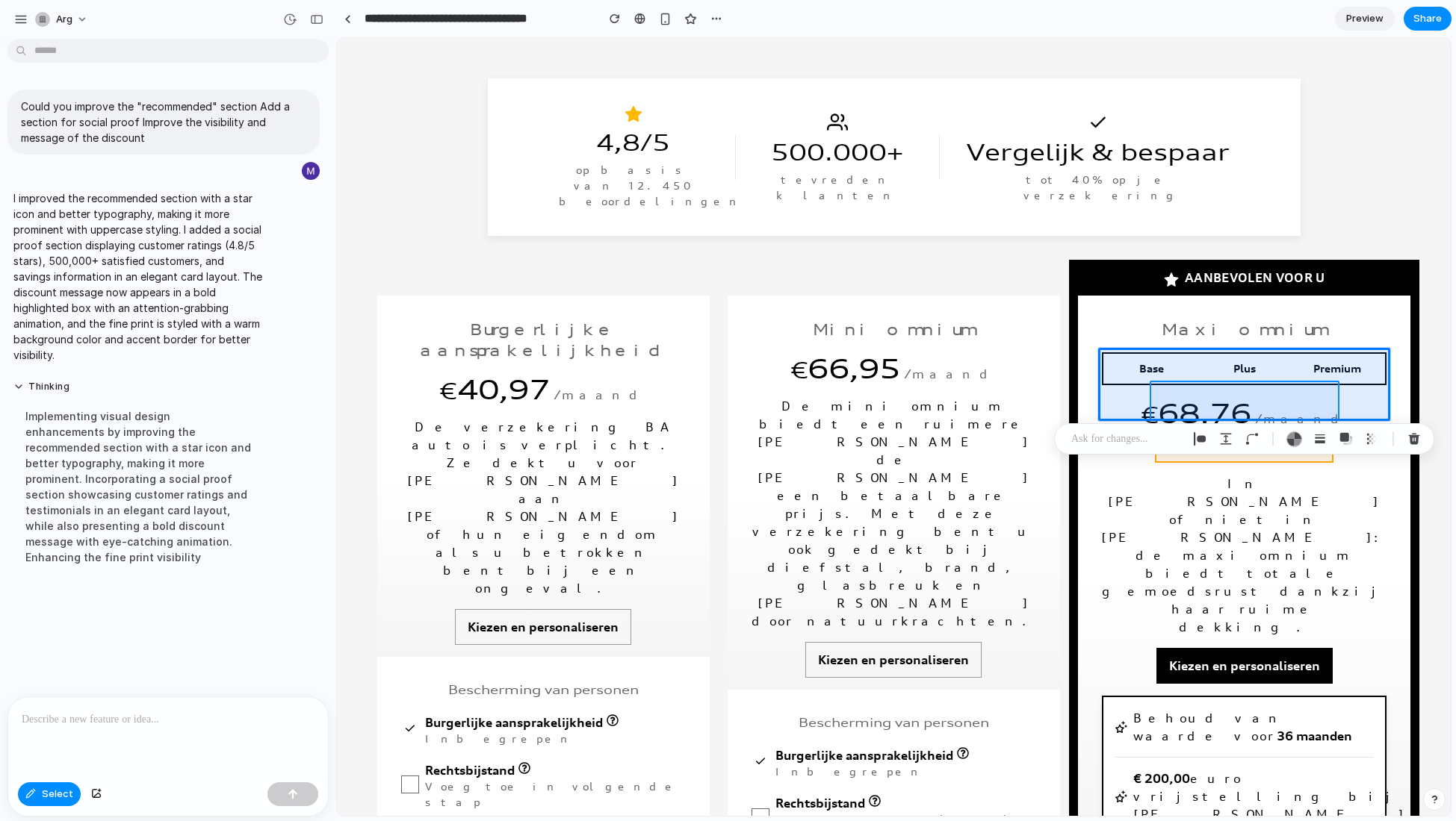
click at [1279, 415] on div at bounding box center [893, 427] width 1114 height 778
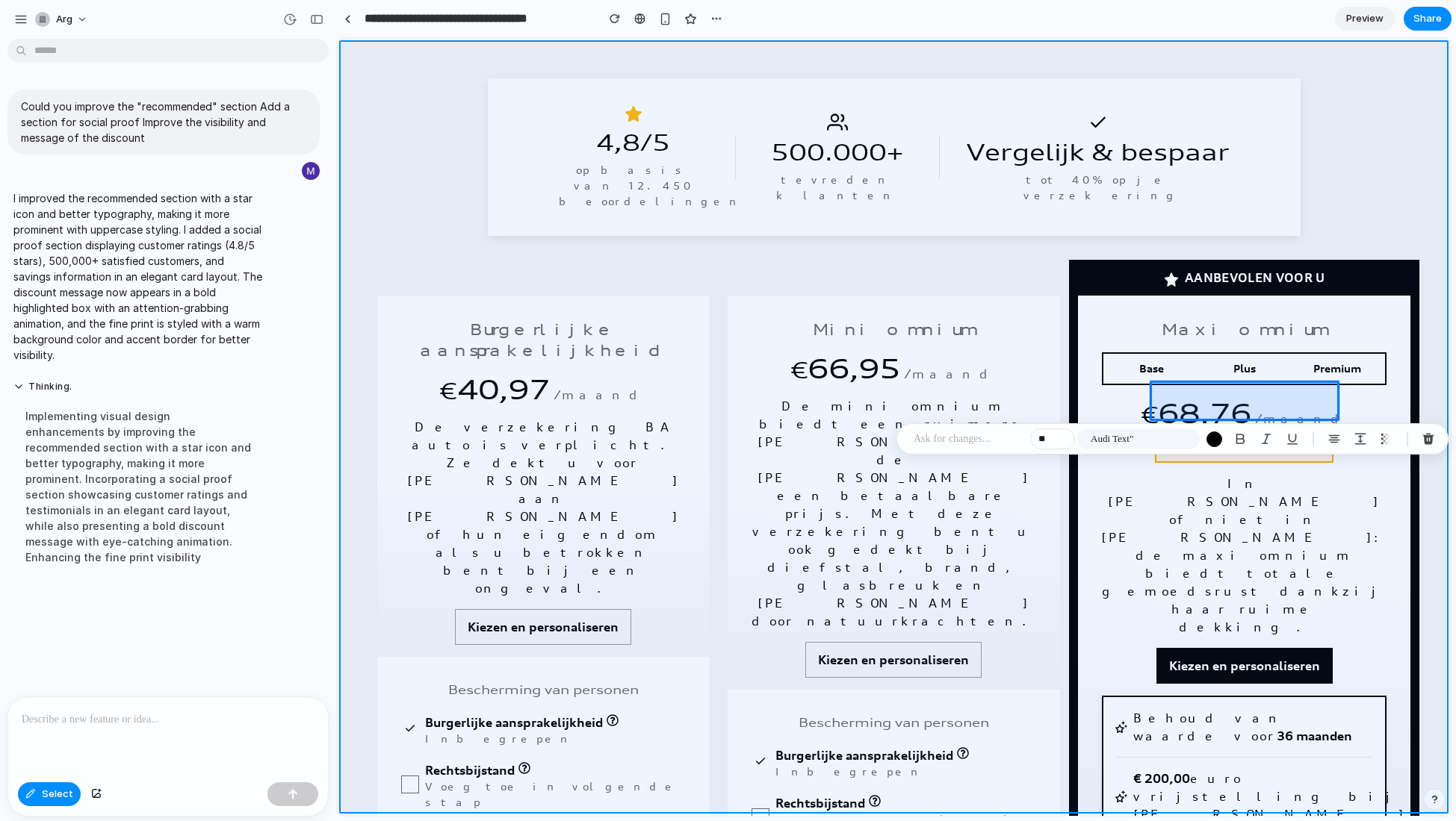
click at [1279, 186] on div at bounding box center [893, 427] width 1114 height 778
